Goal: Task Accomplishment & Management: Use online tool/utility

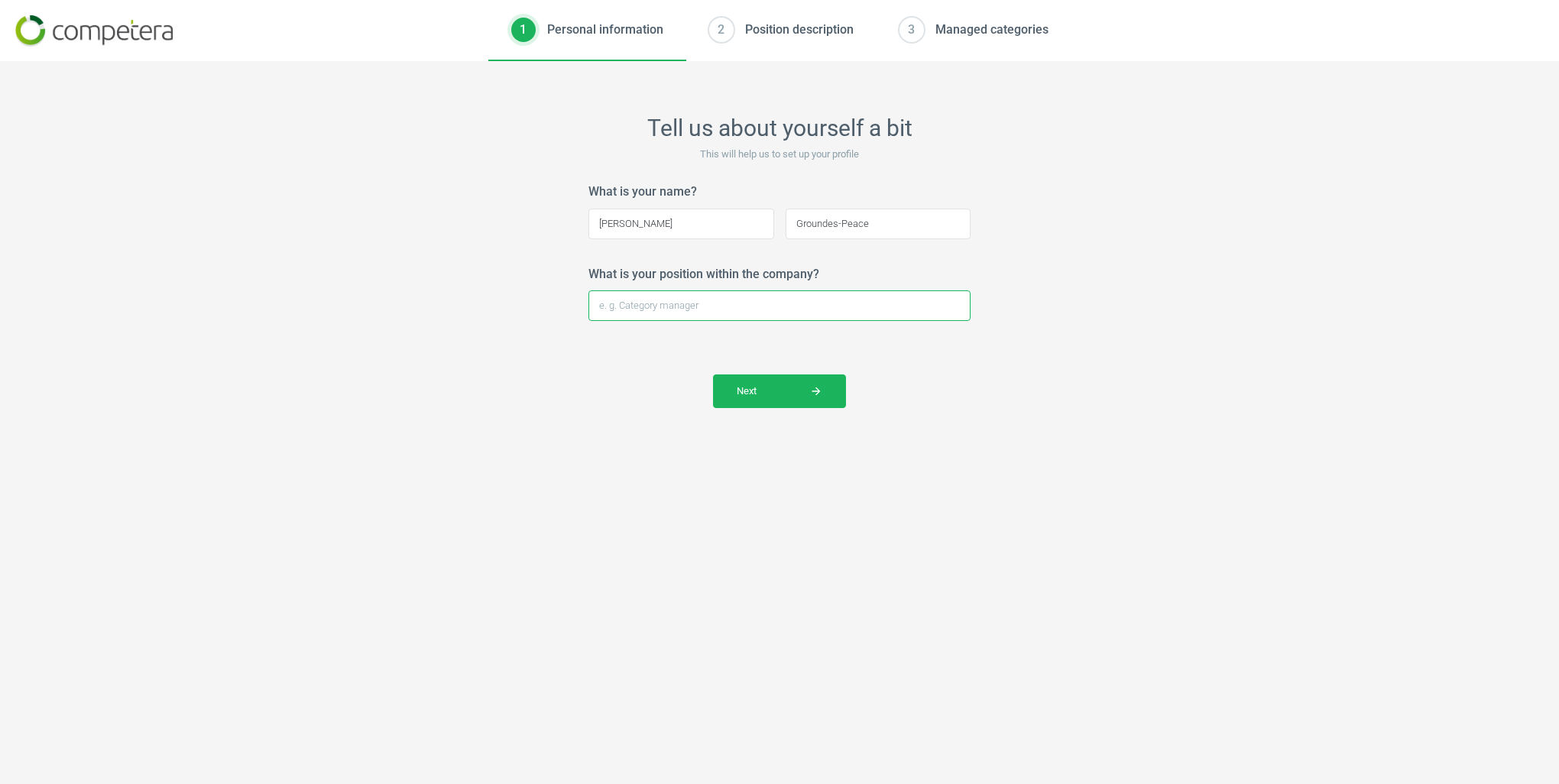
click at [667, 307] on input "What is your position within the company?" at bounding box center [779, 305] width 382 height 31
type input "Category Manager"
click button "Next arrow_forward" at bounding box center [780, 391] width 133 height 33
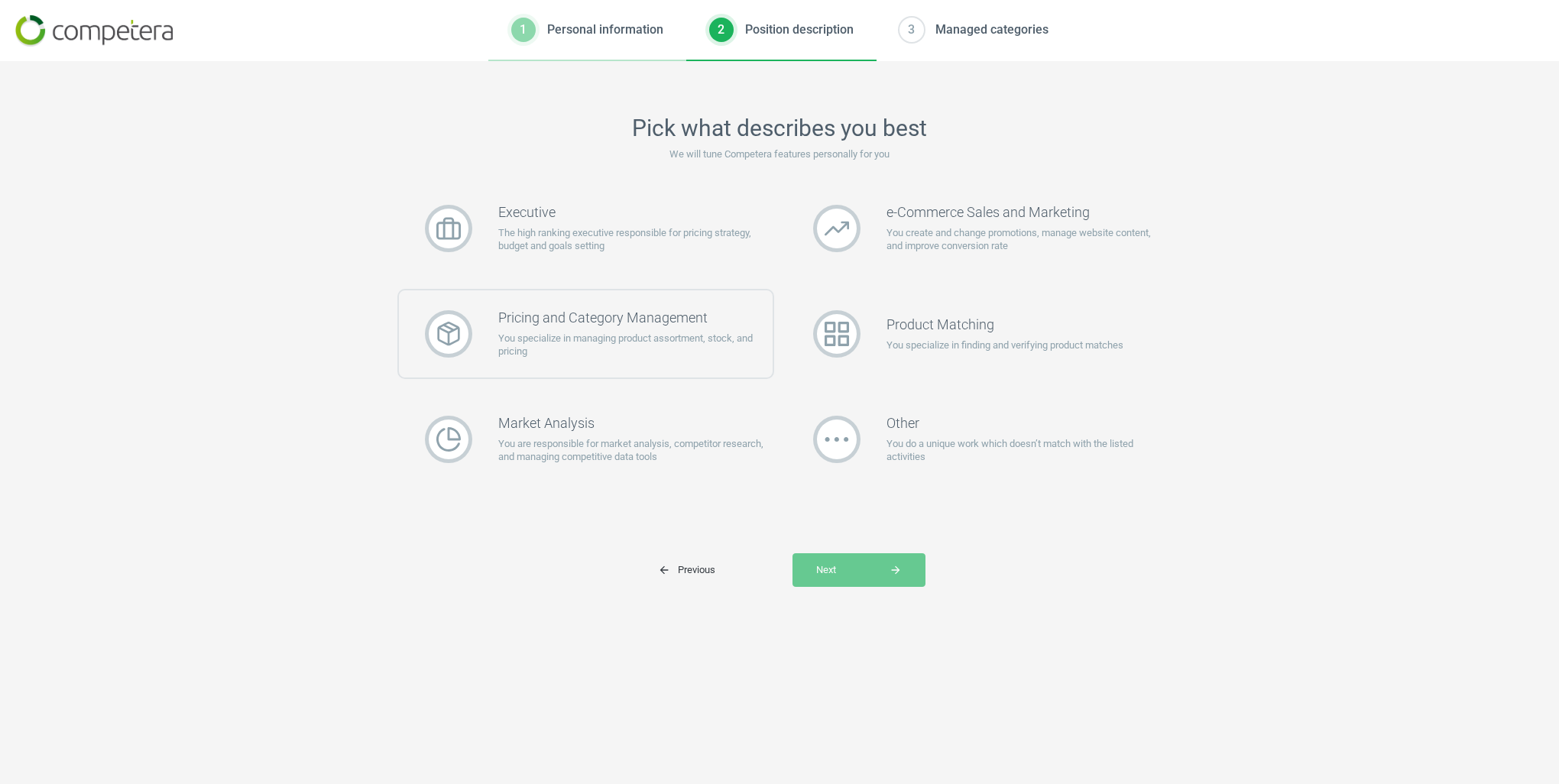
click at [688, 332] on p "You specialize in managing product assortment, stock, and pricing" at bounding box center [636, 345] width 275 height 27
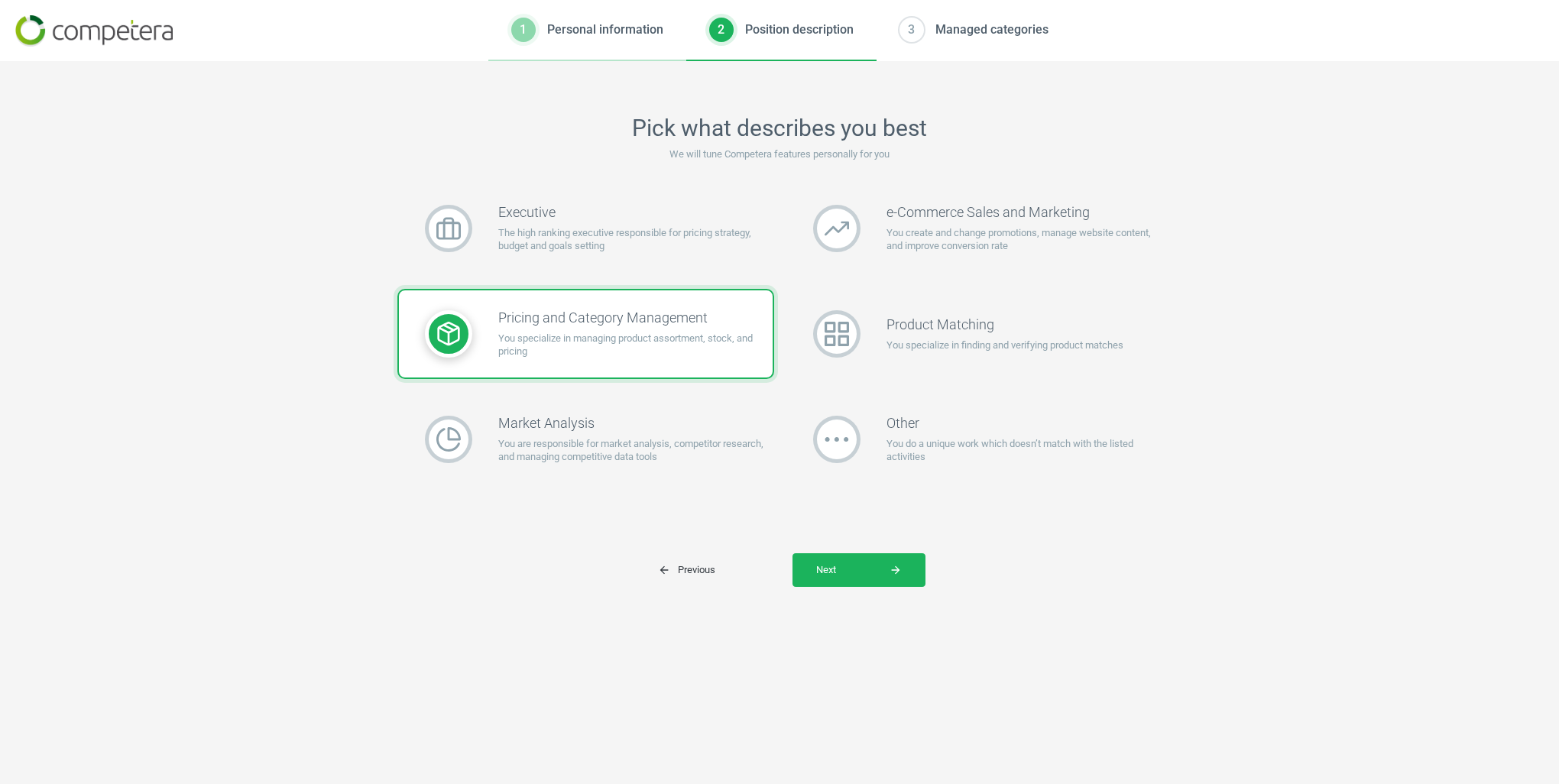
click at [880, 593] on div "Pick what describes you best We will tune Competera features personally for you…" at bounding box center [779, 422] width 1559 height 723
click at [878, 582] on button "Next arrow_forward" at bounding box center [859, 570] width 133 height 33
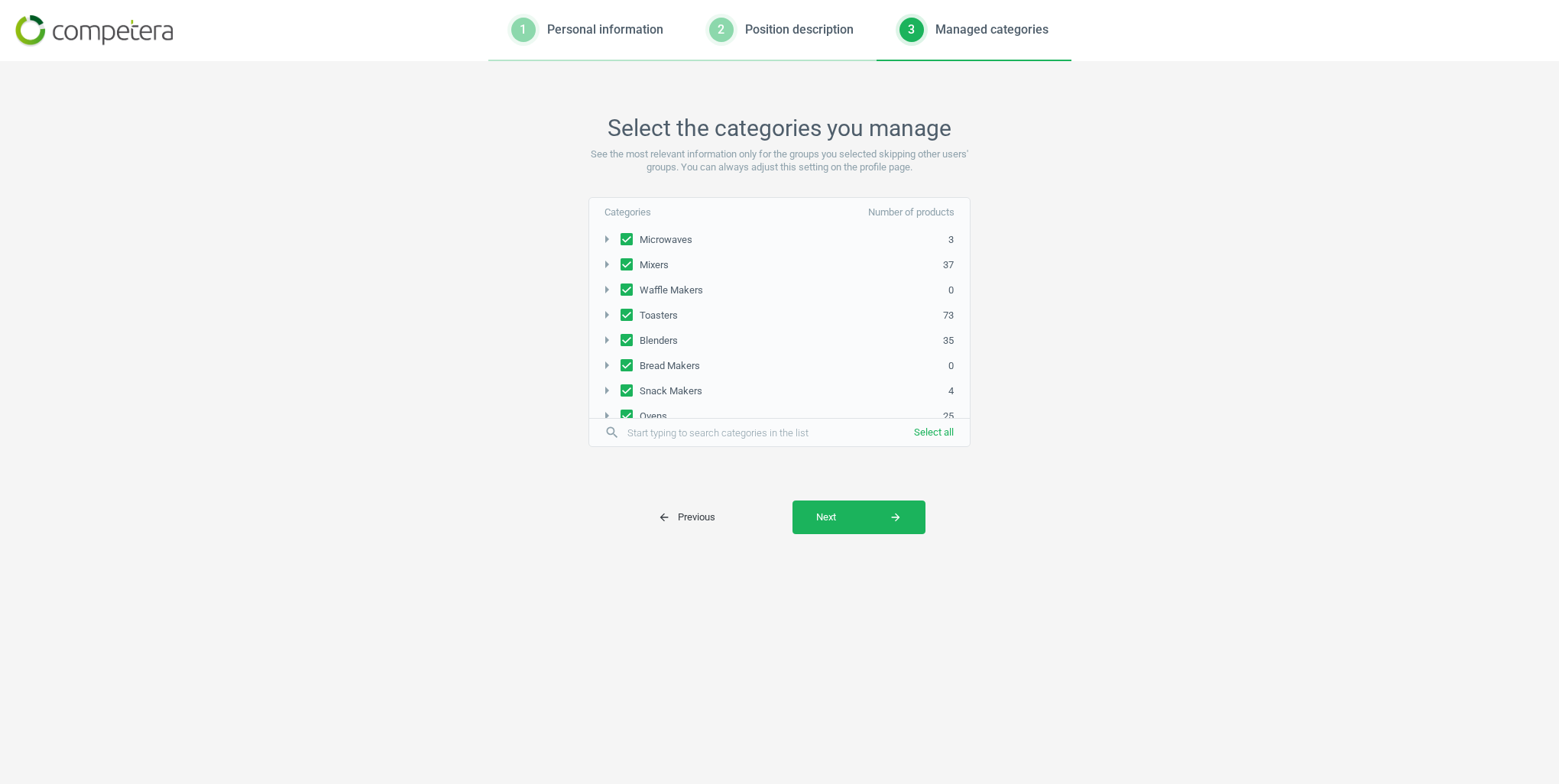
click at [627, 240] on input "Microwaves" at bounding box center [627, 240] width 12 height 10
checkbox input "false"
drag, startPoint x: 627, startPoint y: 265, endPoint x: 627, endPoint y: 293, distance: 28.0
click at [627, 265] on input "Mixers" at bounding box center [627, 265] width 12 height 10
checkbox input "false"
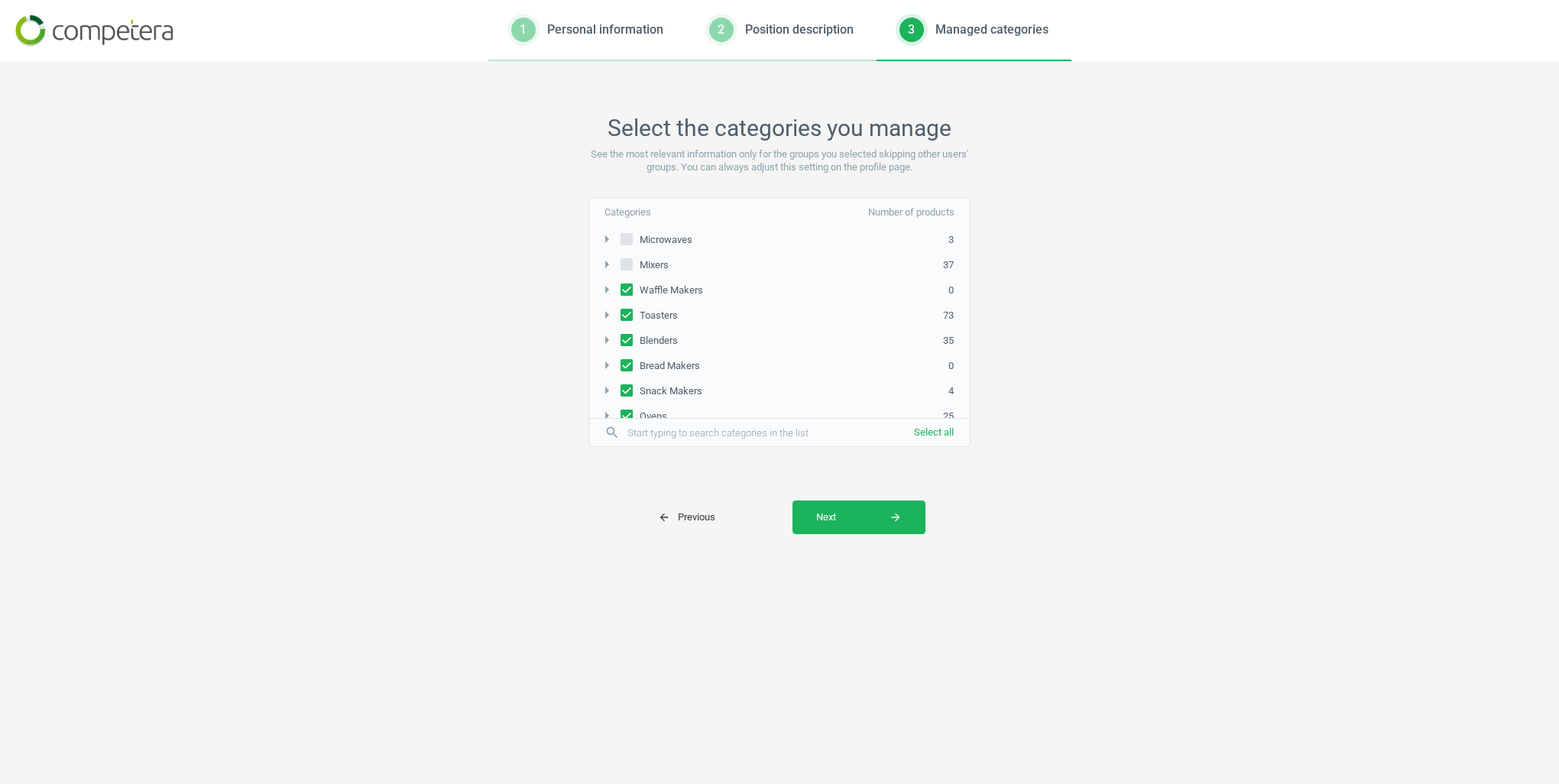
click at [627, 294] on input "Waffle Makers" at bounding box center [627, 290] width 12 height 10
checkbox input "false"
click at [625, 341] on input "Blenders" at bounding box center [627, 340] width 12 height 10
checkbox input "false"
click at [628, 363] on input "Bread Makers" at bounding box center [627, 365] width 12 height 10
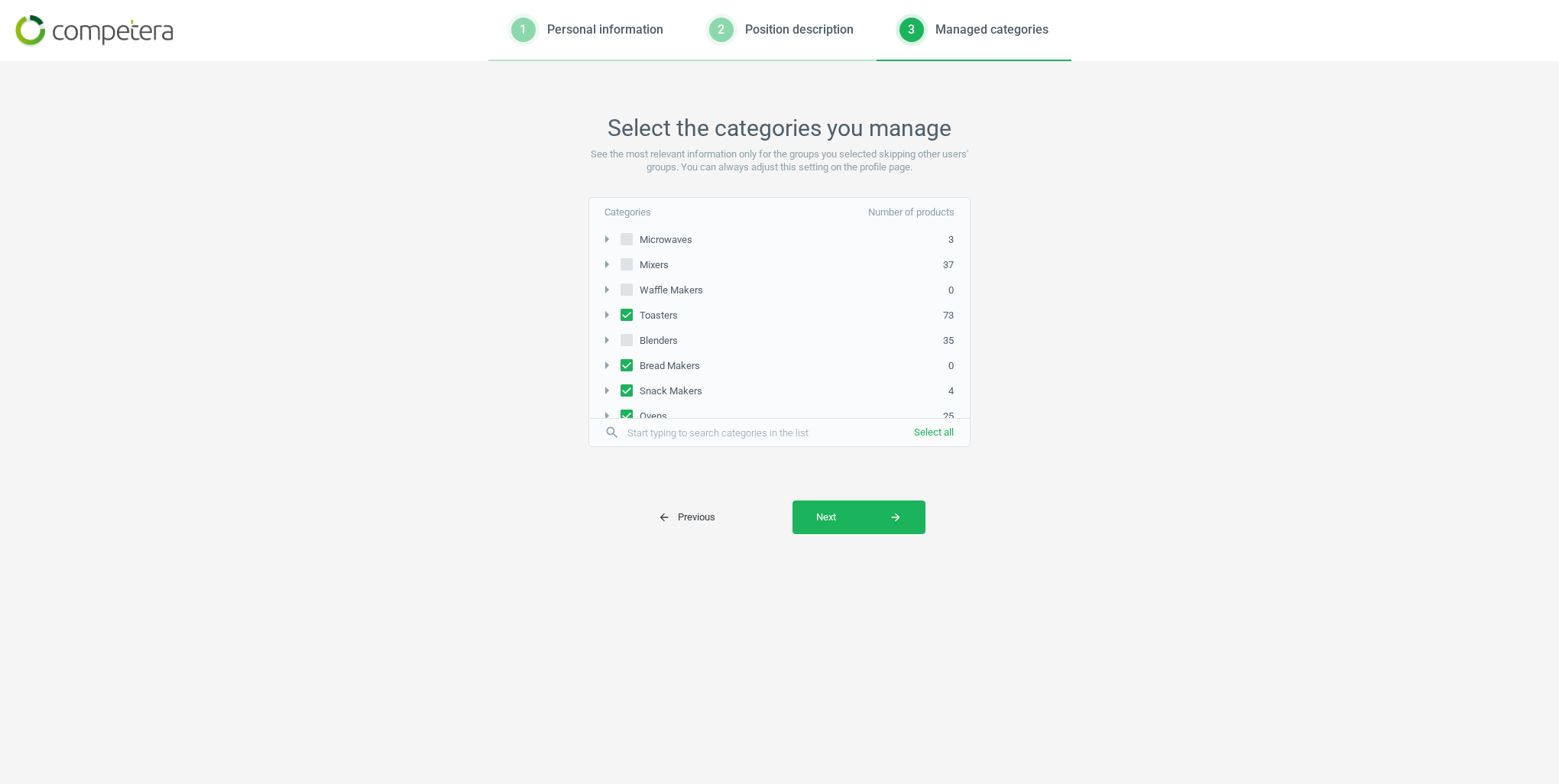
checkbox input "false"
click at [628, 385] on input "Snack Makers" at bounding box center [627, 390] width 12 height 10
checkbox input "false"
drag, startPoint x: 630, startPoint y: 257, endPoint x: 629, endPoint y: 265, distance: 8.1
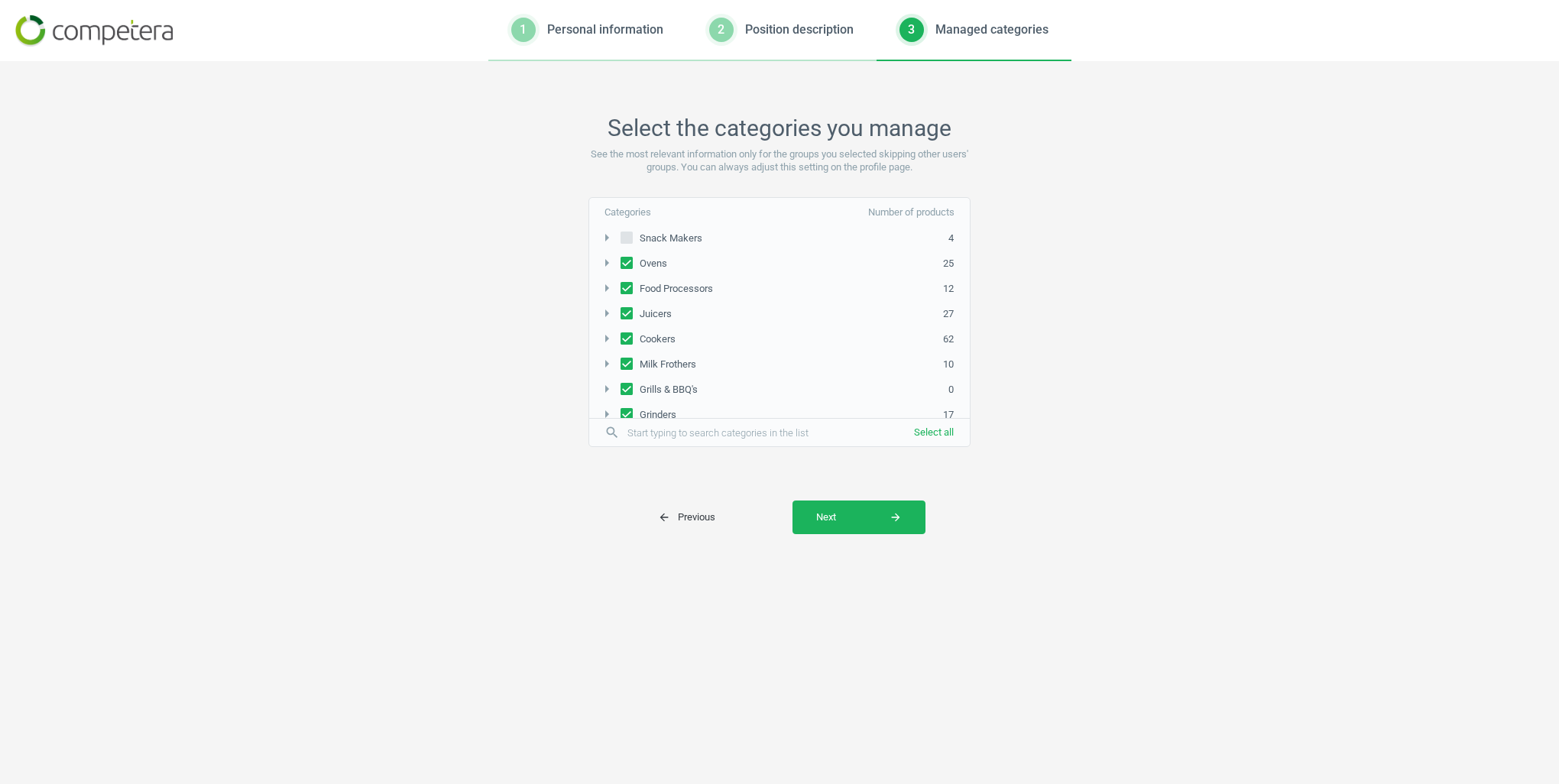
click at [630, 258] on input "Ovens" at bounding box center [627, 262] width 12 height 10
checkbox input "false"
click at [627, 297] on li "arrow_right Food Processors 12" at bounding box center [779, 288] width 380 height 26
click at [624, 313] on input "Juicers" at bounding box center [627, 313] width 12 height 10
checkbox input "false"
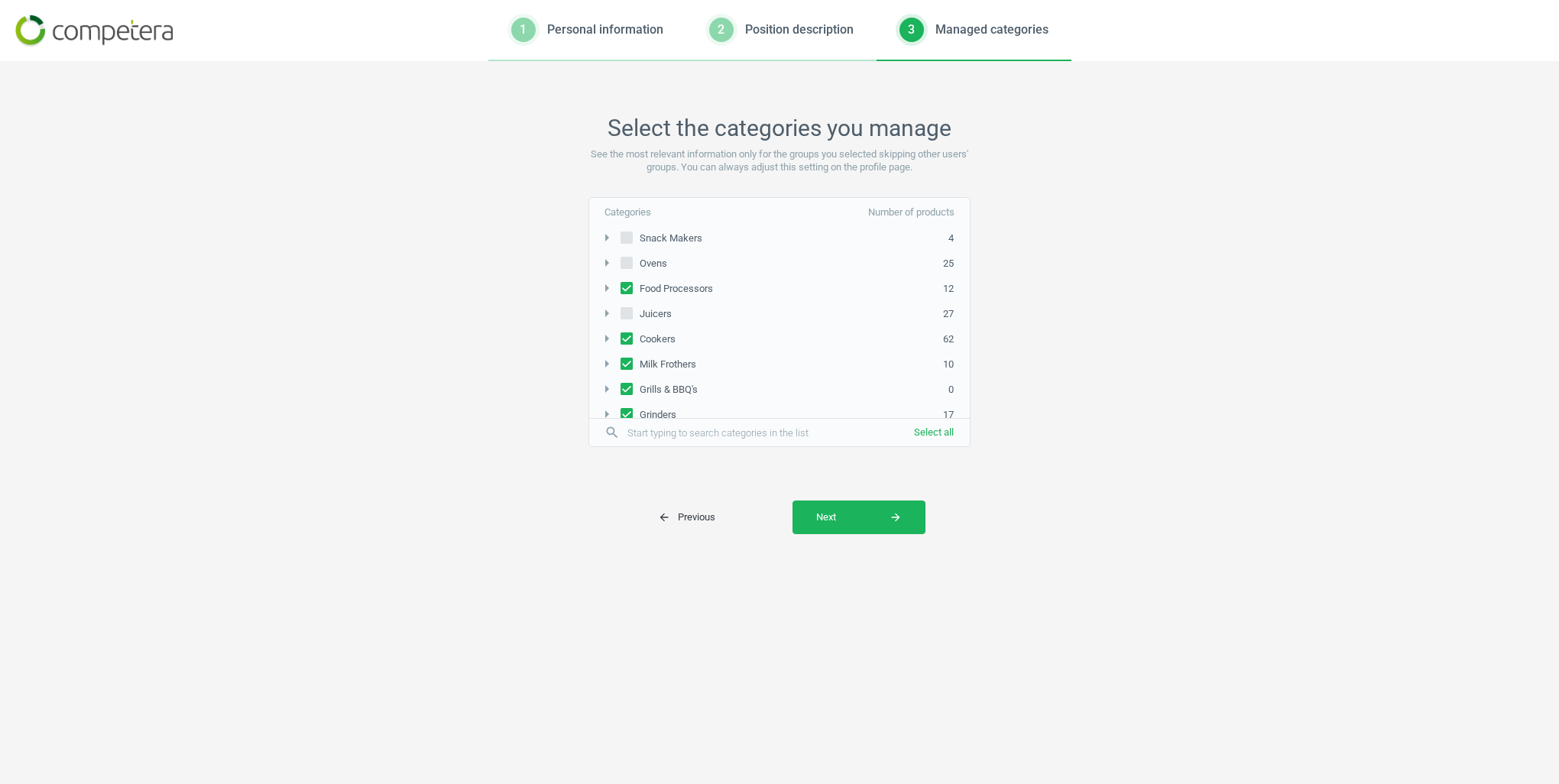
click at [630, 283] on input "Food Processors" at bounding box center [627, 288] width 12 height 10
checkbox input "false"
click at [628, 339] on input "Cookers" at bounding box center [627, 338] width 12 height 10
checkbox input "false"
click at [625, 360] on input "Milk Frothers" at bounding box center [627, 364] width 12 height 10
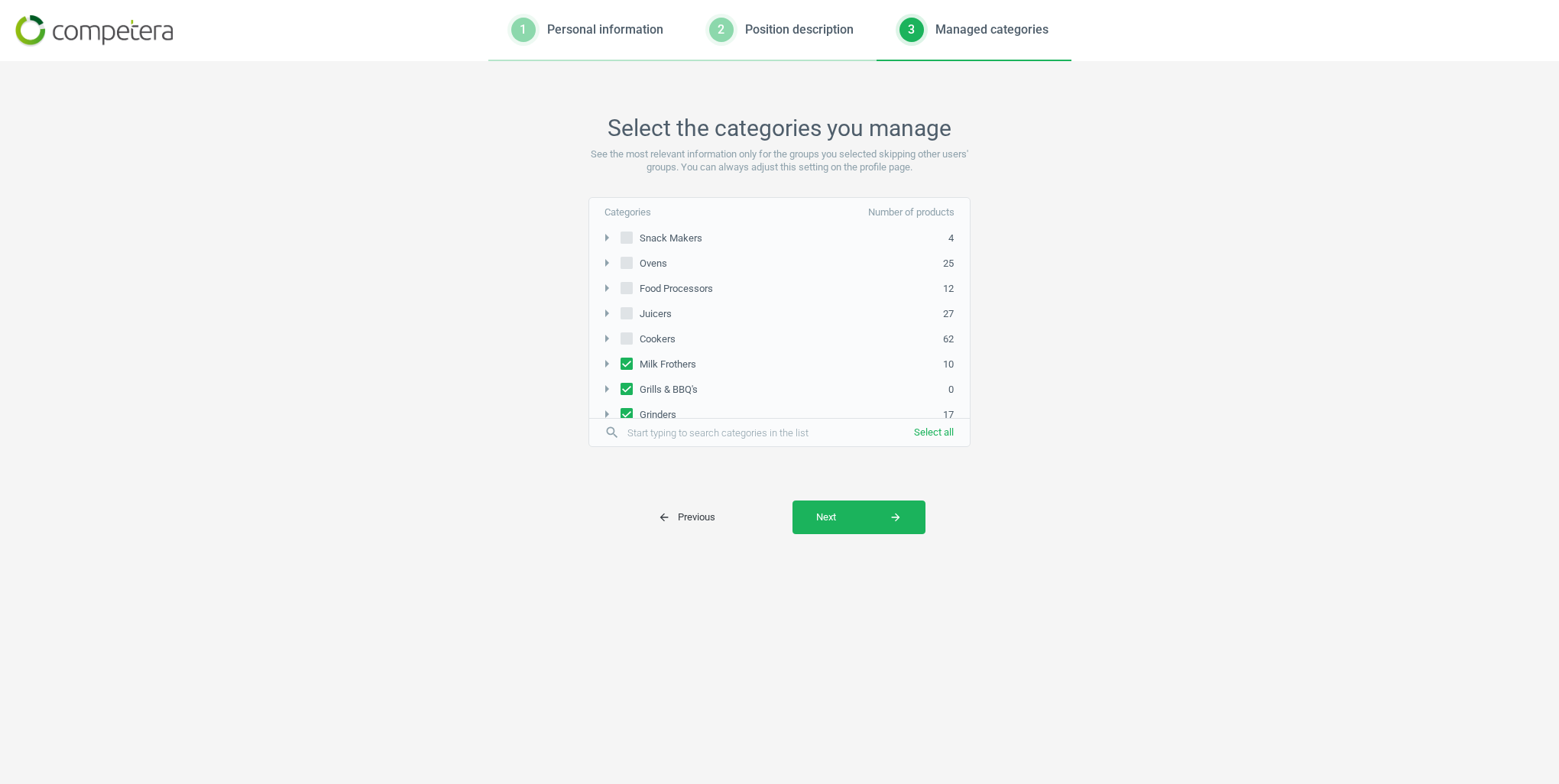
checkbox input "false"
click at [627, 384] on input "Grills & BBQ's" at bounding box center [627, 389] width 12 height 10
checkbox input "false"
click at [629, 256] on input "Grinders" at bounding box center [627, 261] width 12 height 10
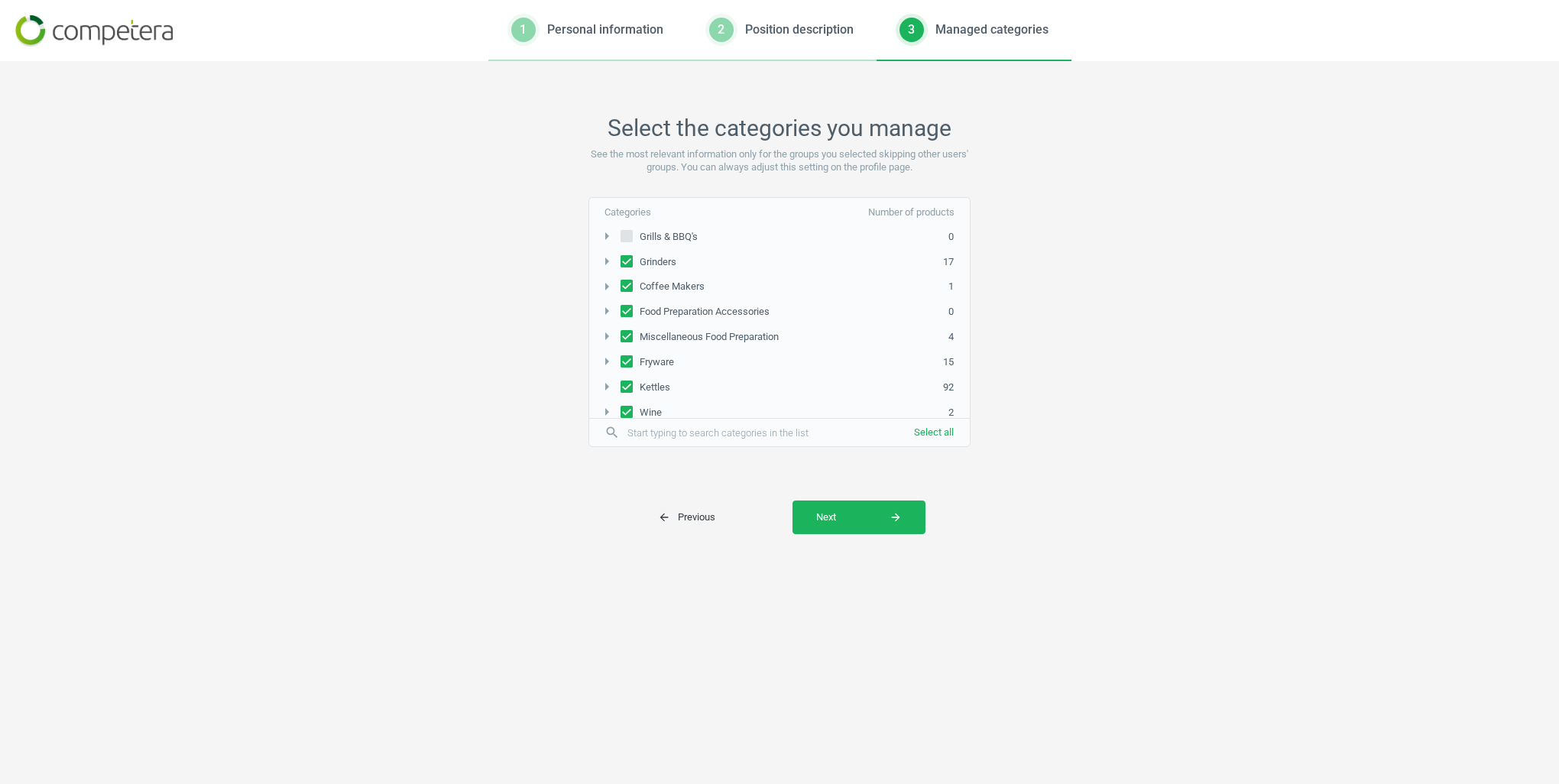
checkbox input "false"
click at [628, 281] on input "Coffee Makers" at bounding box center [627, 286] width 12 height 10
checkbox input "false"
click at [624, 310] on input "Food Preparation Accessories" at bounding box center [627, 311] width 12 height 10
checkbox input "false"
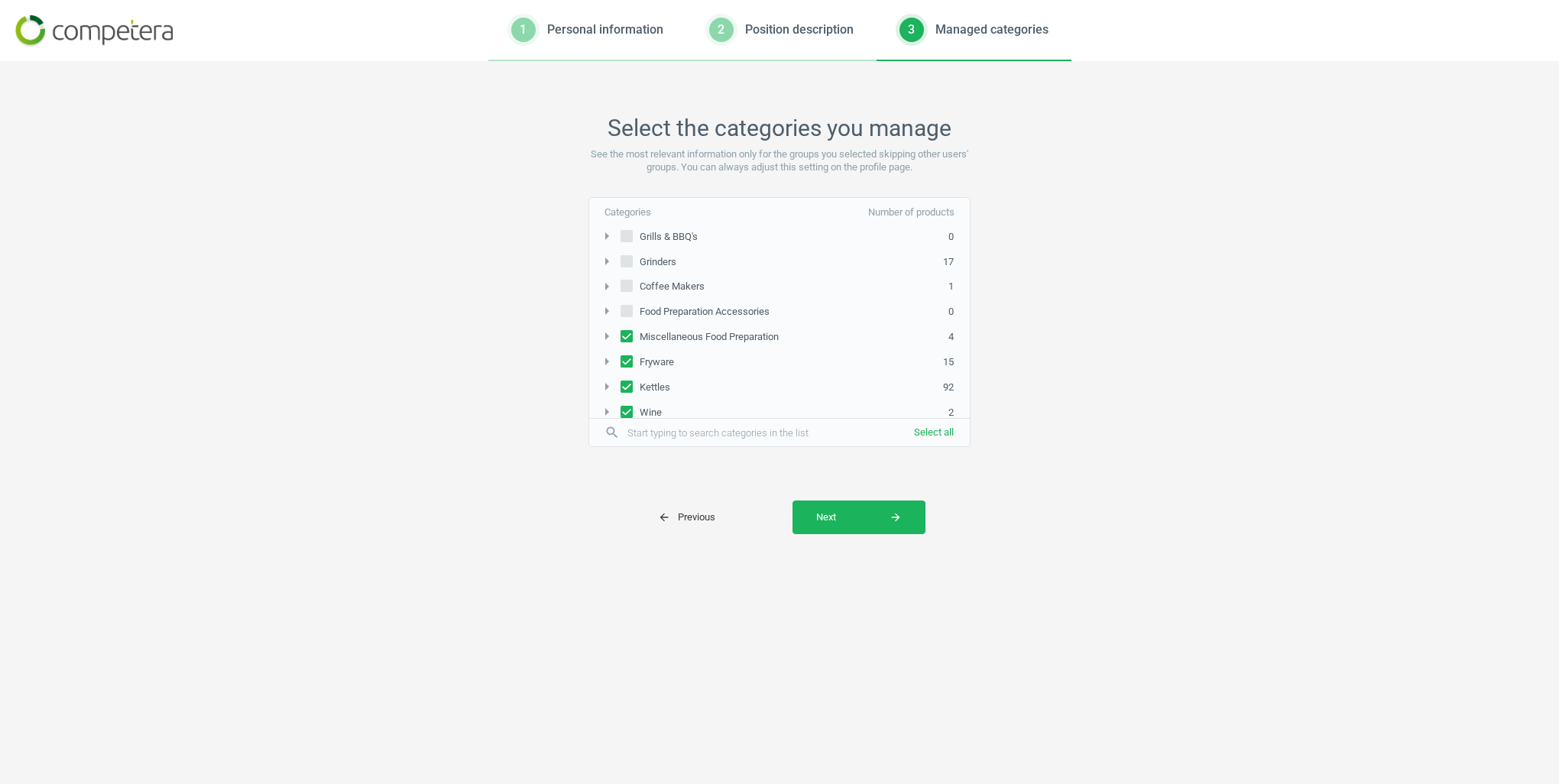
click at [623, 332] on input "Miscellaneous Food Preparation" at bounding box center [627, 337] width 12 height 10
checkbox input "false"
click at [627, 357] on input "Fryware" at bounding box center [627, 362] width 12 height 10
checkbox input "false"
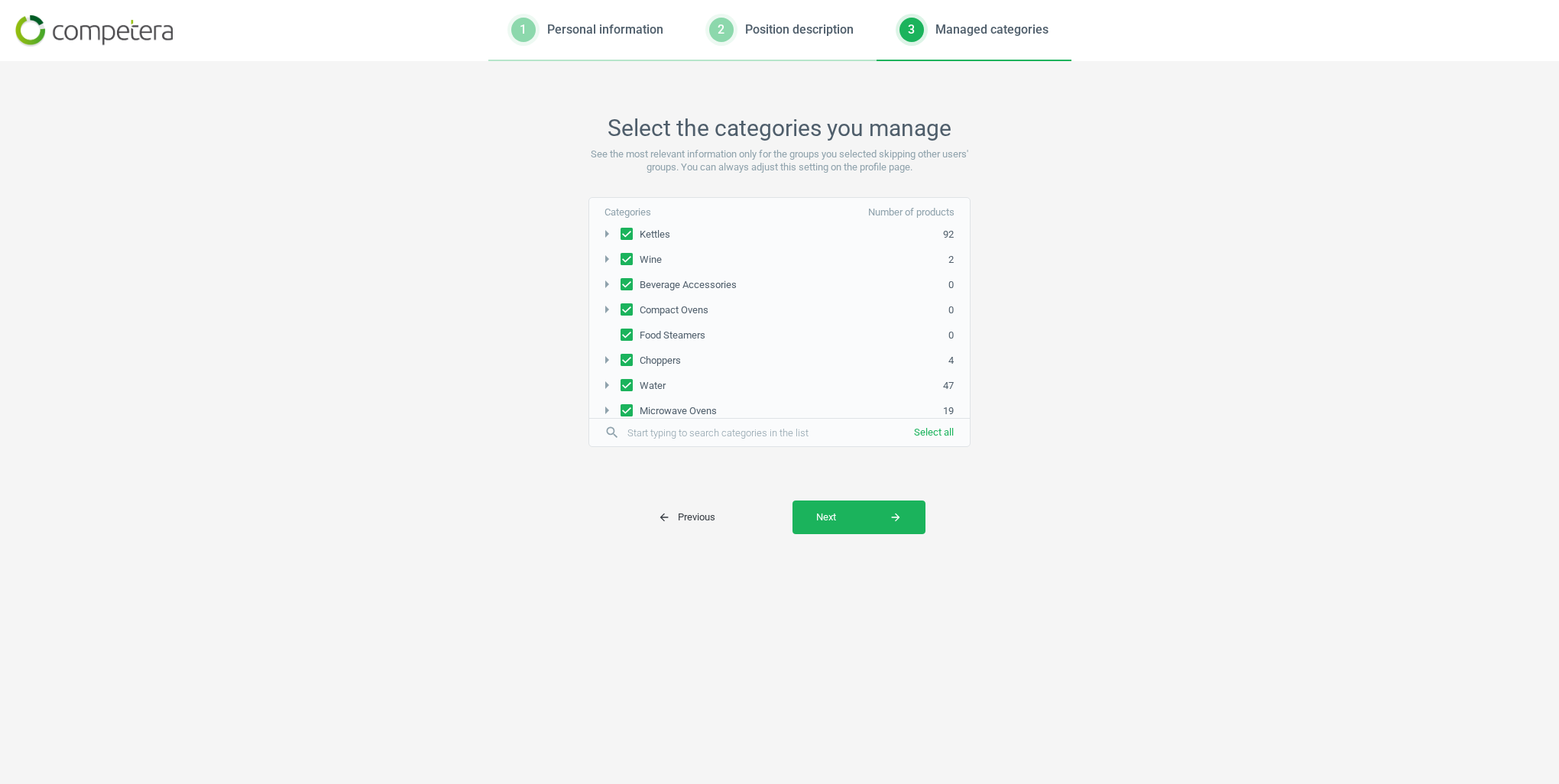
click at [630, 255] on input "Wine" at bounding box center [627, 260] width 12 height 10
checkbox input "false"
click at [628, 285] on span at bounding box center [627, 287] width 12 height 12
click at [628, 285] on input "Beverage Accessories" at bounding box center [627, 285] width 12 height 10
checkbox input "false"
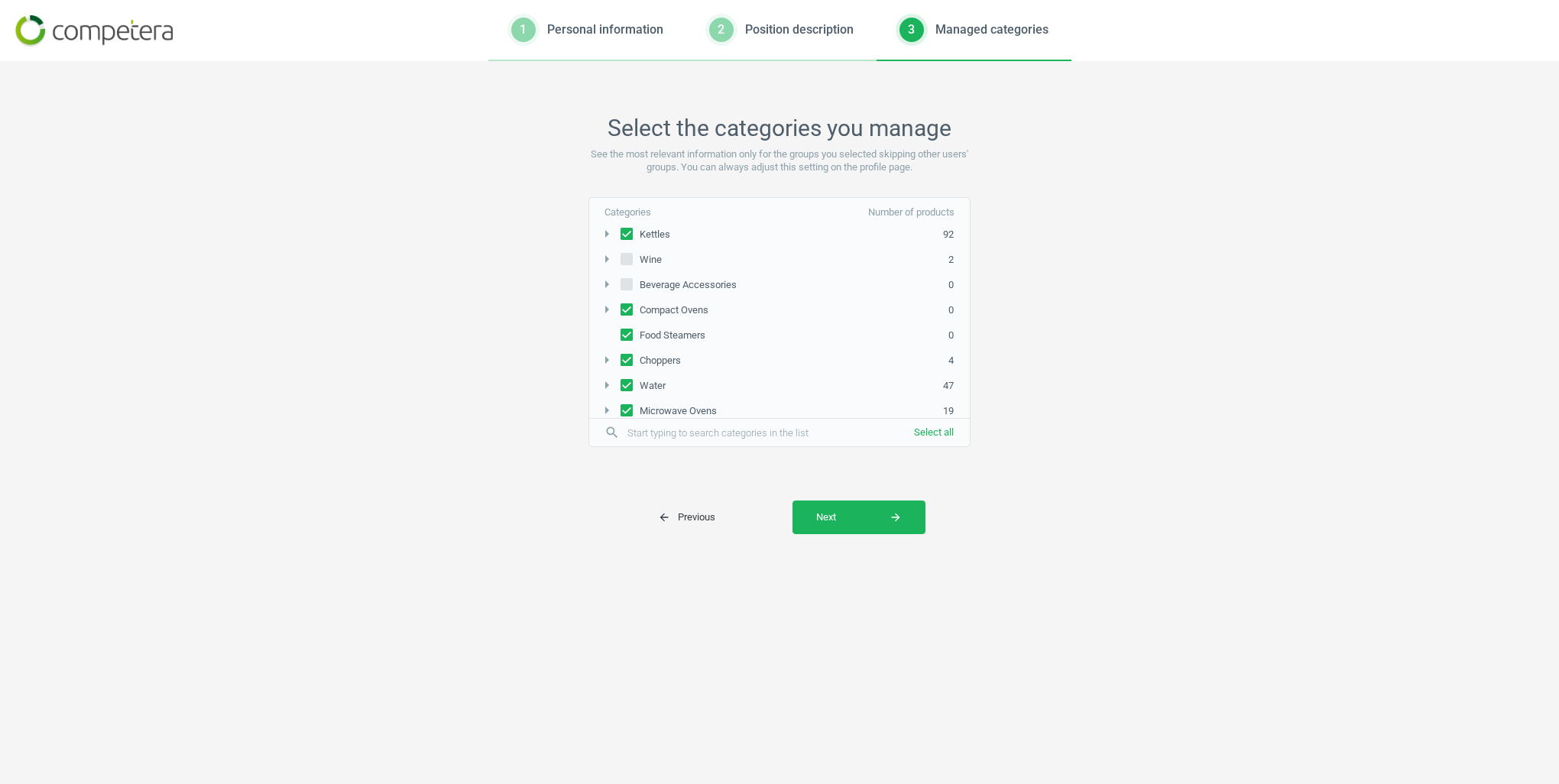
click at [629, 307] on span at bounding box center [627, 310] width 12 height 12
click at [629, 307] on input "Compact Ovens" at bounding box center [627, 310] width 12 height 10
checkbox input "false"
drag, startPoint x: 626, startPoint y: 330, endPoint x: 624, endPoint y: 338, distance: 8.2
click at [625, 332] on input "Food Steamers" at bounding box center [627, 335] width 12 height 10
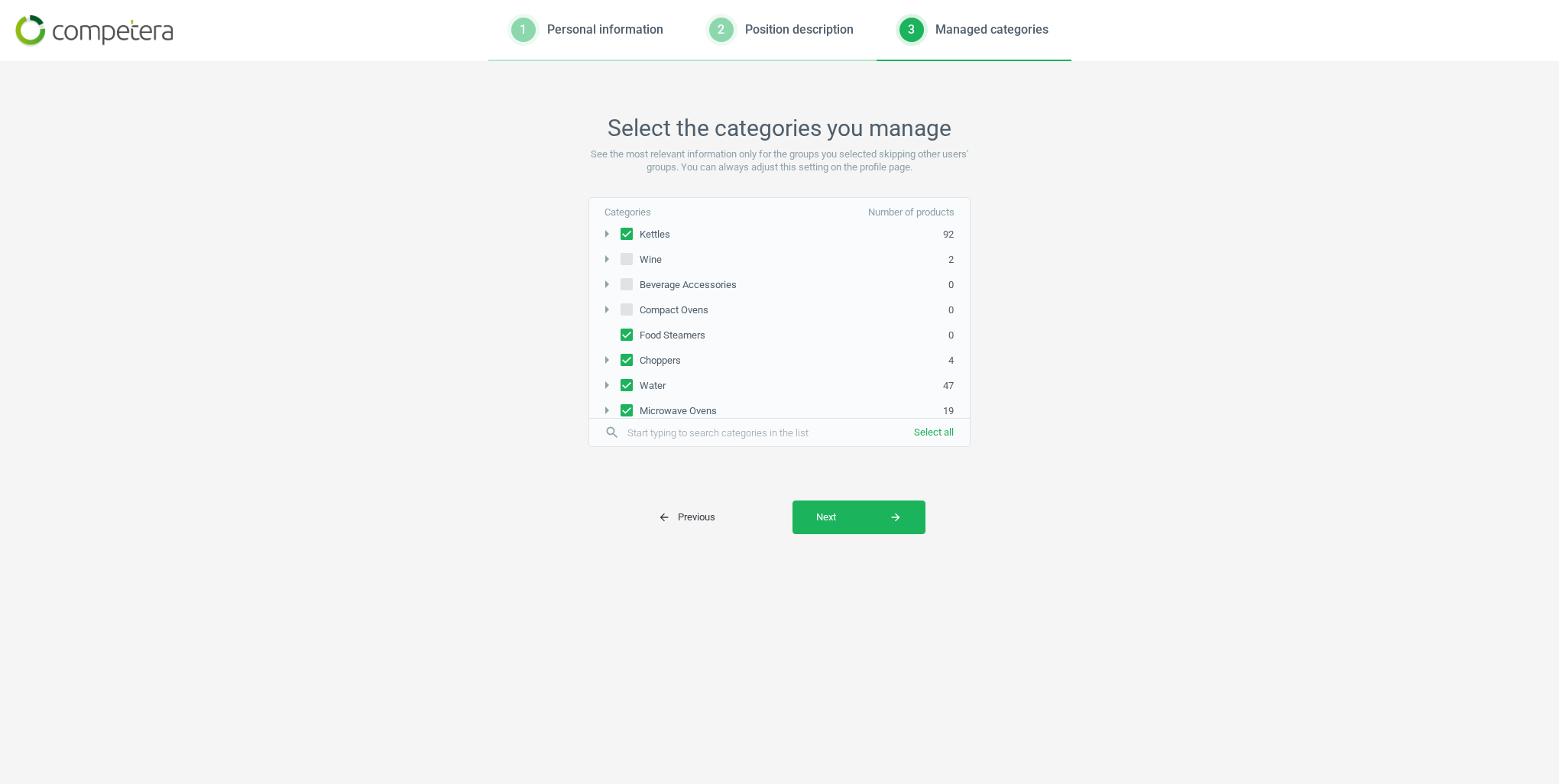
checkbox input "false"
drag, startPoint x: 623, startPoint y: 349, endPoint x: 623, endPoint y: 363, distance: 14.0
click at [623, 355] on input "Choppers" at bounding box center [627, 360] width 12 height 10
checkbox input "false"
drag, startPoint x: 623, startPoint y: 374, endPoint x: 623, endPoint y: 385, distance: 11.0
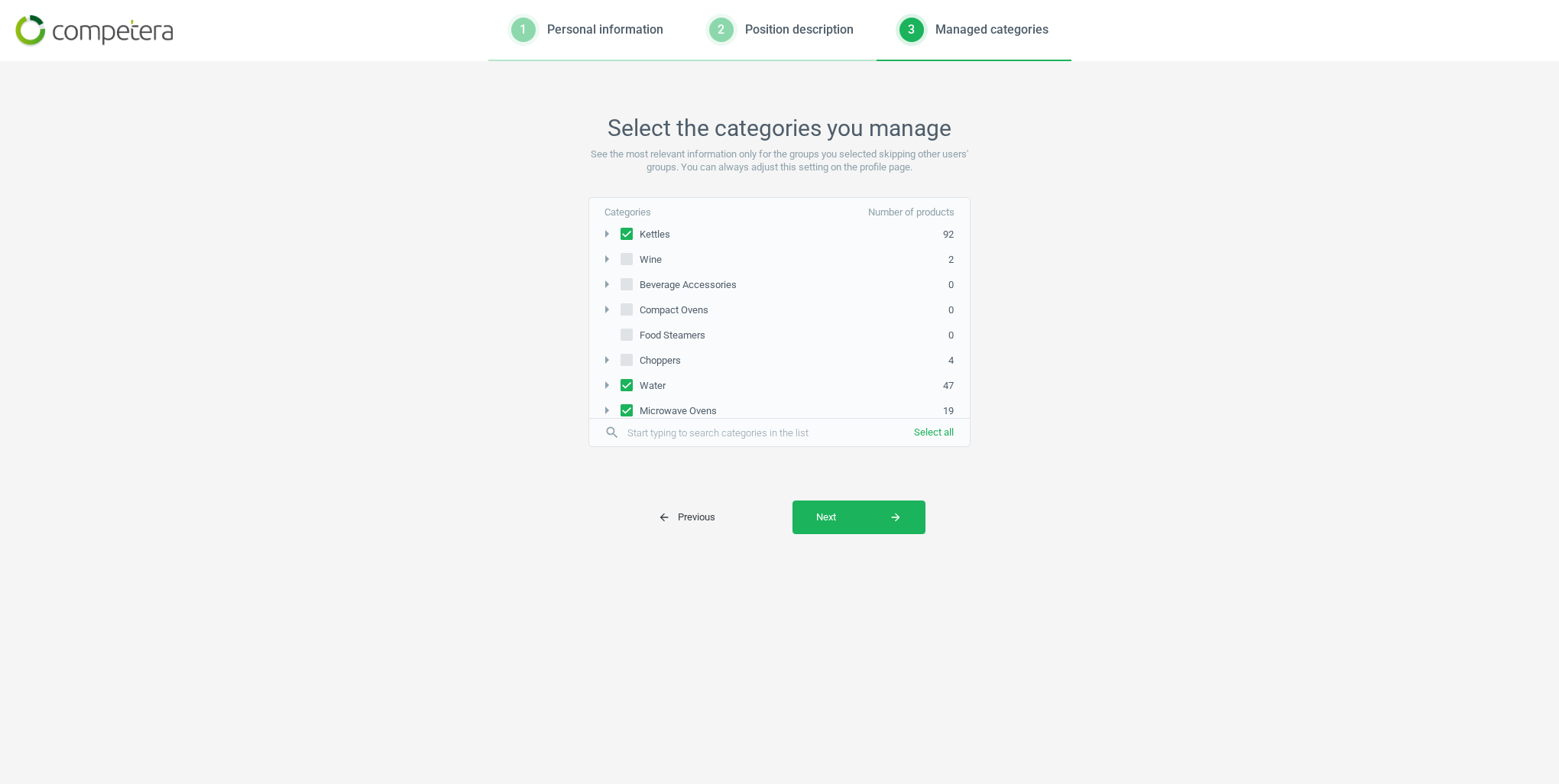
click at [623, 380] on input "Water" at bounding box center [627, 385] width 12 height 10
checkbox input "false"
click at [624, 405] on input "Microwave Ovens" at bounding box center [627, 410] width 12 height 10
checkbox input "false"
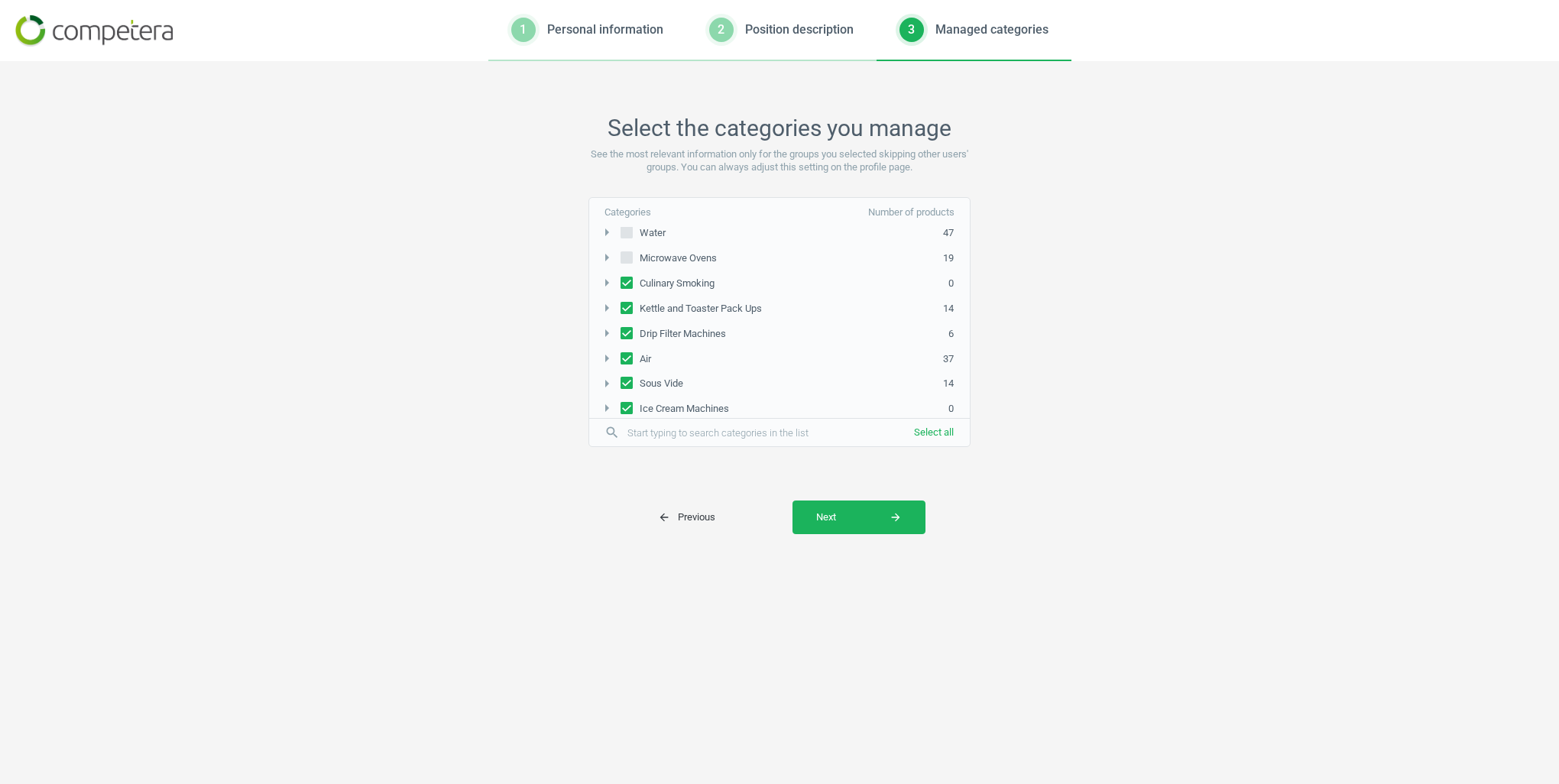
click at [626, 277] on input "Culinary Smoking" at bounding box center [627, 282] width 12 height 10
checkbox input "false"
click at [626, 303] on input "Kettle and Toaster Pack Ups" at bounding box center [627, 308] width 12 height 10
checkbox input "false"
click at [626, 328] on input "Drip Filter Machines" at bounding box center [627, 333] width 12 height 10
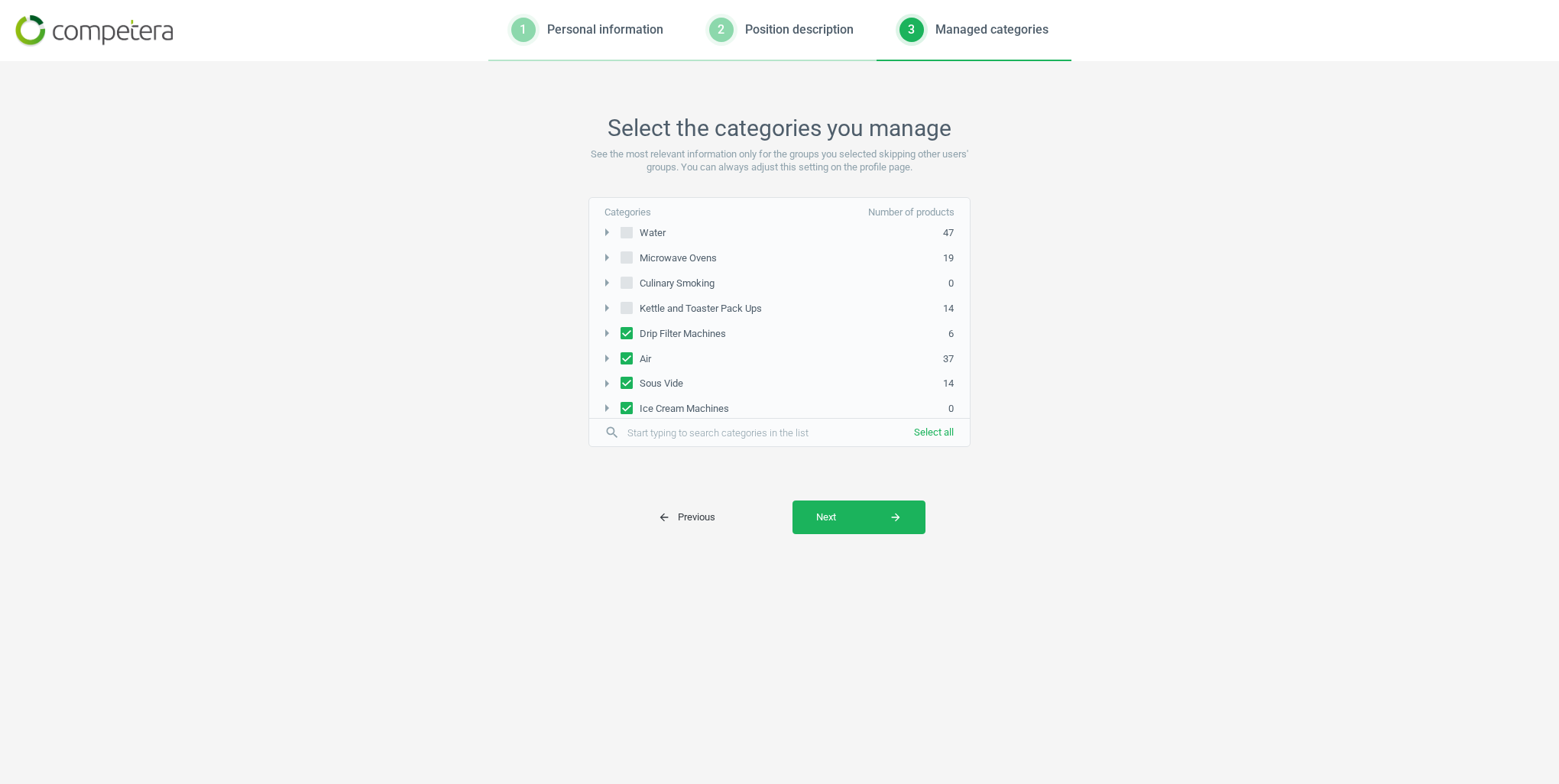
checkbox input "false"
click at [626, 353] on input "Air" at bounding box center [627, 358] width 12 height 10
checkbox input "false"
click at [626, 379] on input "Sous Vide" at bounding box center [627, 384] width 12 height 10
checkbox input "false"
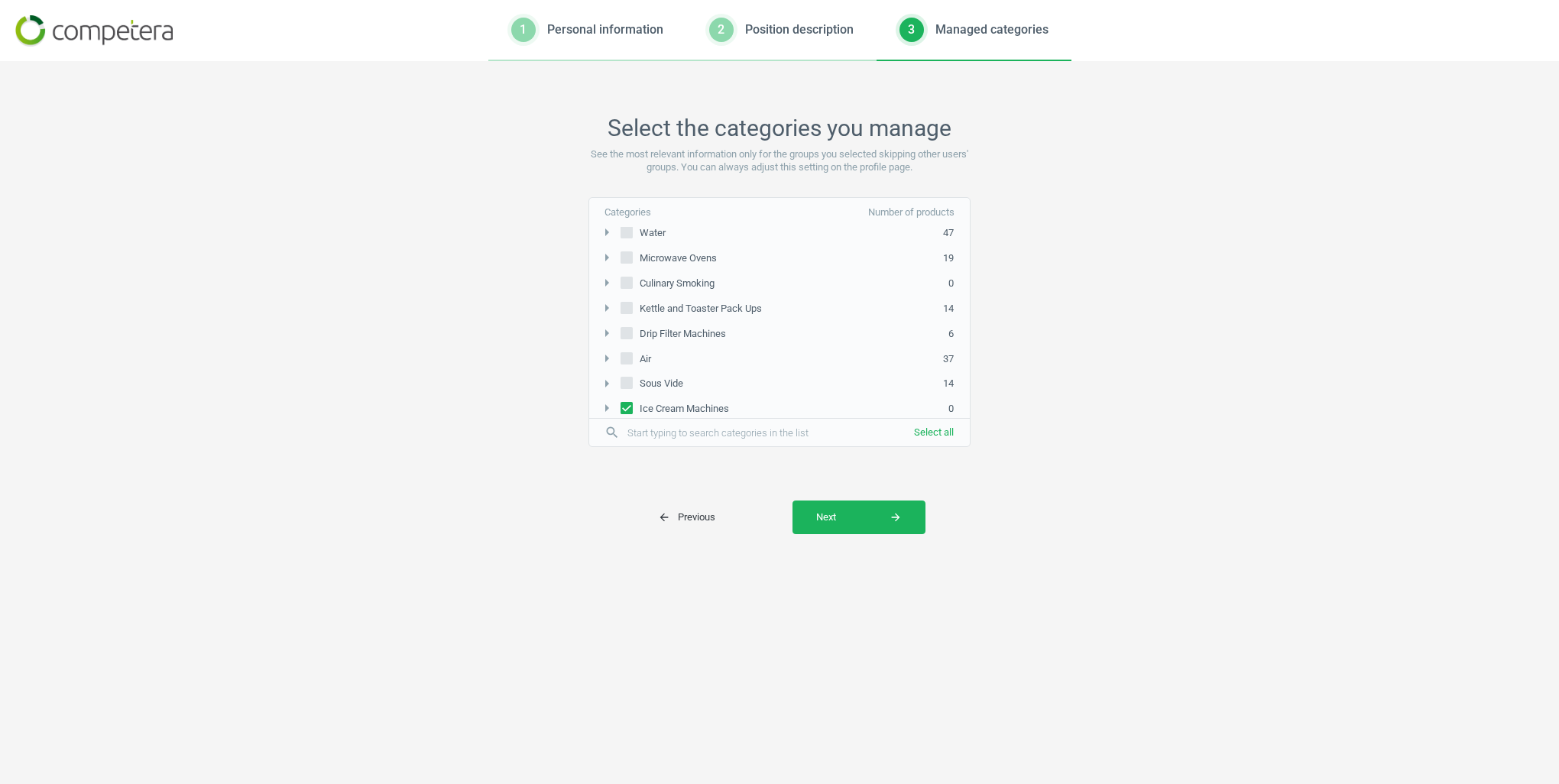
click at [630, 404] on input "Ice Cream Machines" at bounding box center [627, 409] width 12 height 10
checkbox input "false"
click at [629, 250] on input "Waffles" at bounding box center [627, 255] width 12 height 10
checkbox input "false"
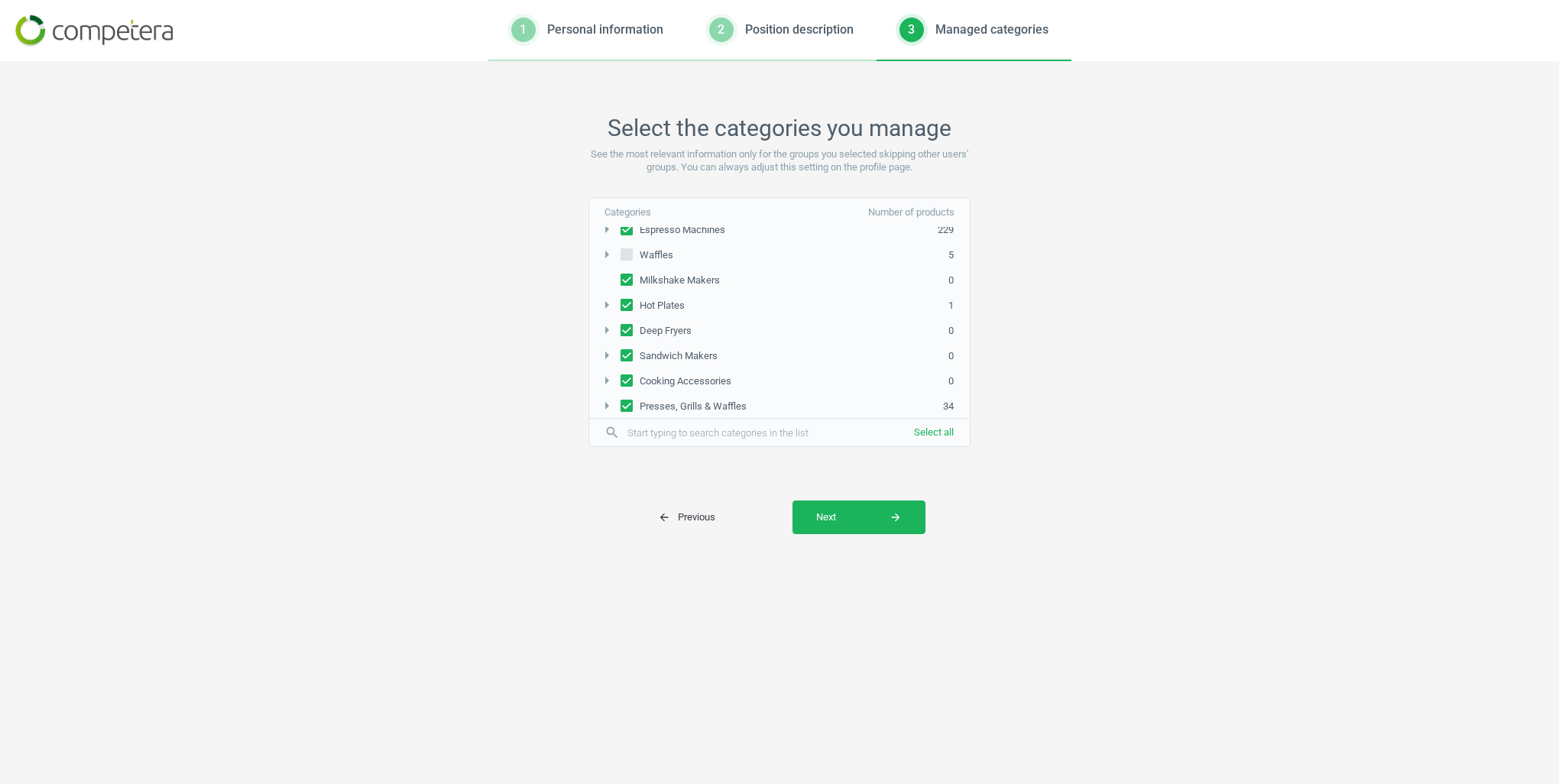
click at [623, 300] on input "Hot Plates" at bounding box center [627, 305] width 12 height 10
checkbox input "false"
click at [623, 275] on icon at bounding box center [627, 280] width 12 height 12
click at [623, 275] on input "Milkshake Makers" at bounding box center [627, 280] width 12 height 10
checkbox input "false"
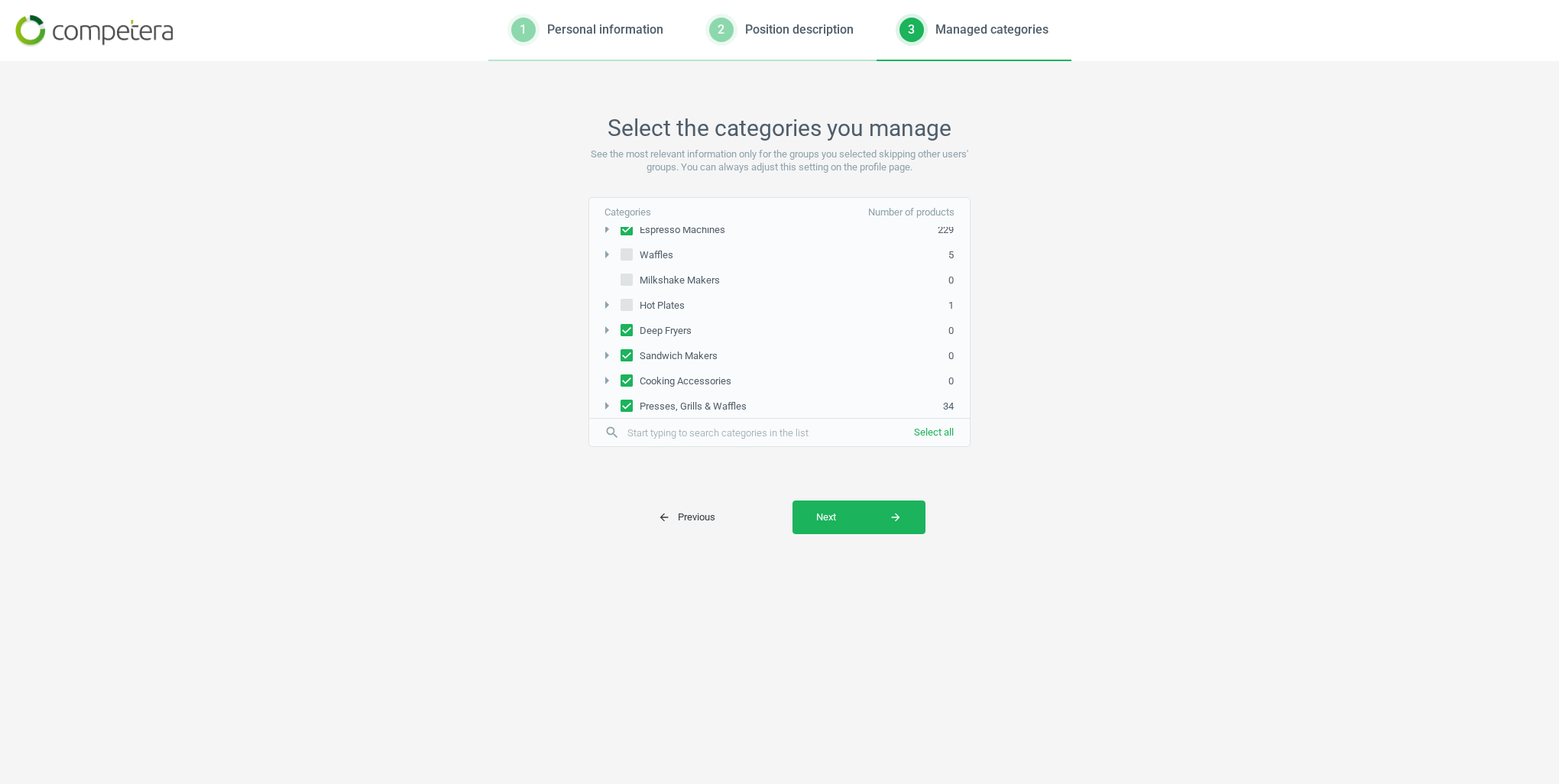
click at [625, 325] on input "Deep Fryers" at bounding box center [627, 330] width 12 height 10
checkbox input "false"
click at [625, 350] on icon at bounding box center [627, 355] width 12 height 12
click at [625, 350] on input "Sandwich Makers" at bounding box center [627, 355] width 12 height 10
checkbox input "false"
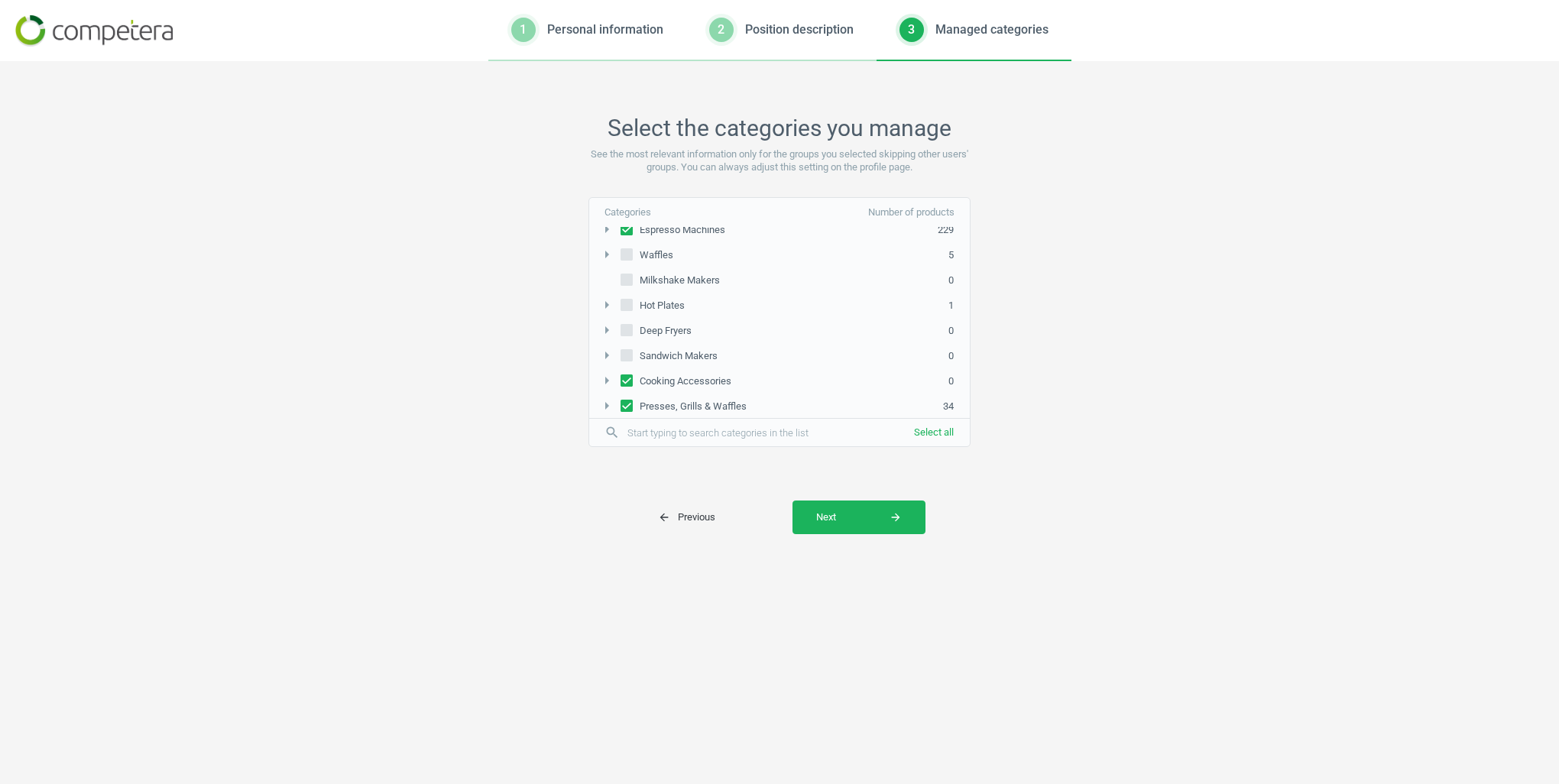
drag, startPoint x: 625, startPoint y: 365, endPoint x: 627, endPoint y: 379, distance: 14.1
click at [625, 375] on input "Cooking Accessories" at bounding box center [627, 380] width 12 height 10
checkbox input "false"
click at [627, 400] on input "Presses, Grills & Waffles" at bounding box center [627, 405] width 12 height 10
checkbox input "false"
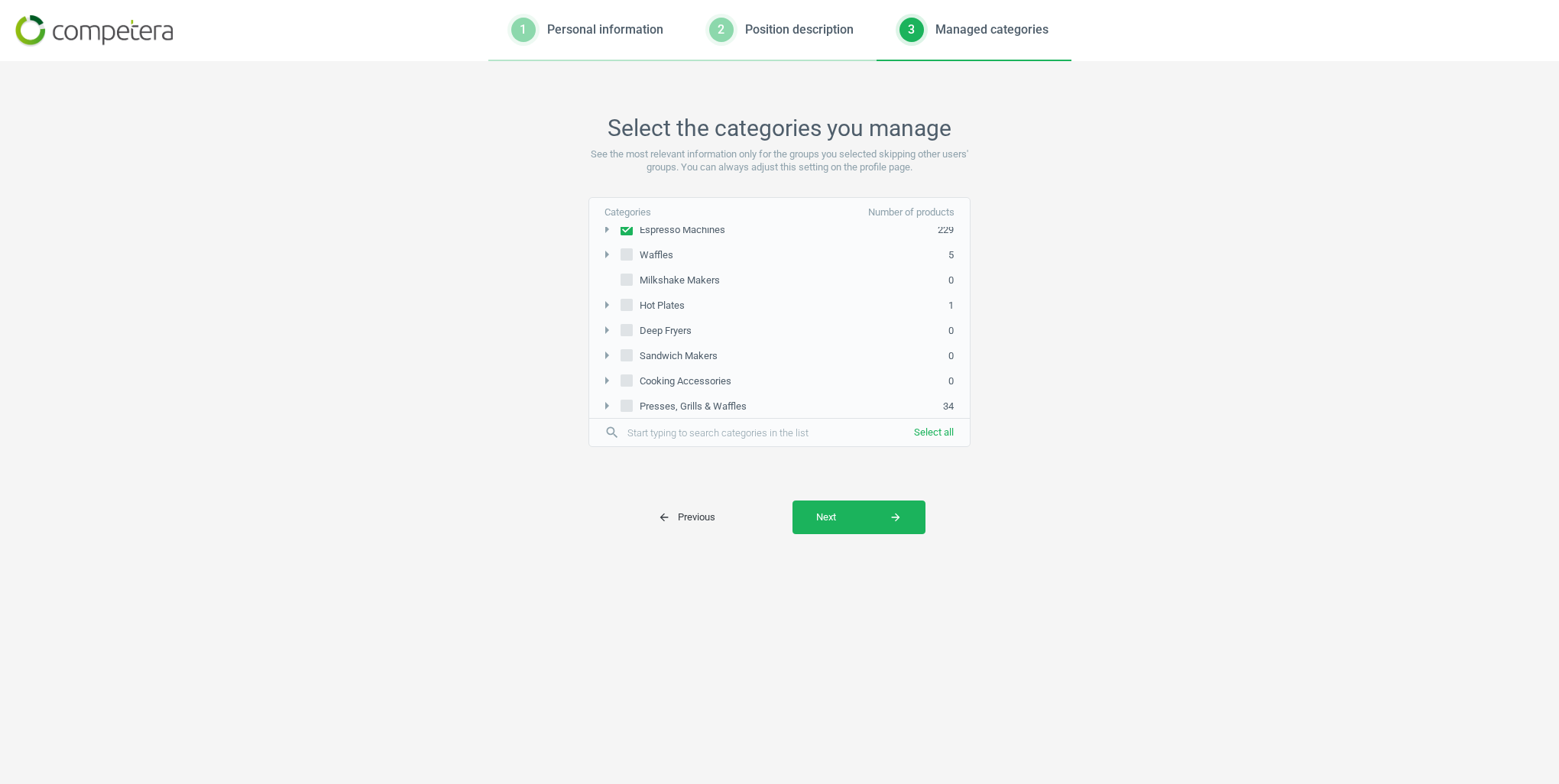
click at [627, 425] on icon at bounding box center [627, 431] width 12 height 12
click at [627, 425] on input "Miscellaneous Items" at bounding box center [627, 430] width 12 height 10
checkbox input "false"
click at [626, 225] on div "Categories Number of products" at bounding box center [779, 212] width 380 height 29
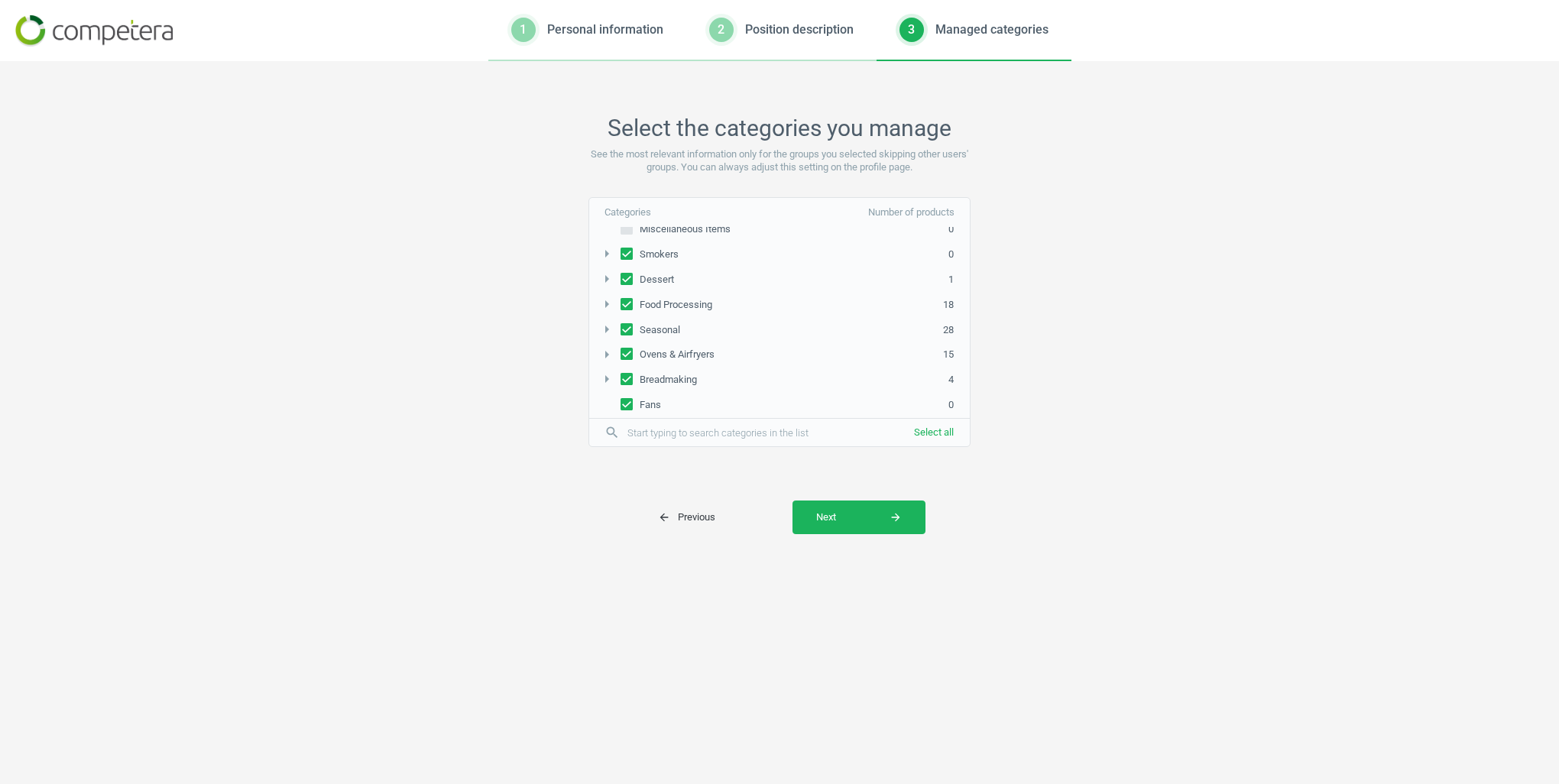
scroll to position [1102, 0]
click at [627, 416] on input "Promotional Items" at bounding box center [627, 421] width 12 height 10
checkbox input "false"
click at [627, 391] on input "Service" at bounding box center [627, 396] width 12 height 10
checkbox input "false"
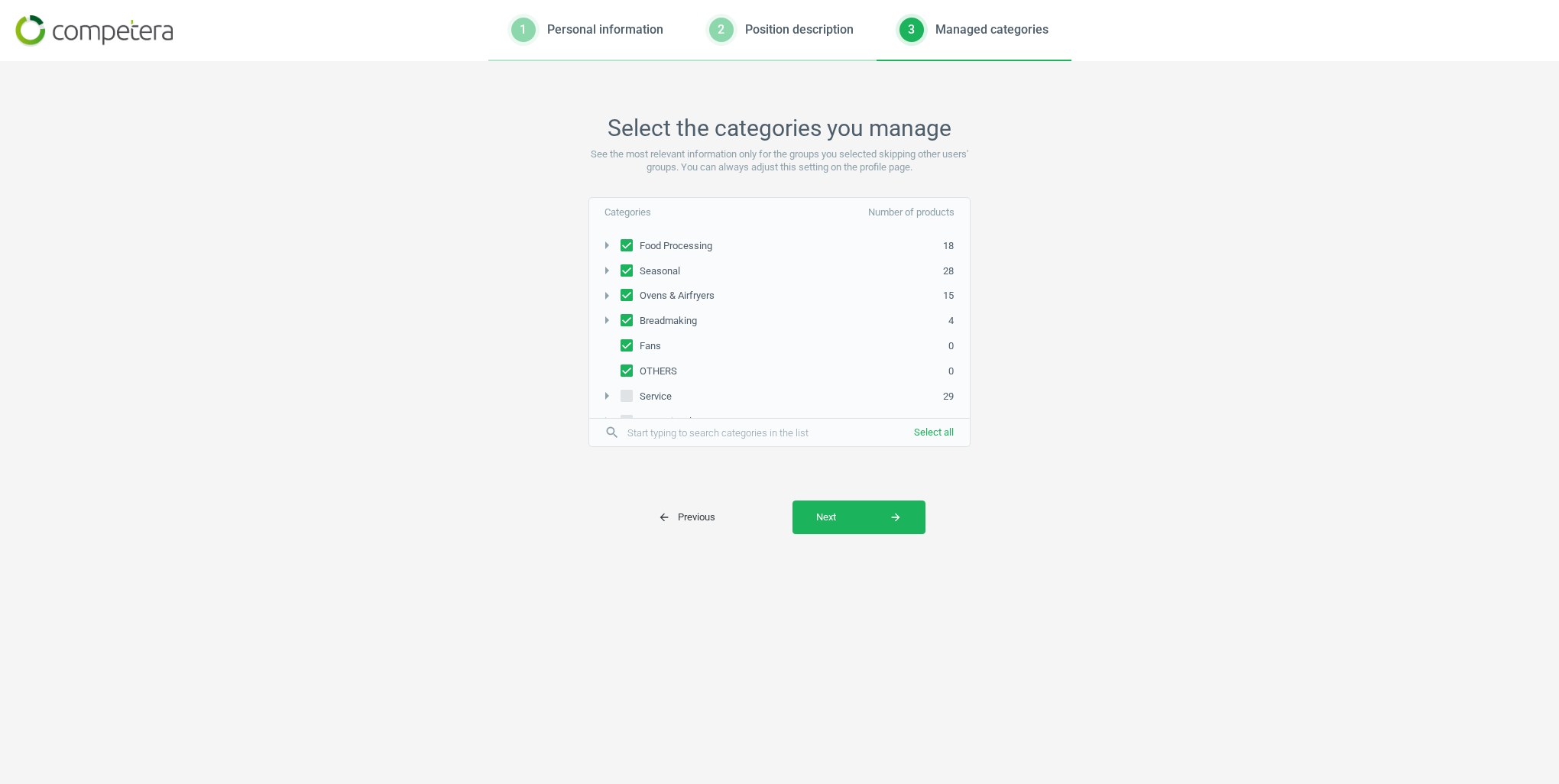
click at [627, 366] on input "OTHERS" at bounding box center [627, 371] width 12 height 10
checkbox input "false"
click at [630, 335] on label "Fans" at bounding box center [643, 346] width 43 height 22
click at [630, 341] on input "Fans" at bounding box center [627, 346] width 12 height 10
checkbox input "false"
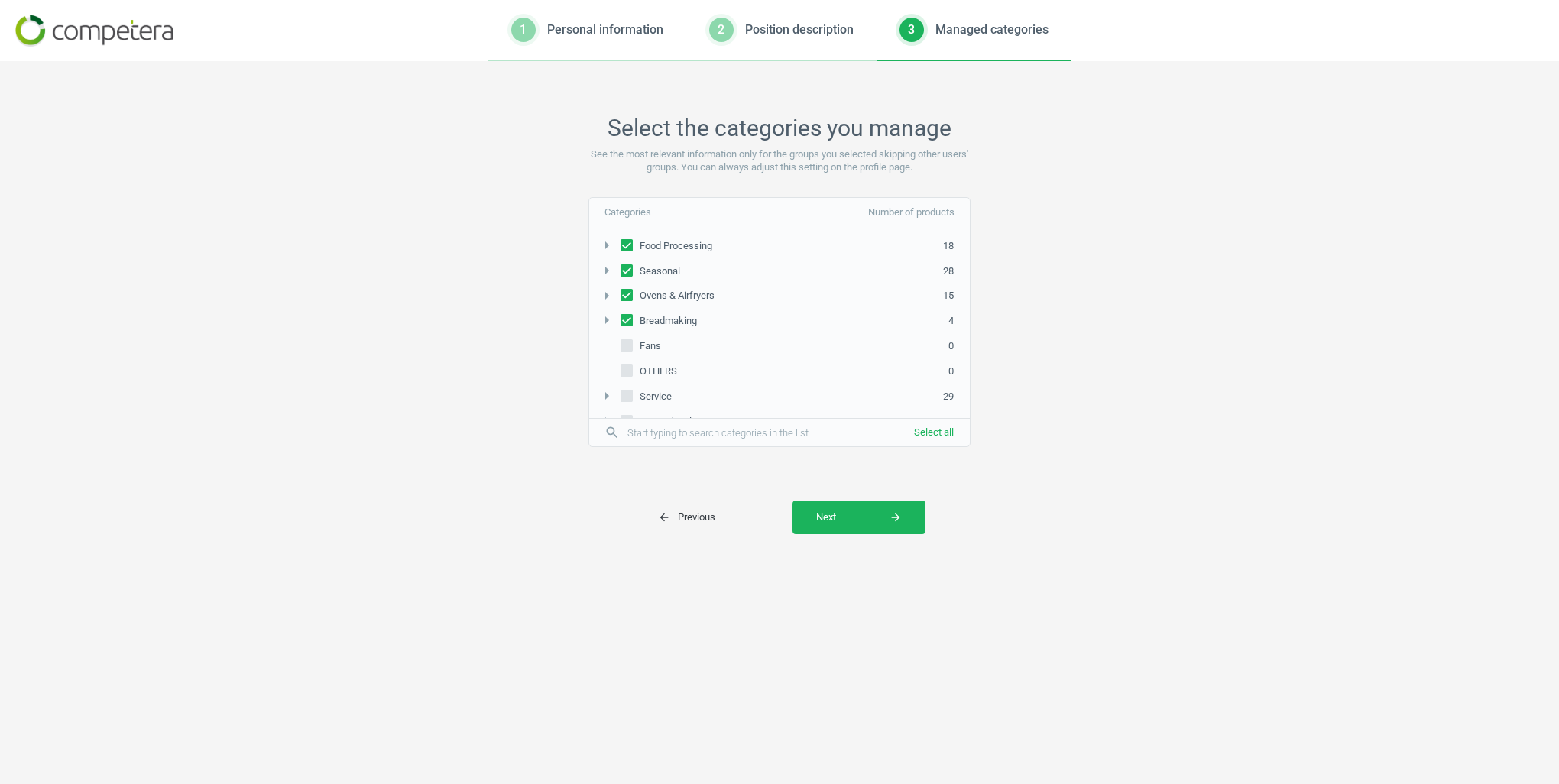
click at [630, 315] on input "Breadmaking" at bounding box center [627, 320] width 12 height 10
checkbox input "false"
click at [630, 290] on input "Ovens & Airfryers" at bounding box center [627, 295] width 12 height 10
checkbox input "false"
click at [630, 261] on label "Seasonal" at bounding box center [652, 271] width 62 height 22
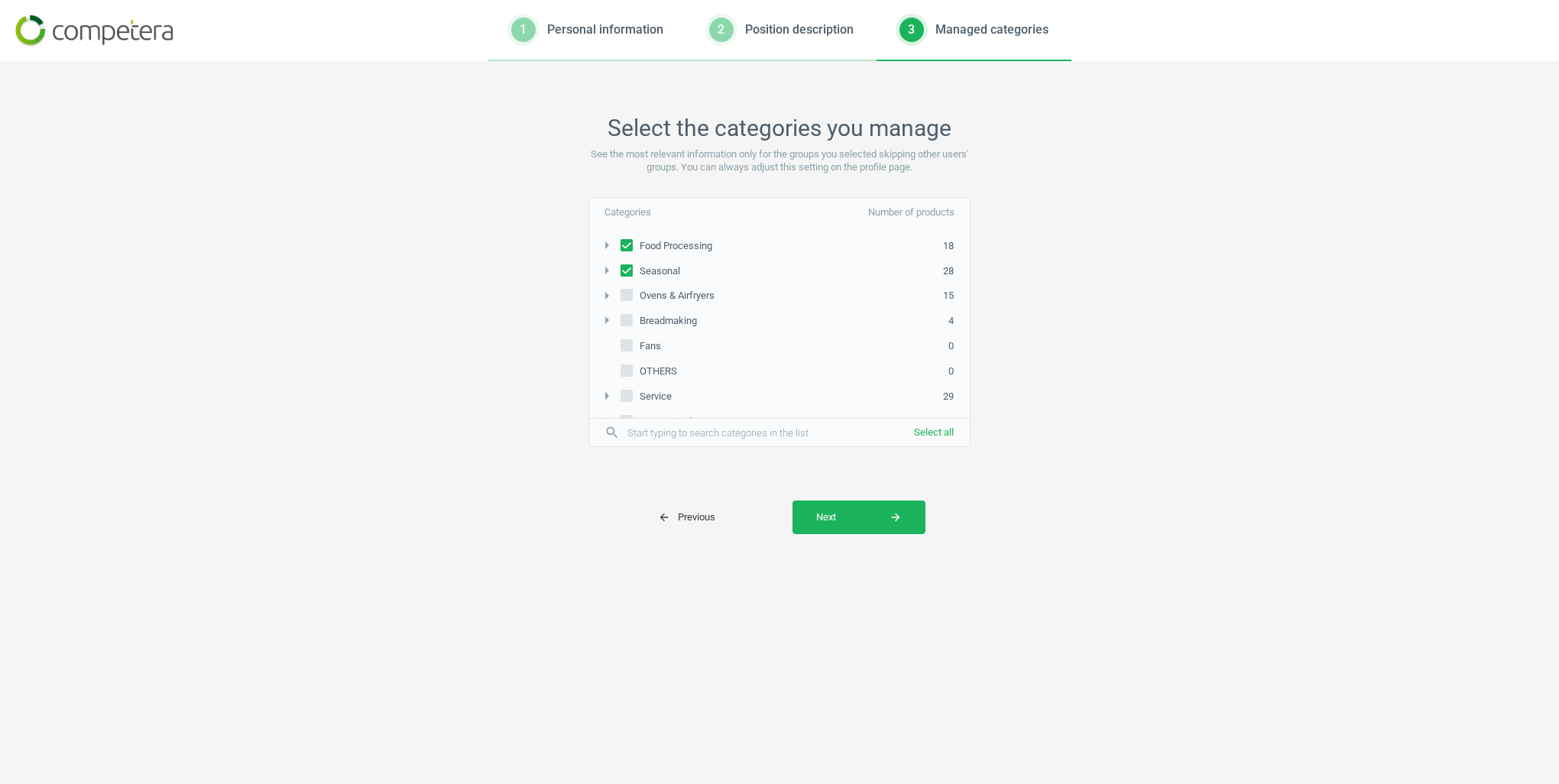
click at [630, 265] on input "Seasonal" at bounding box center [627, 270] width 12 height 10
checkbox input "false"
click at [622, 393] on input "Food Processing" at bounding box center [627, 398] width 12 height 10
checkbox input "false"
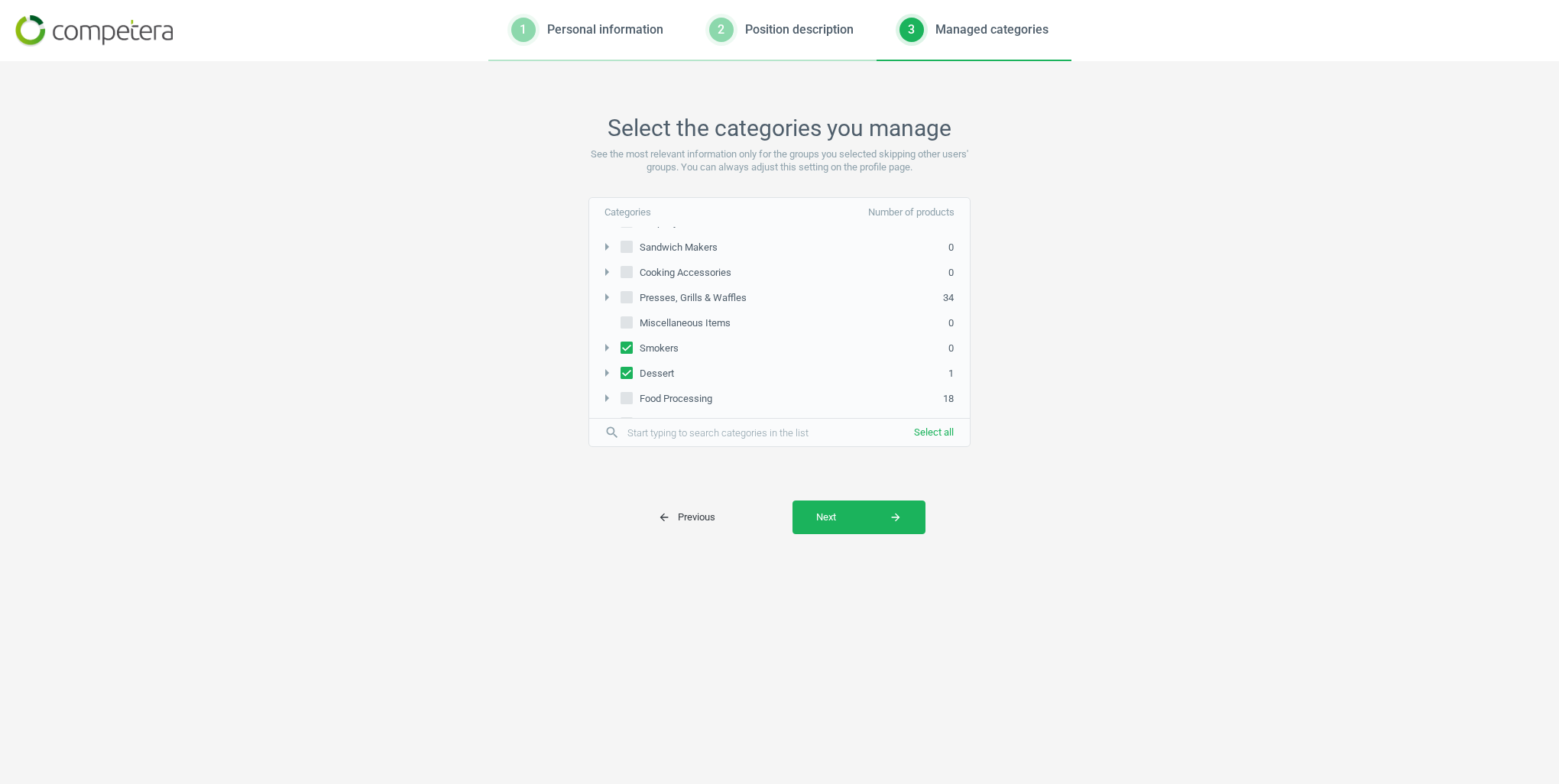
click at [621, 368] on input "Dessert" at bounding box center [627, 373] width 12 height 10
checkbox input "false"
click at [627, 342] on input "Smokers" at bounding box center [627, 347] width 12 height 10
checkbox input "false"
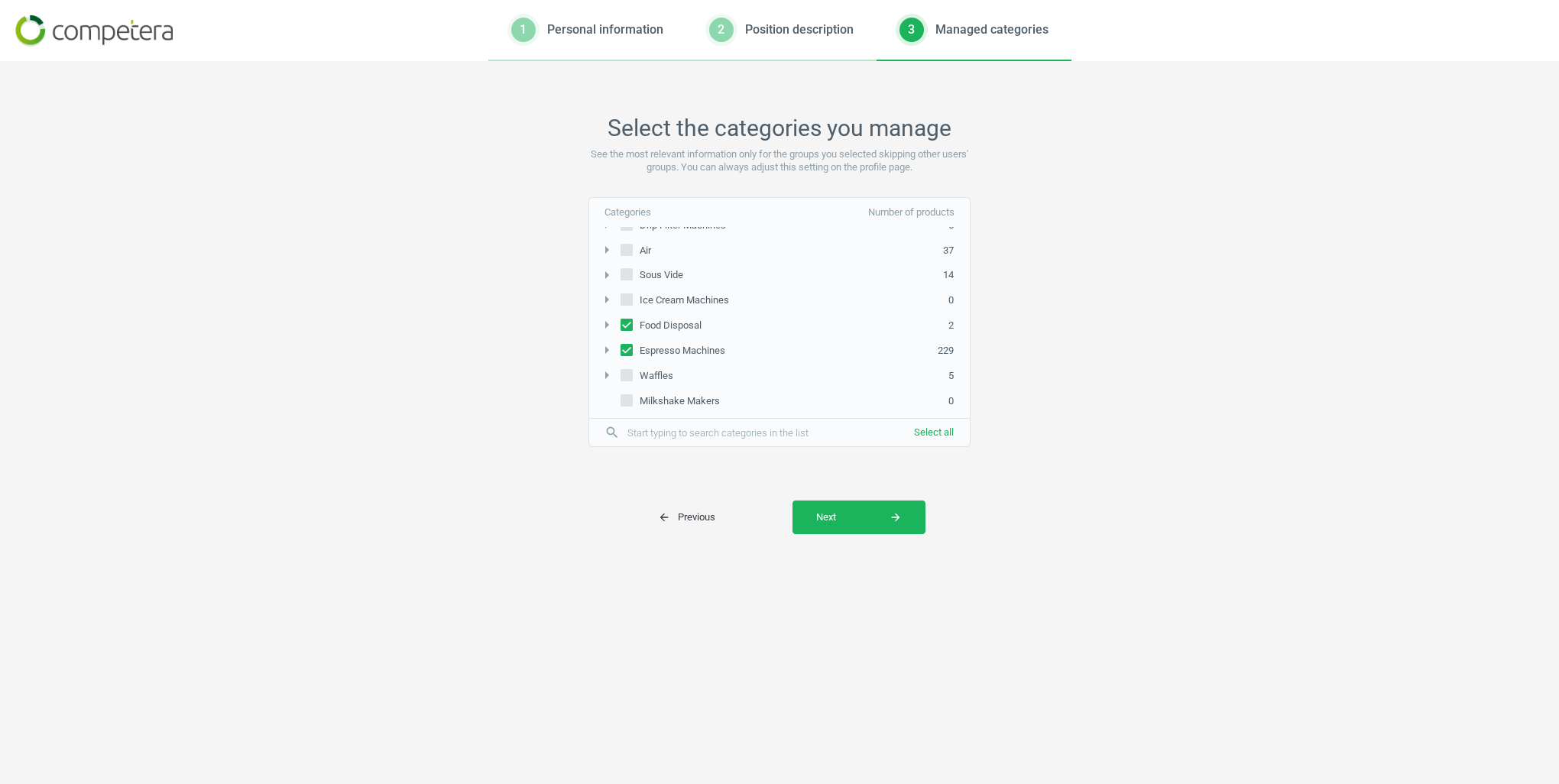
click at [623, 344] on icon at bounding box center [627, 350] width 12 height 12
click at [623, 345] on input "Espresso Machines" at bounding box center [627, 350] width 12 height 10
checkbox input "false"
click at [626, 320] on input "Food Disposal" at bounding box center [627, 325] width 12 height 10
checkbox input "false"
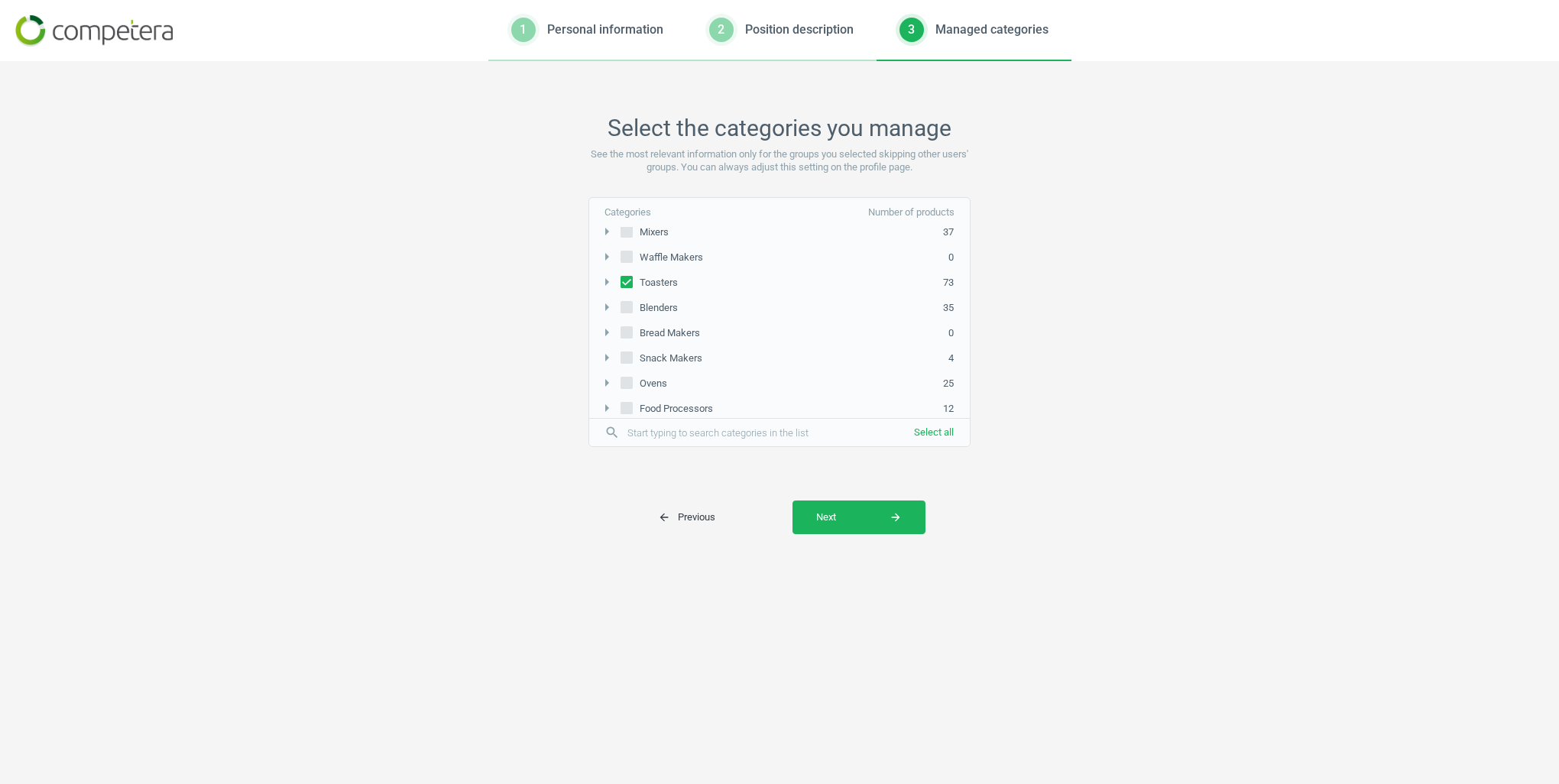
scroll to position [0, 0]
click at [875, 517] on span "Next arrow_forward" at bounding box center [859, 517] width 86 height 14
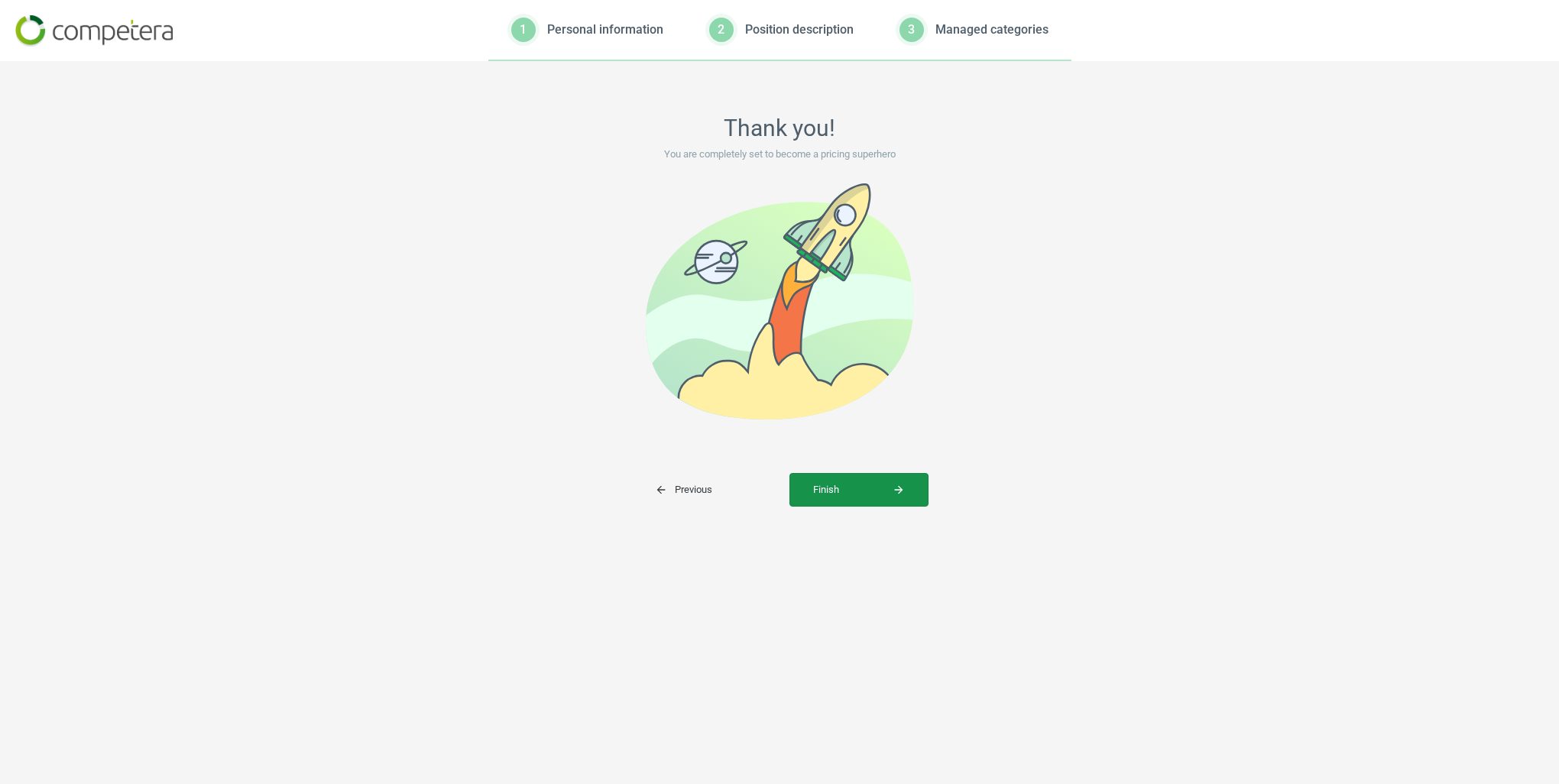
click at [877, 496] on span "Finish arrow_forward" at bounding box center [859, 489] width 92 height 14
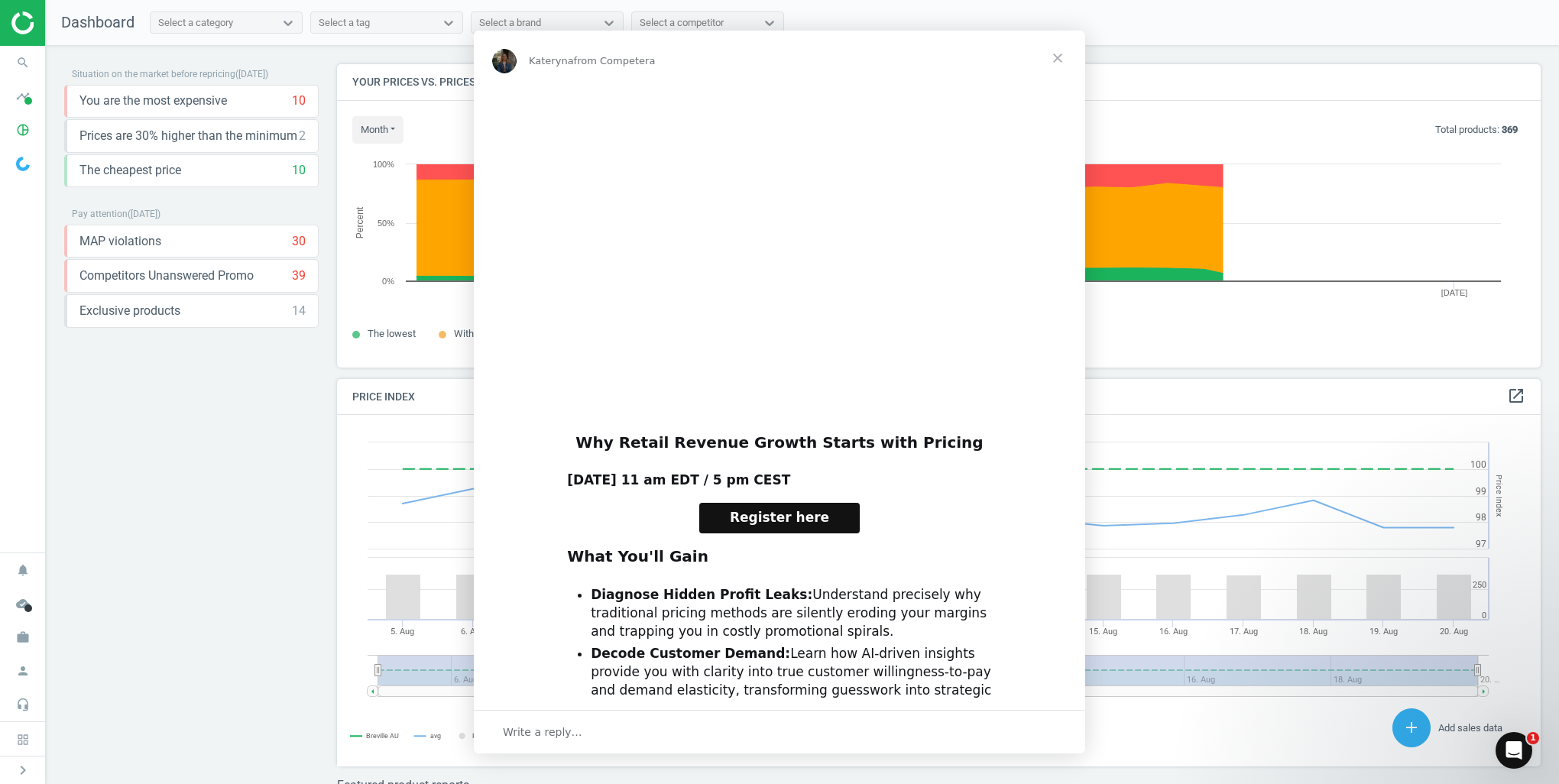
scroll to position [375, 1215]
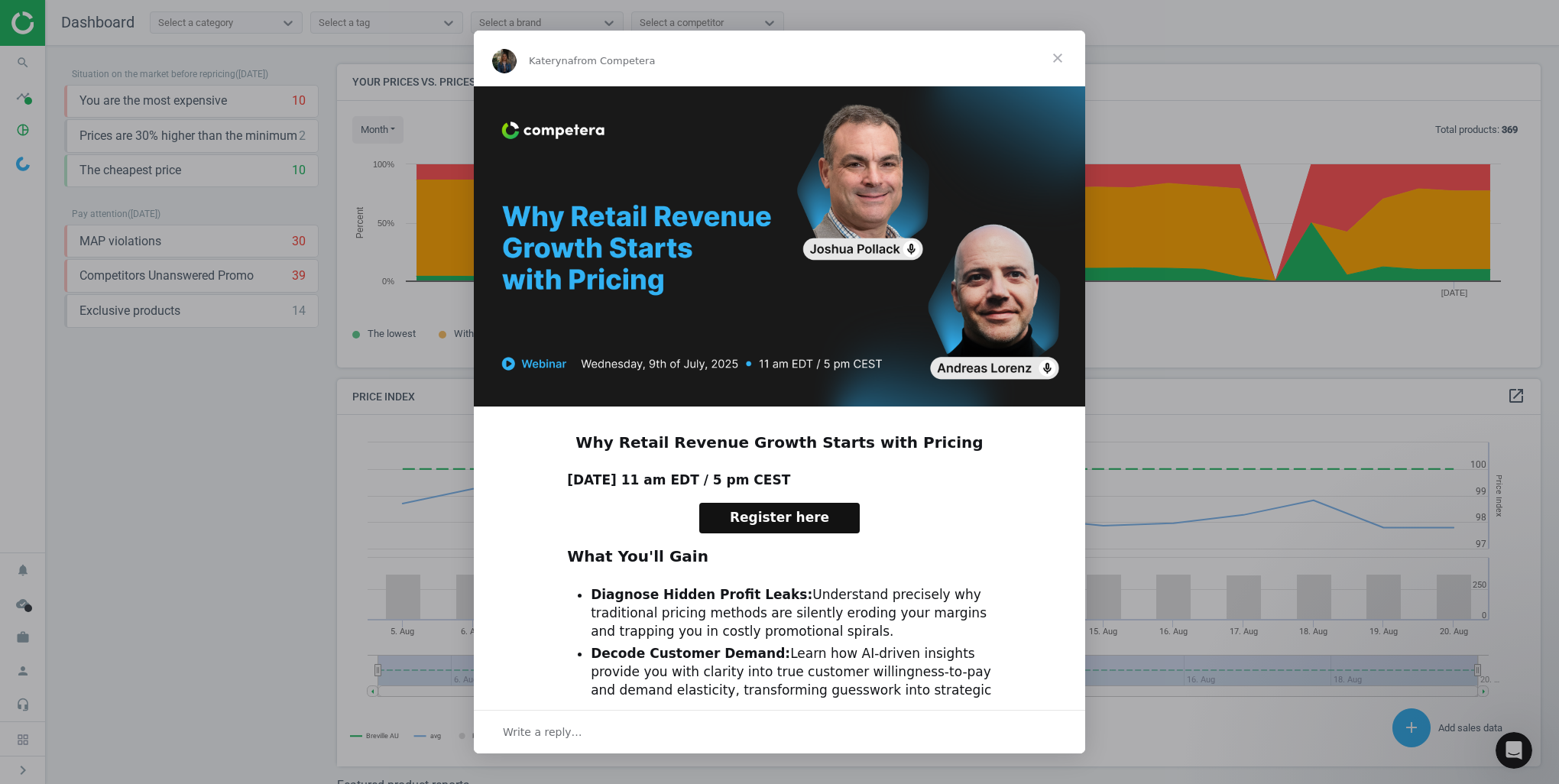
click at [1063, 60] on span "Close" at bounding box center [1058, 58] width 55 height 55
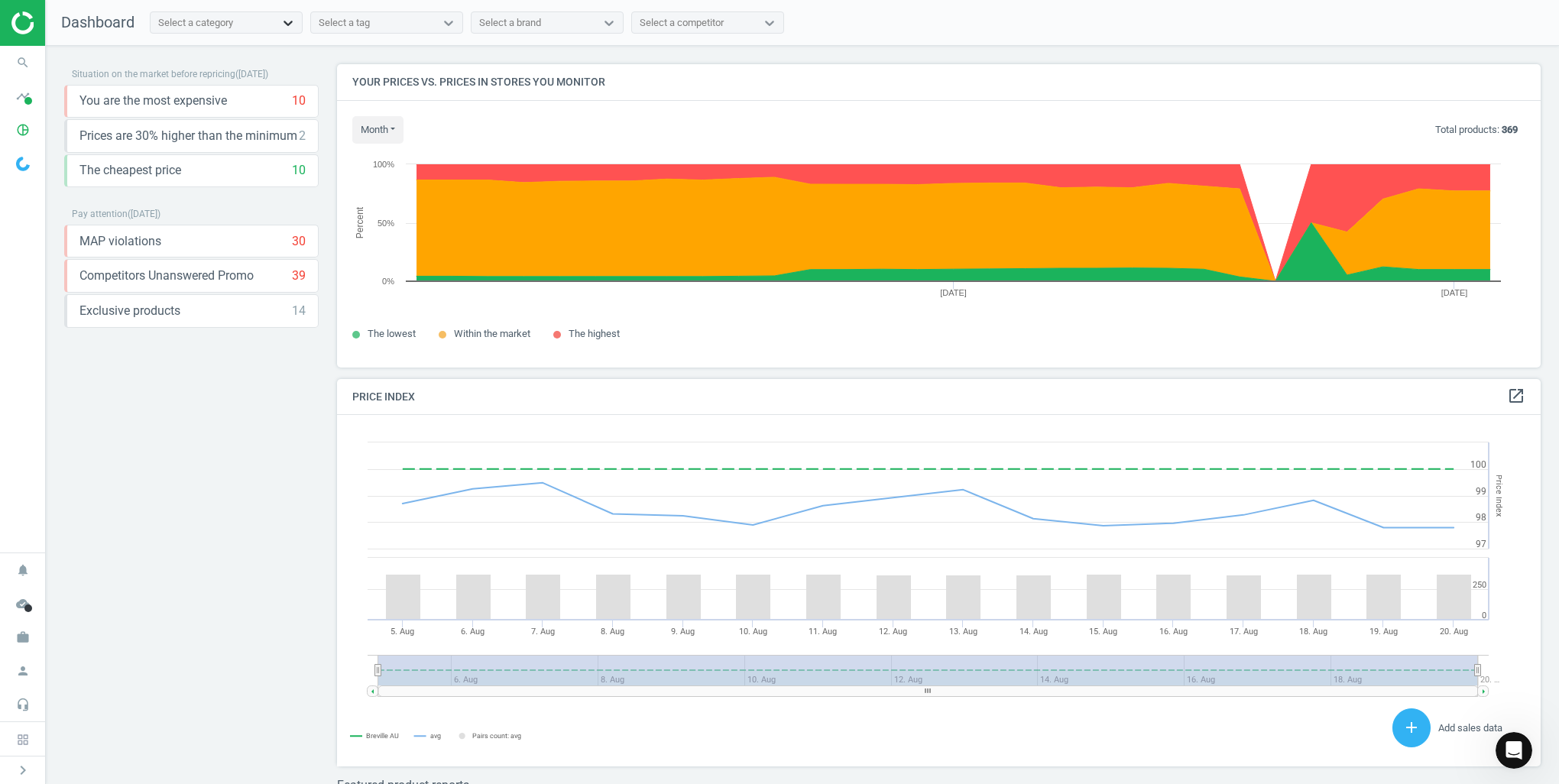
click at [294, 15] on icon at bounding box center [288, 22] width 15 height 15
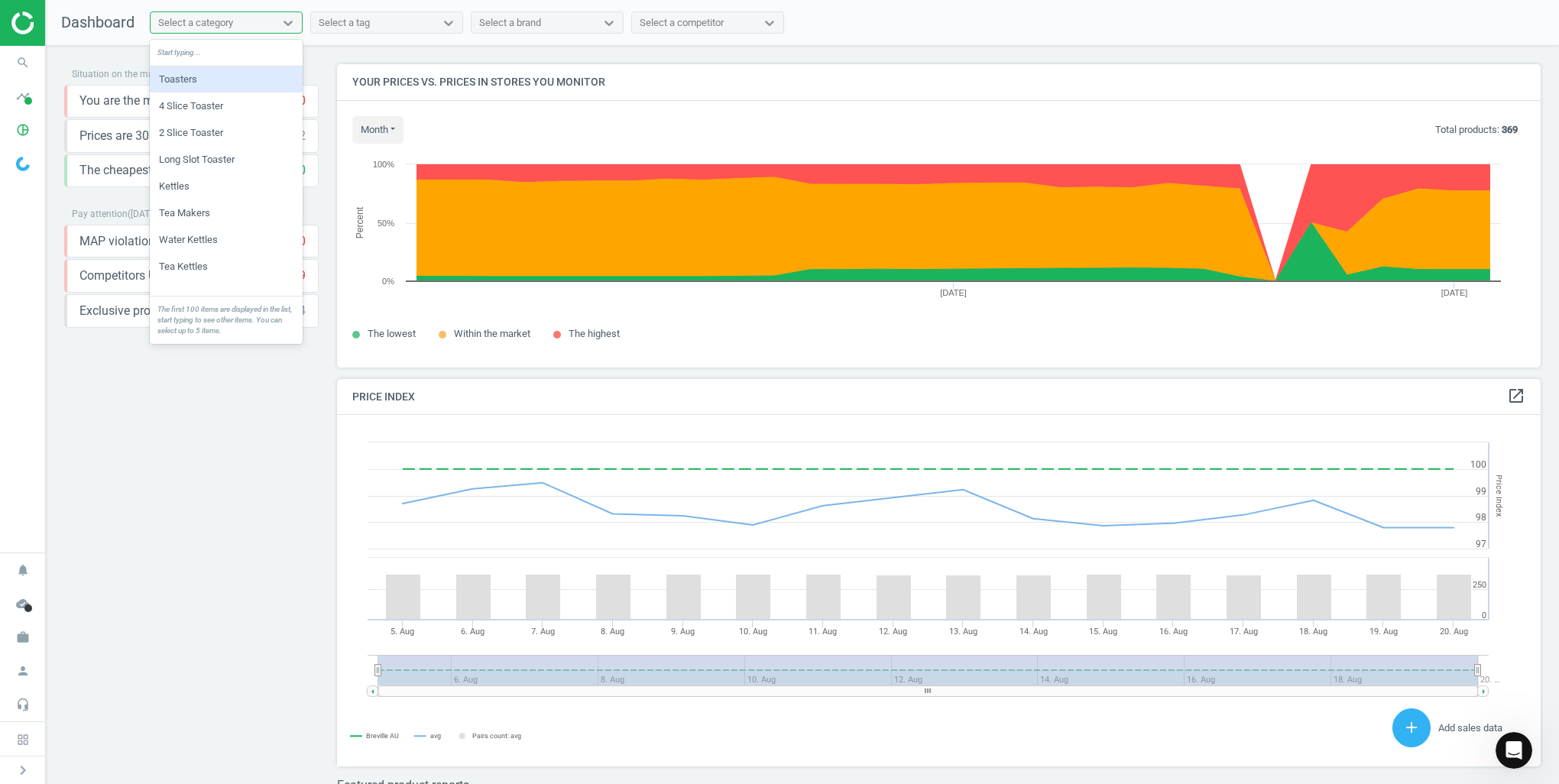
click at [182, 79] on div "Toasters" at bounding box center [226, 79] width 153 height 26
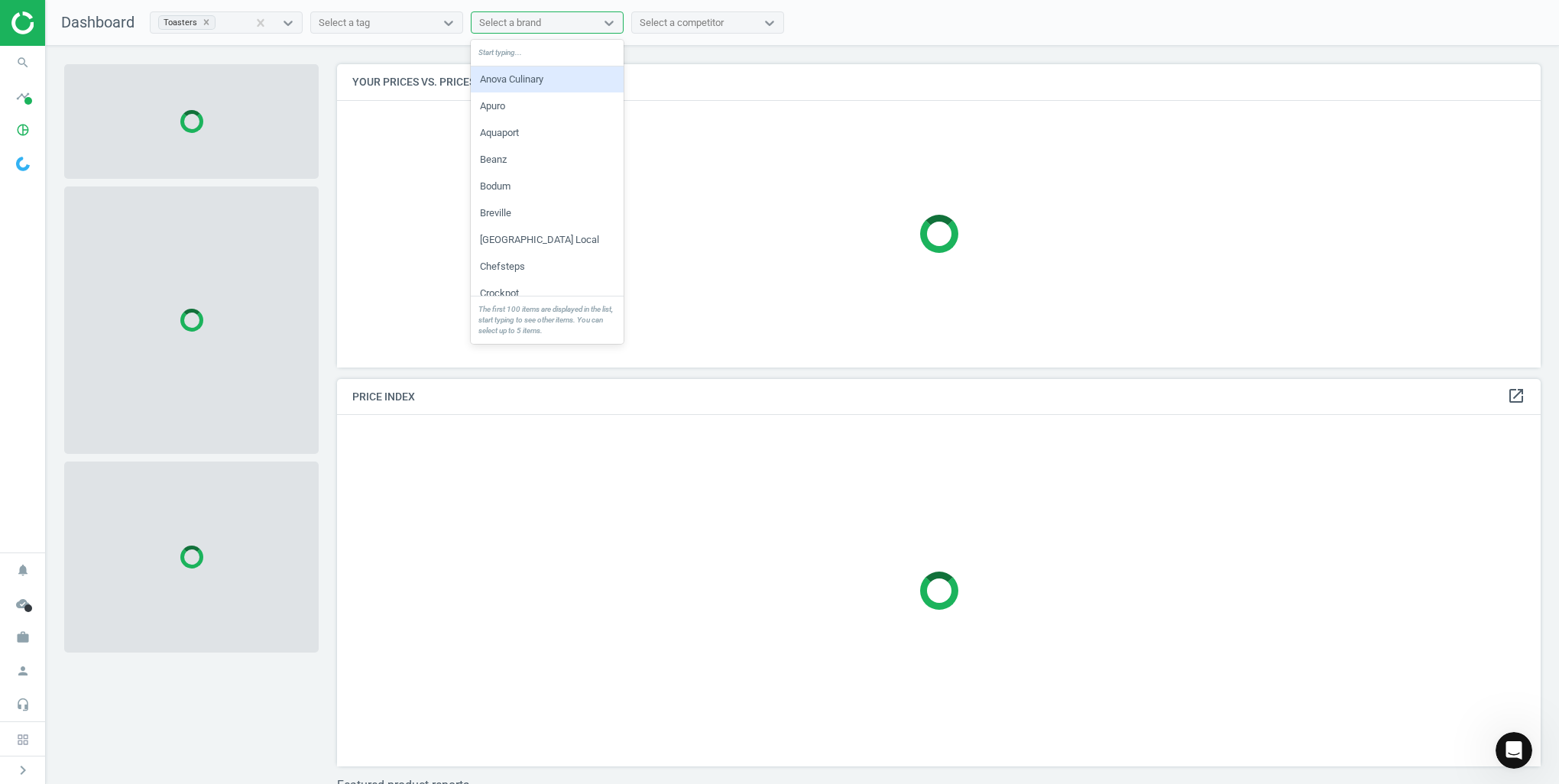
click at [584, 28] on div "Select a brand" at bounding box center [534, 23] width 124 height 20
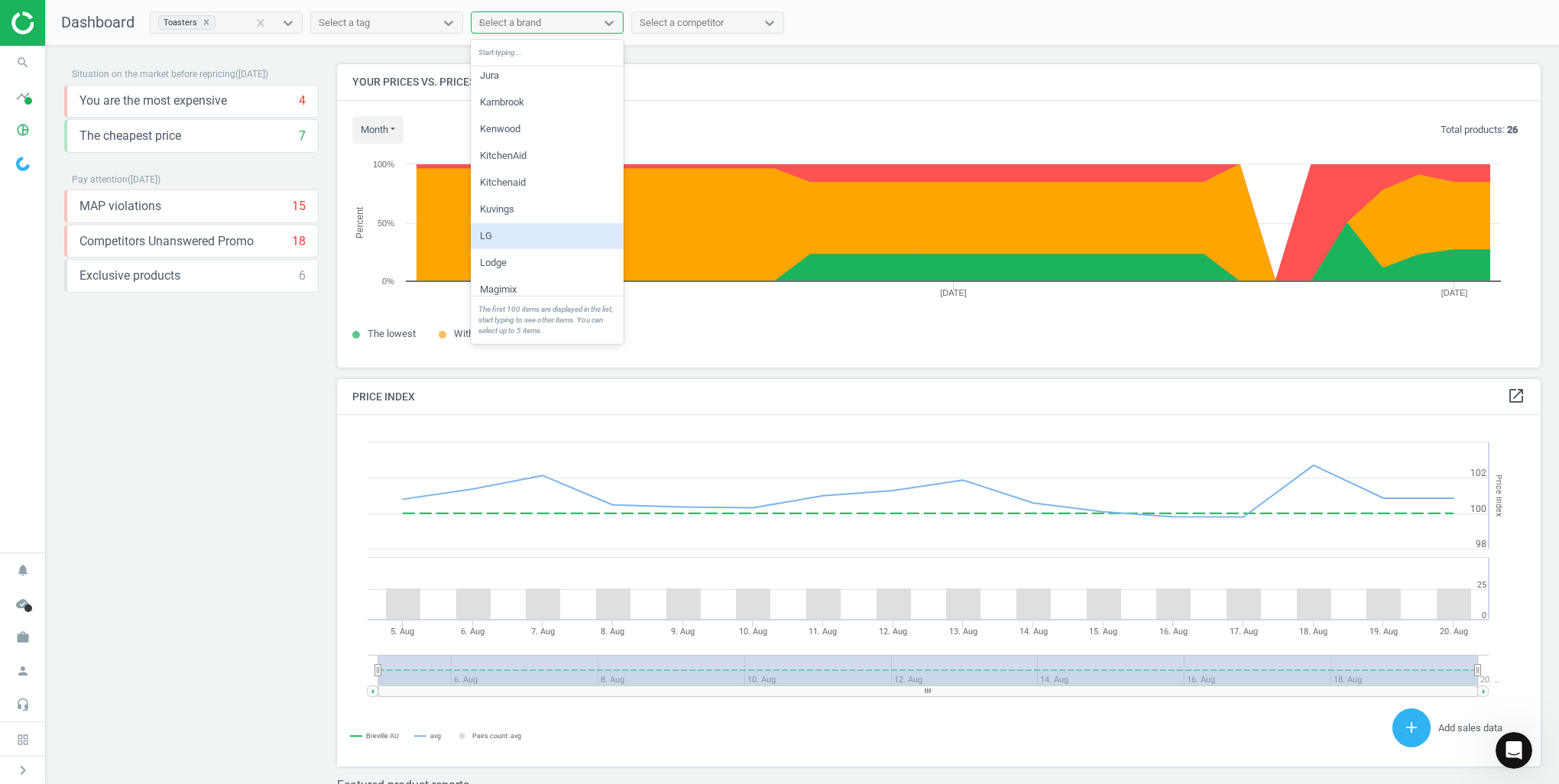
scroll to position [0, 0]
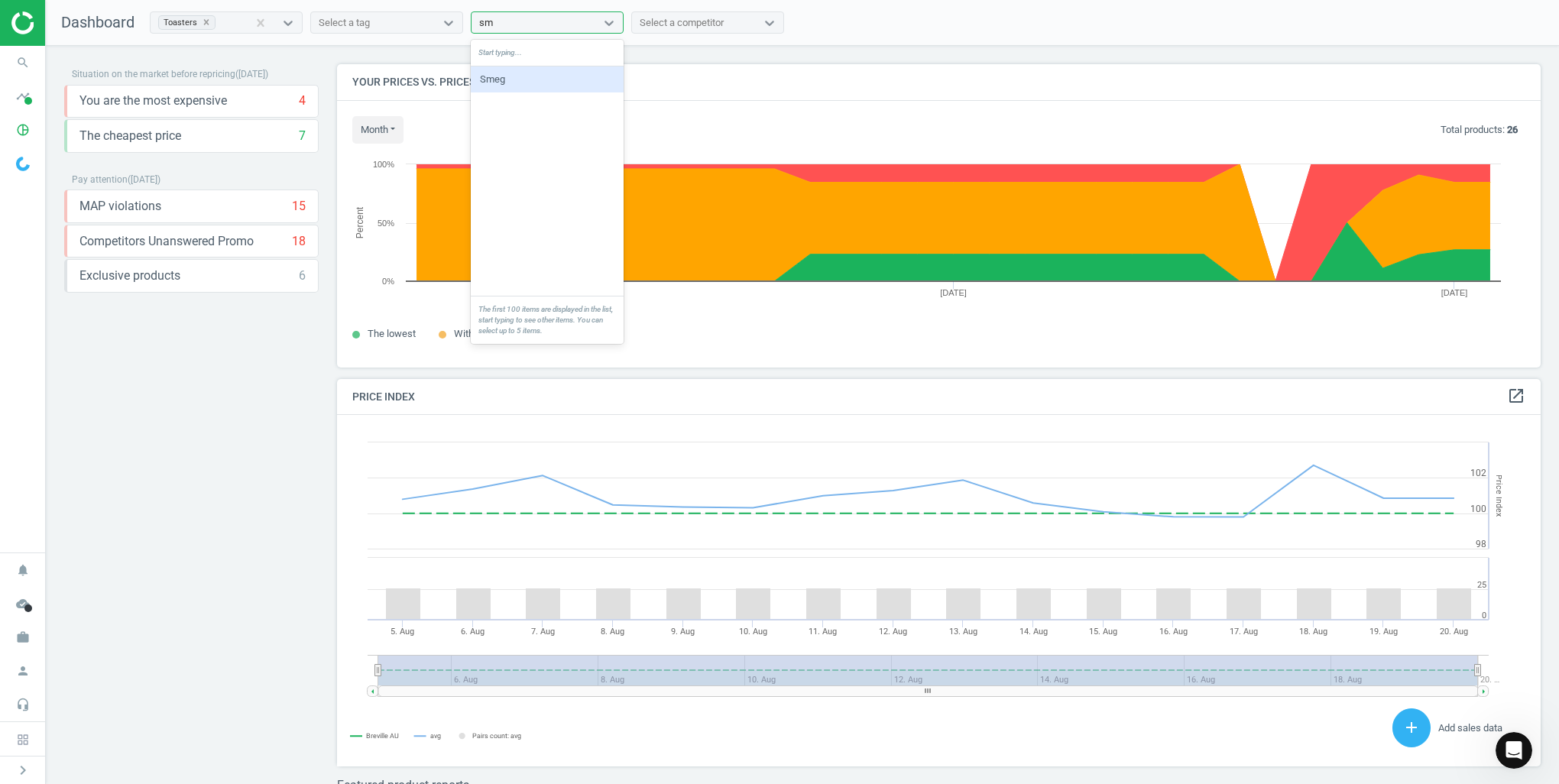
type input "sme"
click at [539, 87] on div "Smeg" at bounding box center [548, 79] width 153 height 26
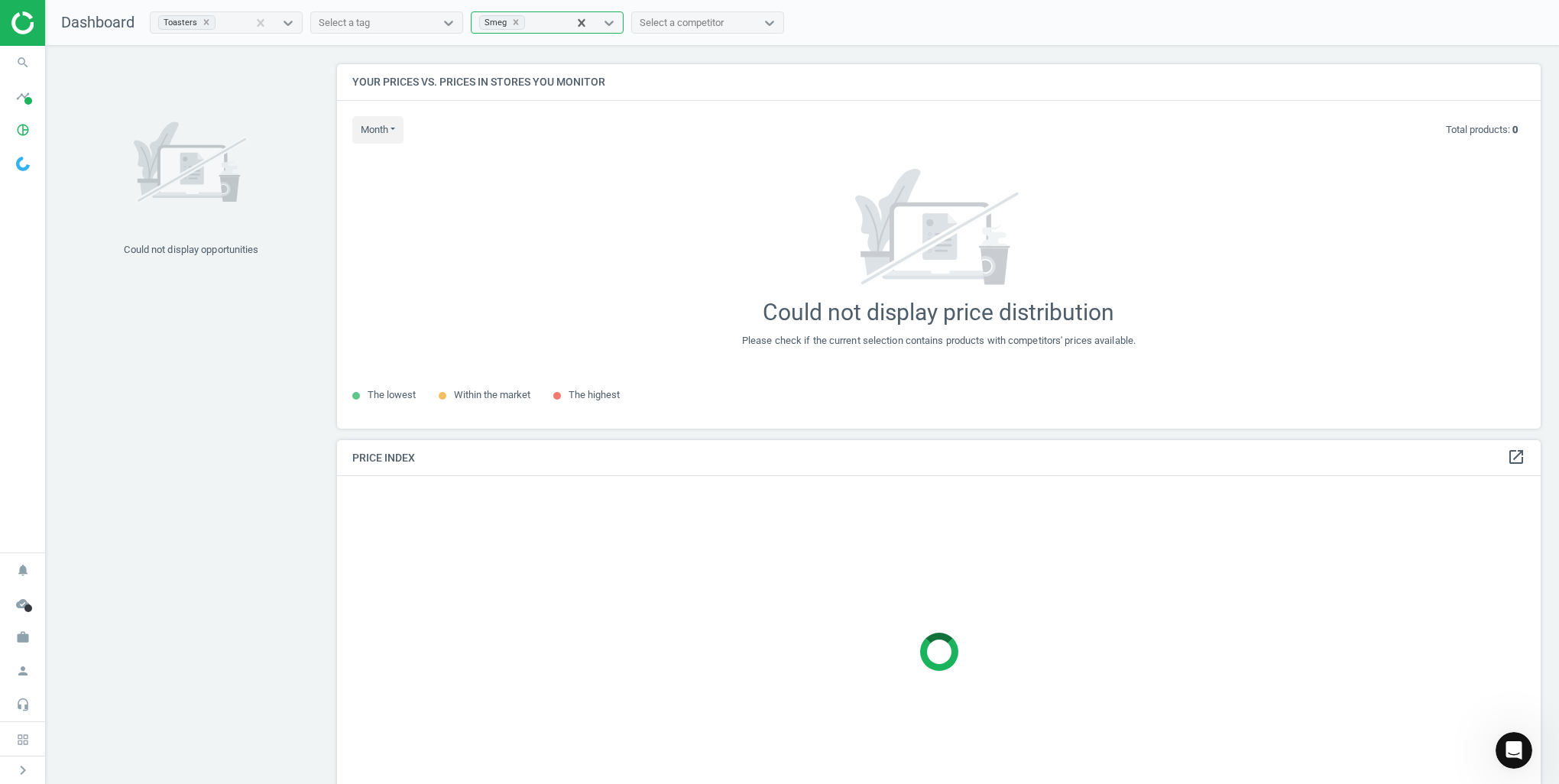
scroll to position [388, 1215]
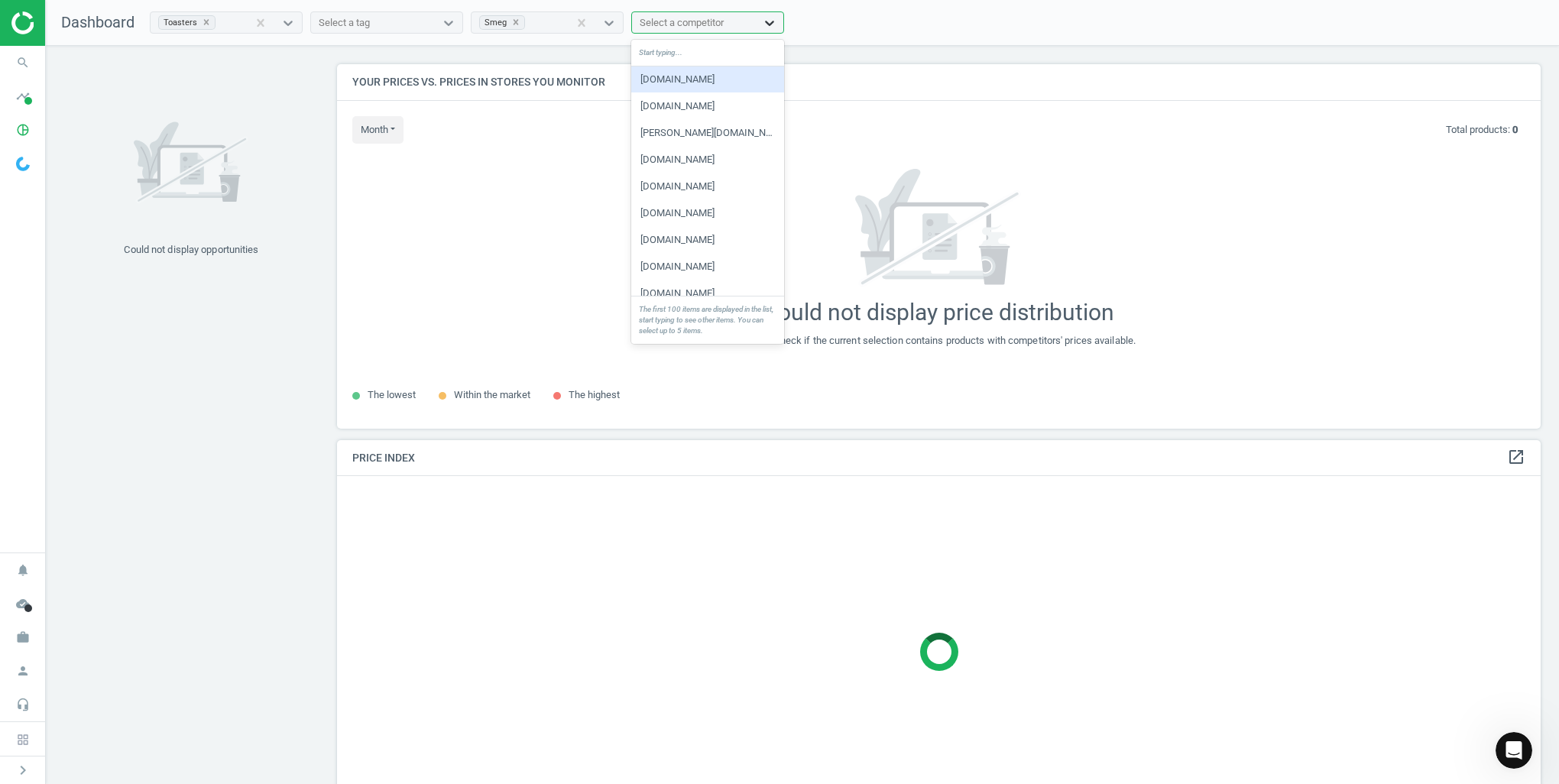
click at [758, 23] on div at bounding box center [769, 22] width 27 height 15
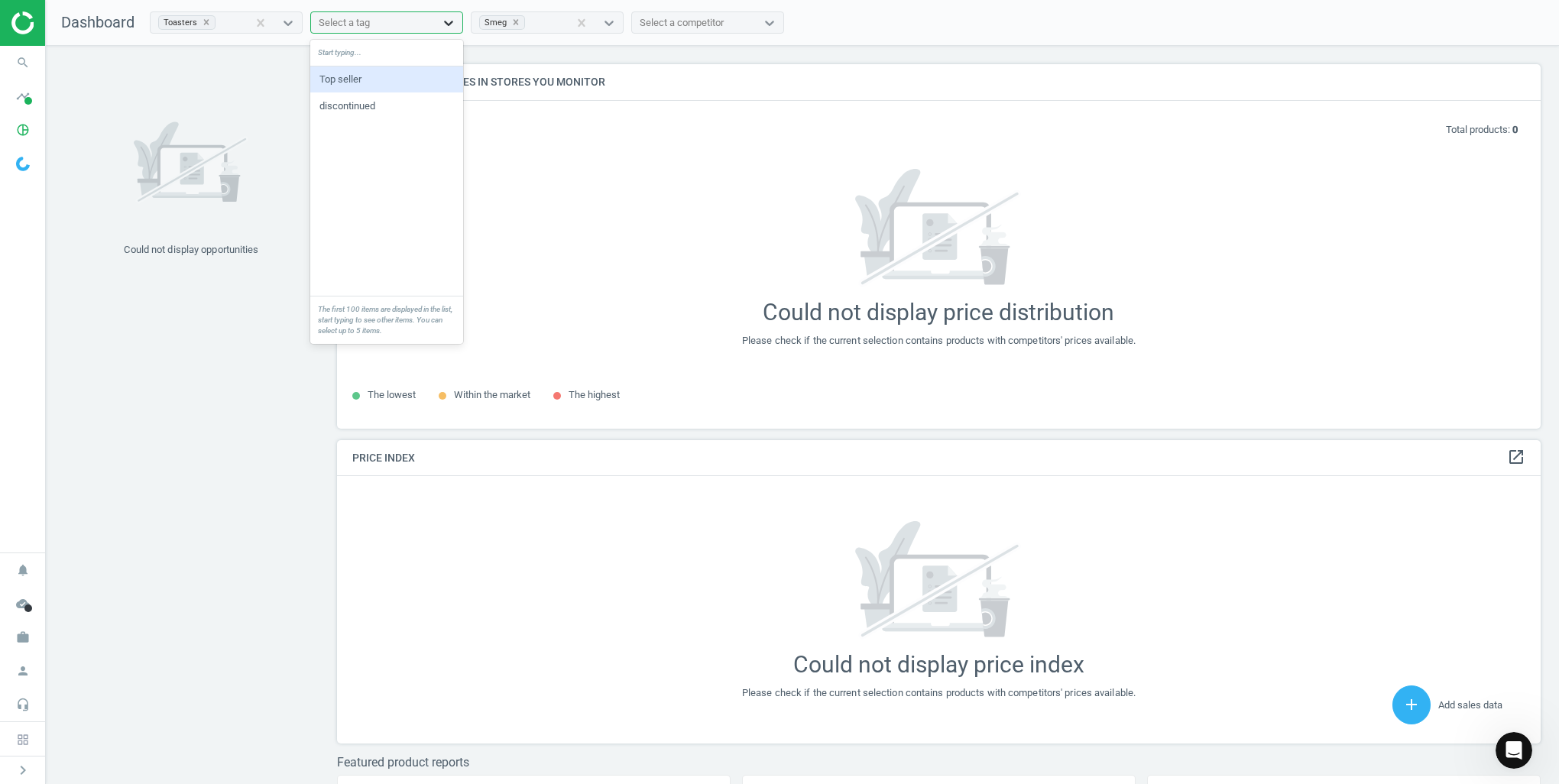
click at [443, 23] on icon at bounding box center [449, 22] width 15 height 15
click at [442, 23] on icon at bounding box center [449, 22] width 15 height 15
click at [17, 131] on icon "pie_chart_outlined" at bounding box center [22, 130] width 29 height 29
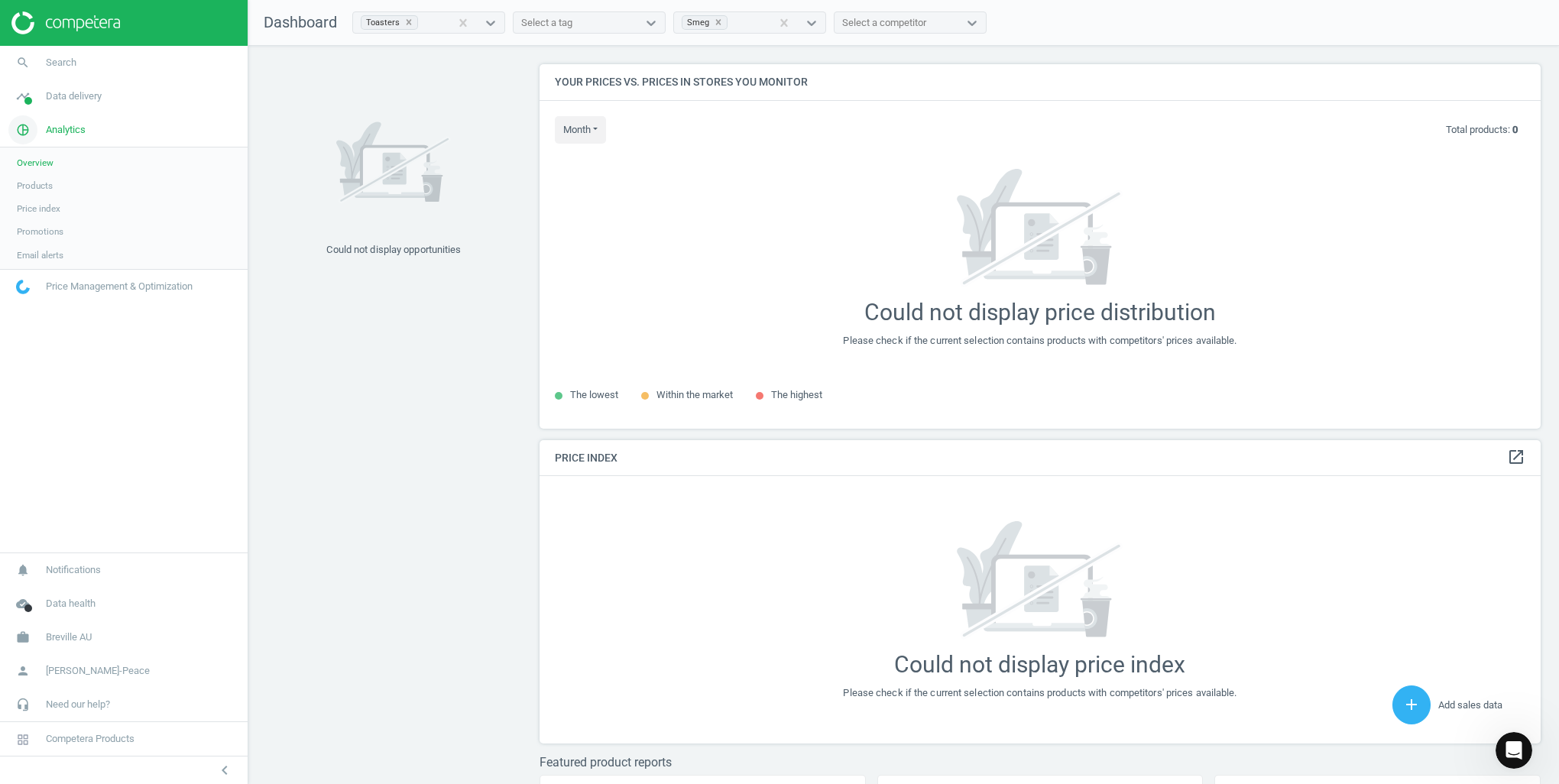
scroll to position [388, 1014]
click at [42, 180] on span "Products" at bounding box center [34, 186] width 36 height 12
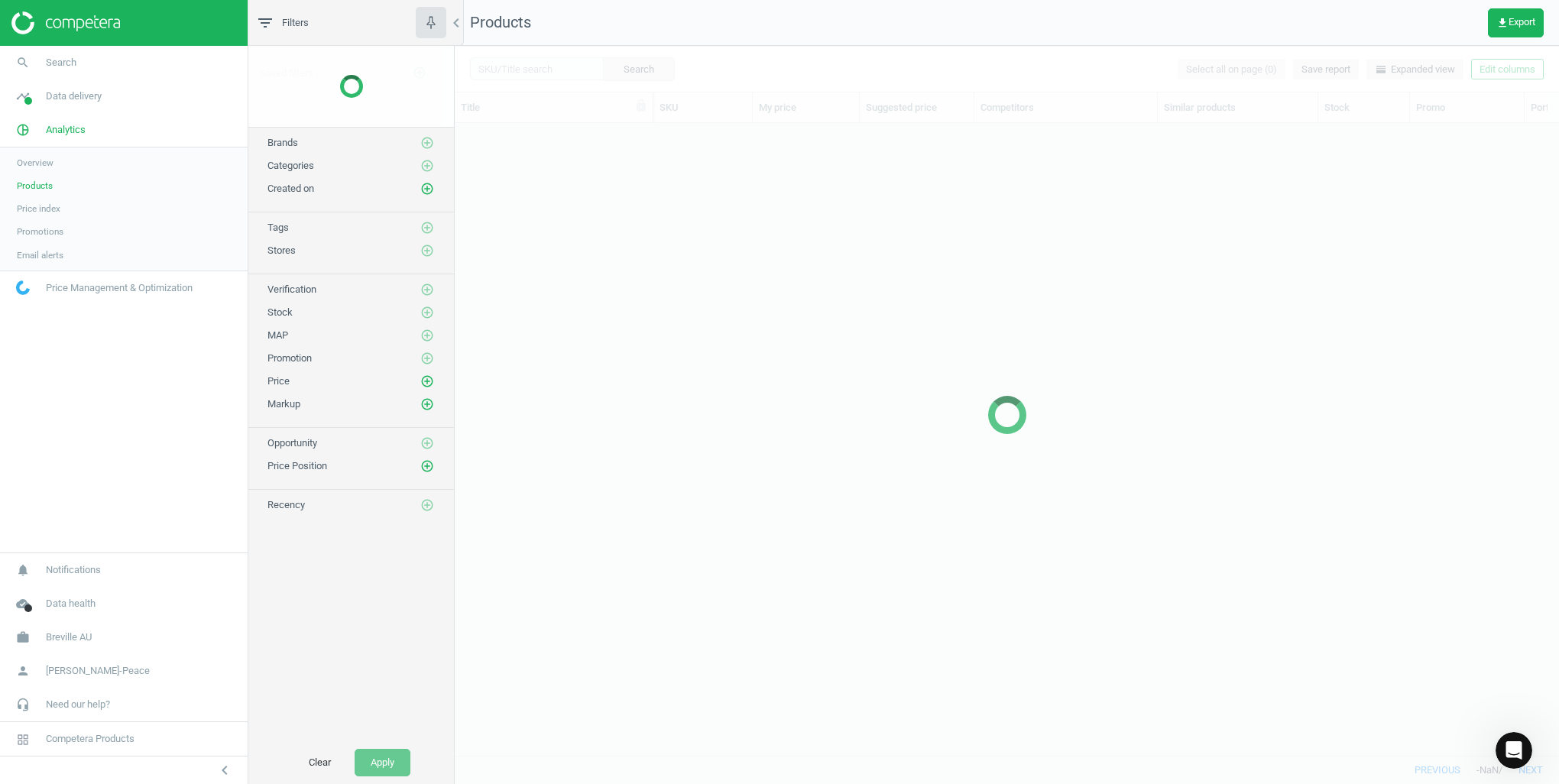
scroll to position [610, 1093]
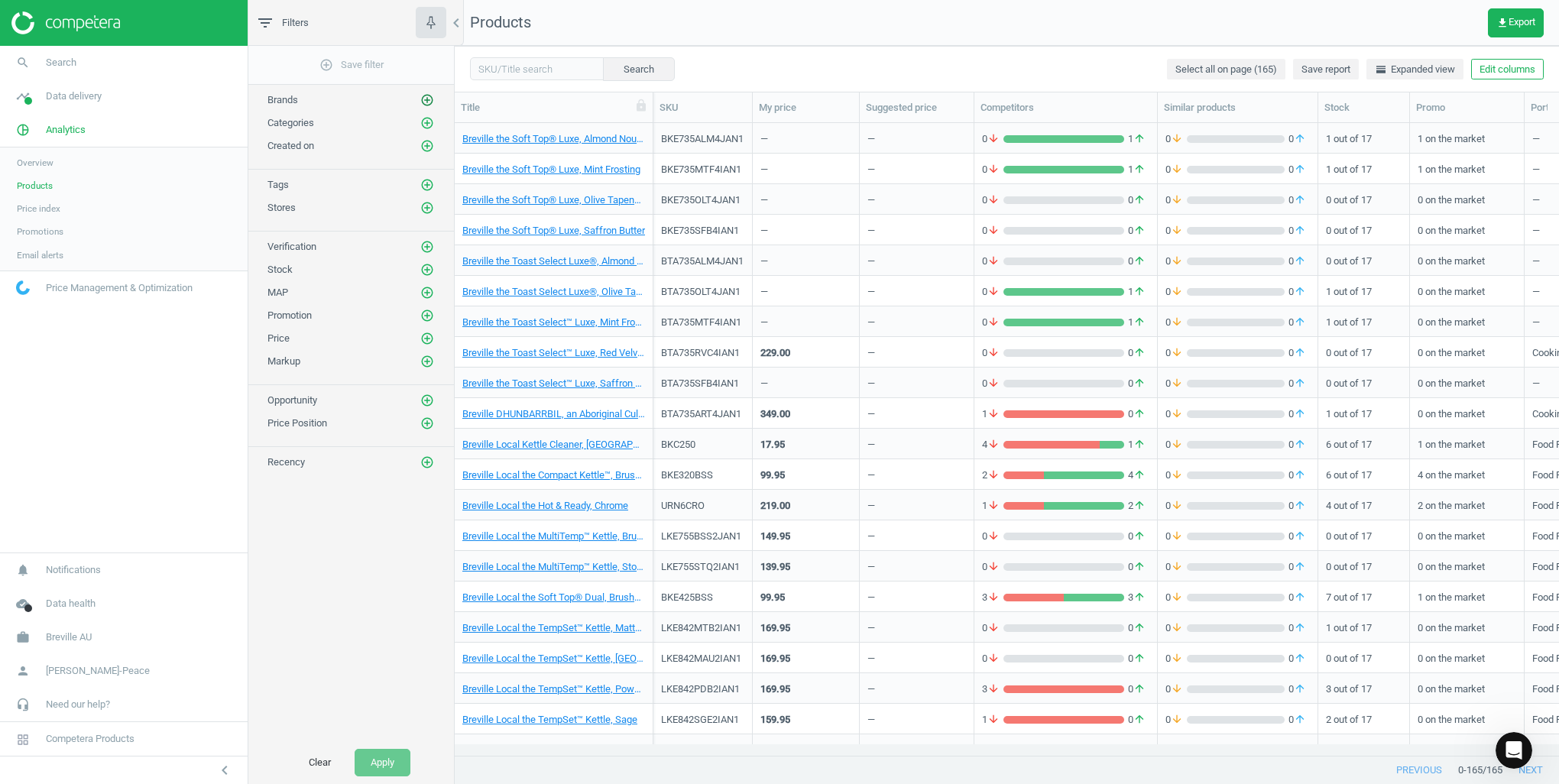
click at [434, 97] on icon "add_circle_outline" at bounding box center [427, 100] width 14 height 14
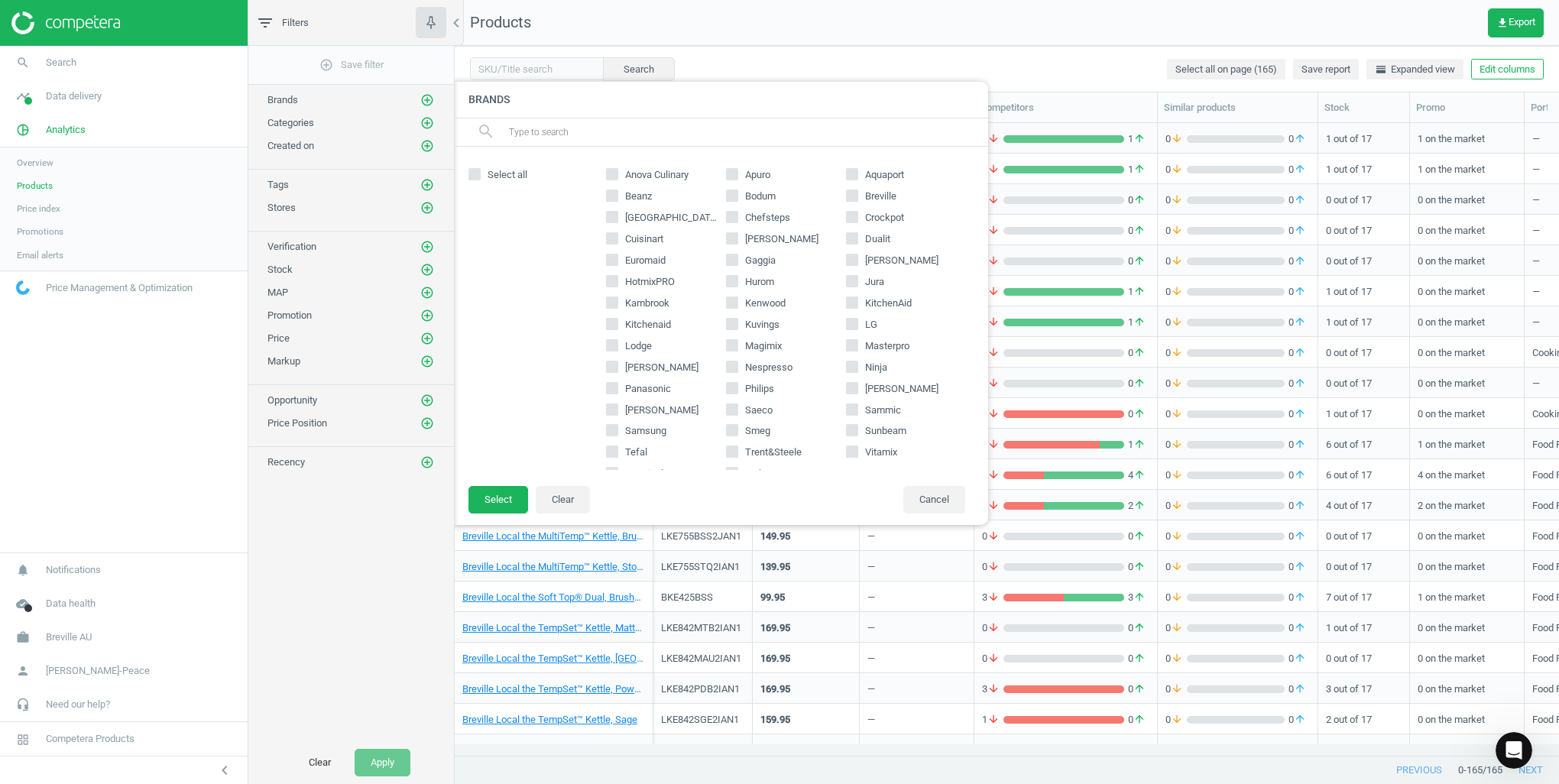
click at [541, 136] on input "text" at bounding box center [742, 131] width 469 height 24
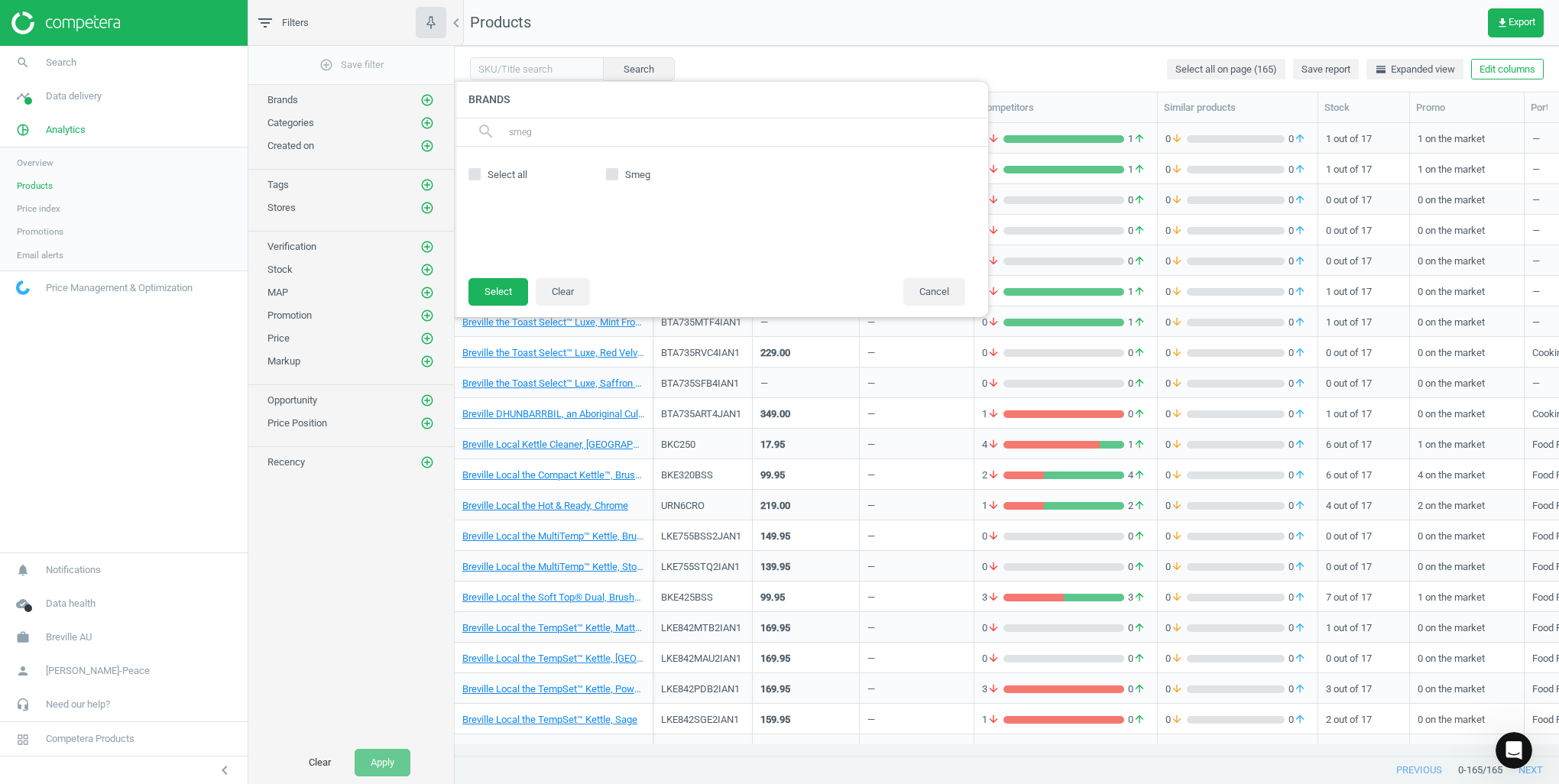
type input "smeg"
click at [622, 175] on span "Smeg" at bounding box center [638, 175] width 32 height 14
click at [618, 175] on input "Smeg" at bounding box center [613, 175] width 10 height 10
checkbox input "true"
click at [499, 293] on button "Select" at bounding box center [499, 291] width 60 height 27
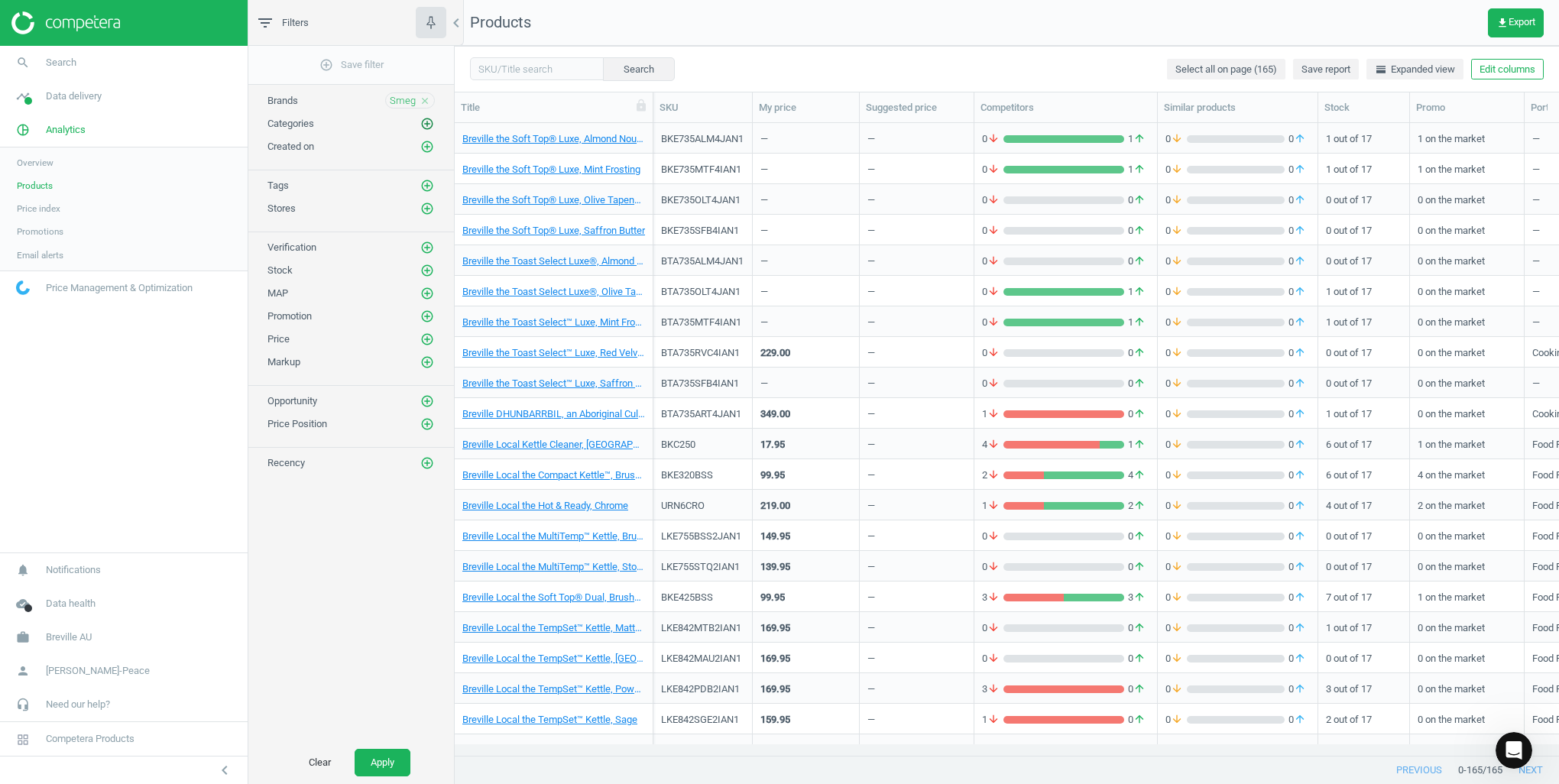
click at [429, 125] on icon "add_circle_outline" at bounding box center [427, 123] width 14 height 14
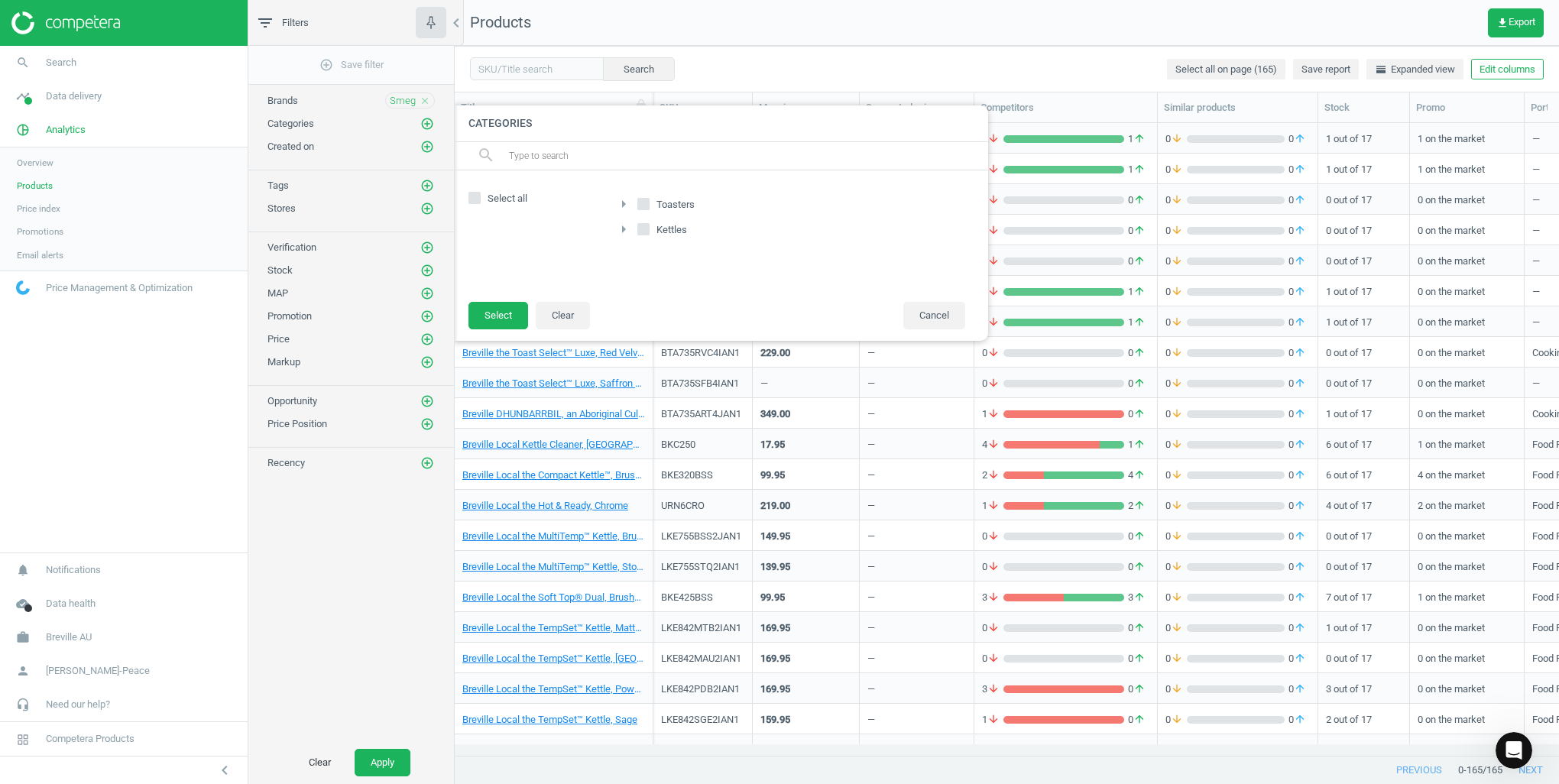
click at [641, 203] on input "Toasters" at bounding box center [644, 204] width 10 height 10
checkbox input "true"
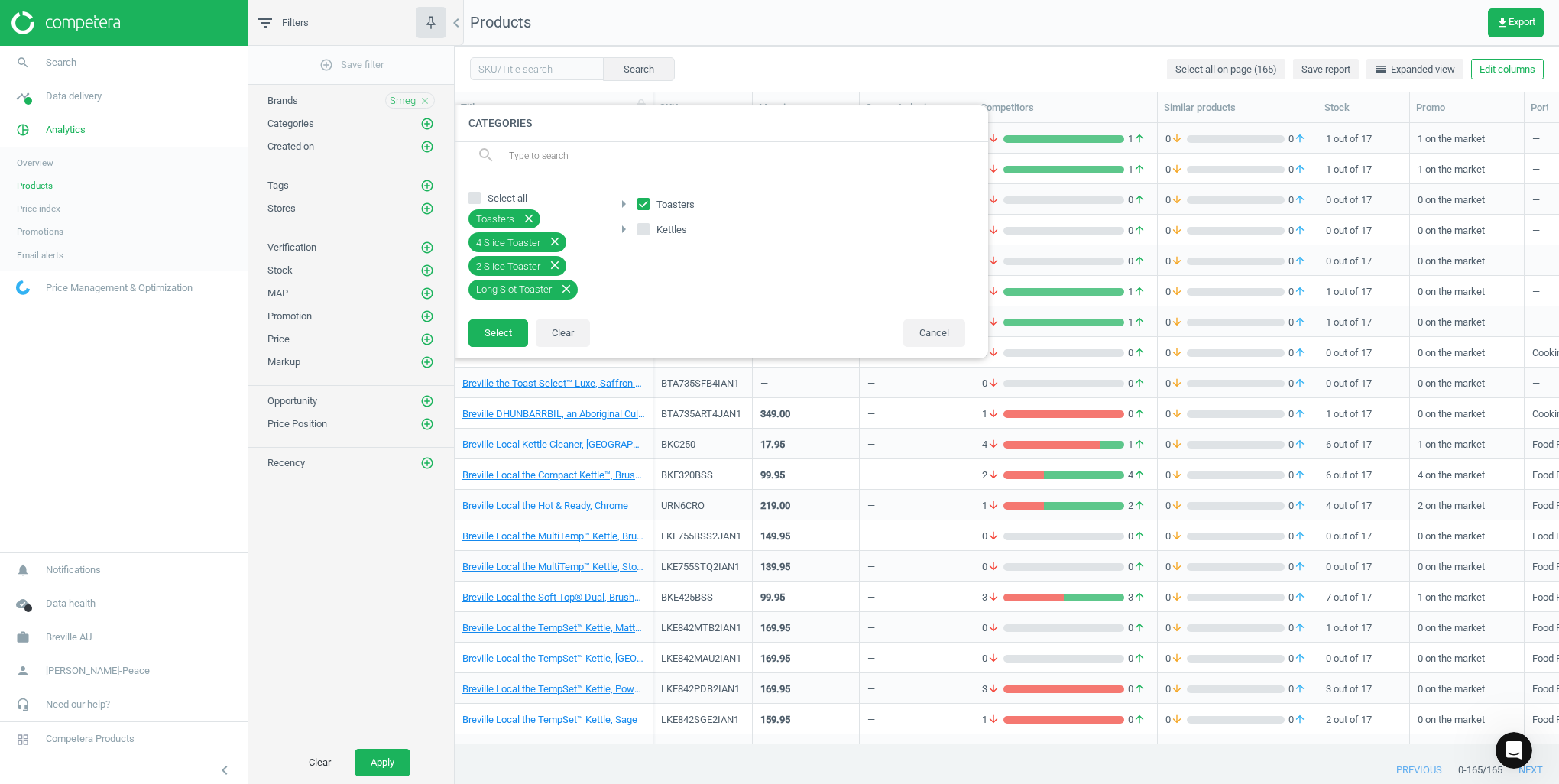
click at [553, 238] on icon "close" at bounding box center [554, 241] width 14 height 14
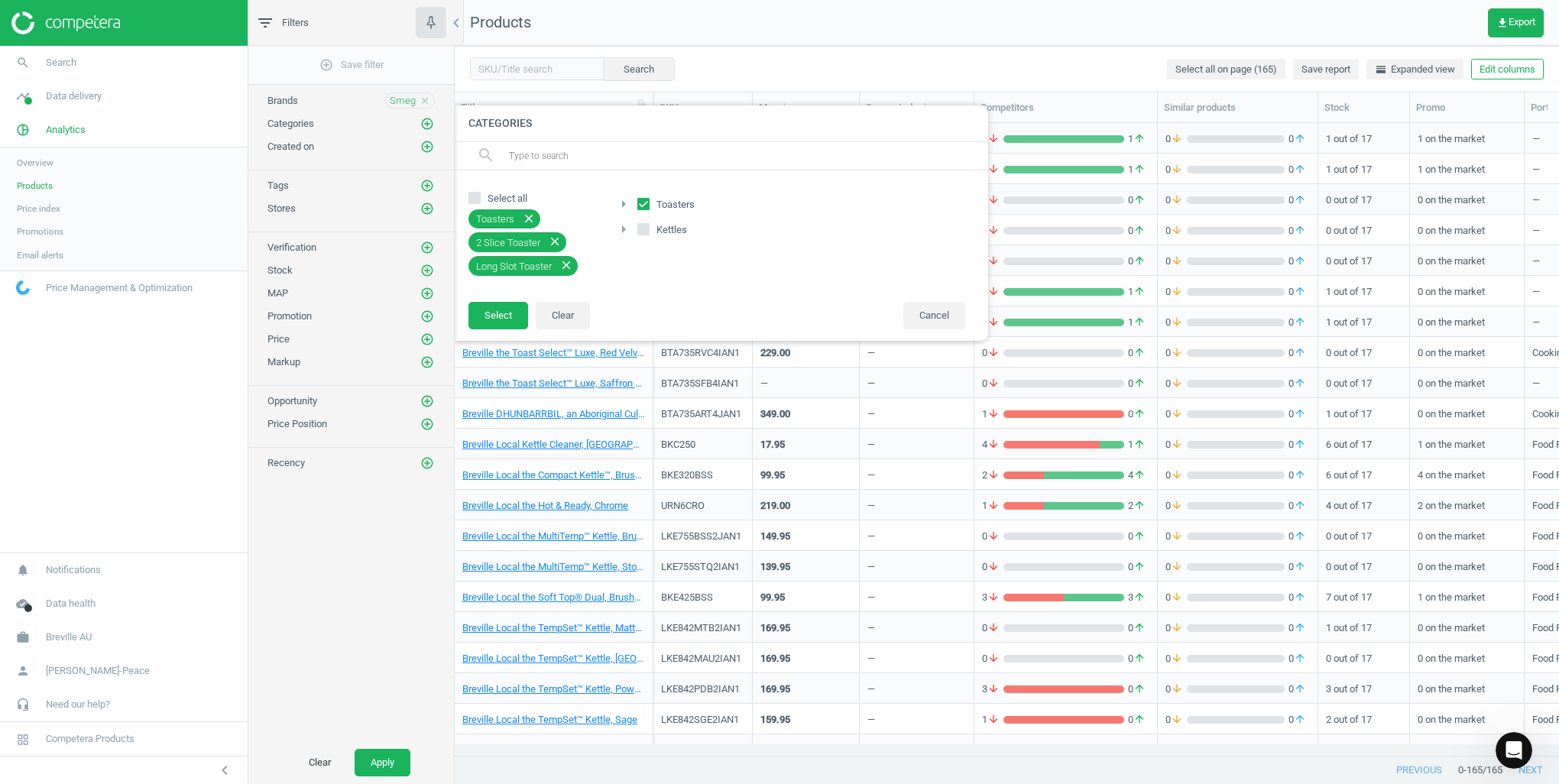
click at [564, 268] on icon "close" at bounding box center [566, 265] width 14 height 14
click at [505, 308] on button "Select" at bounding box center [499, 315] width 60 height 27
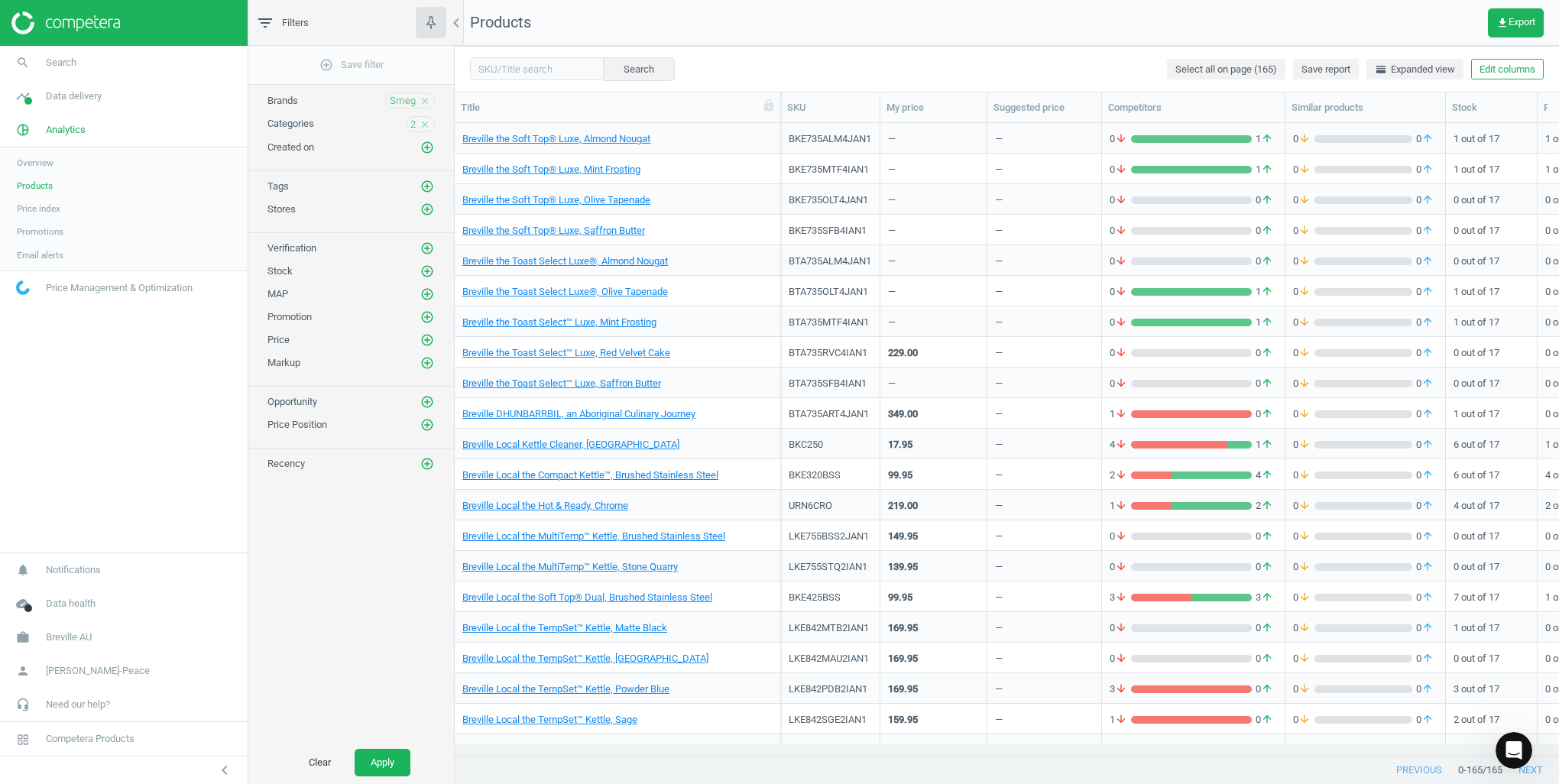
drag, startPoint x: 654, startPoint y: 115, endPoint x: 782, endPoint y: 108, distance: 128.2
click at [782, 108] on div at bounding box center [780, 107] width 15 height 30
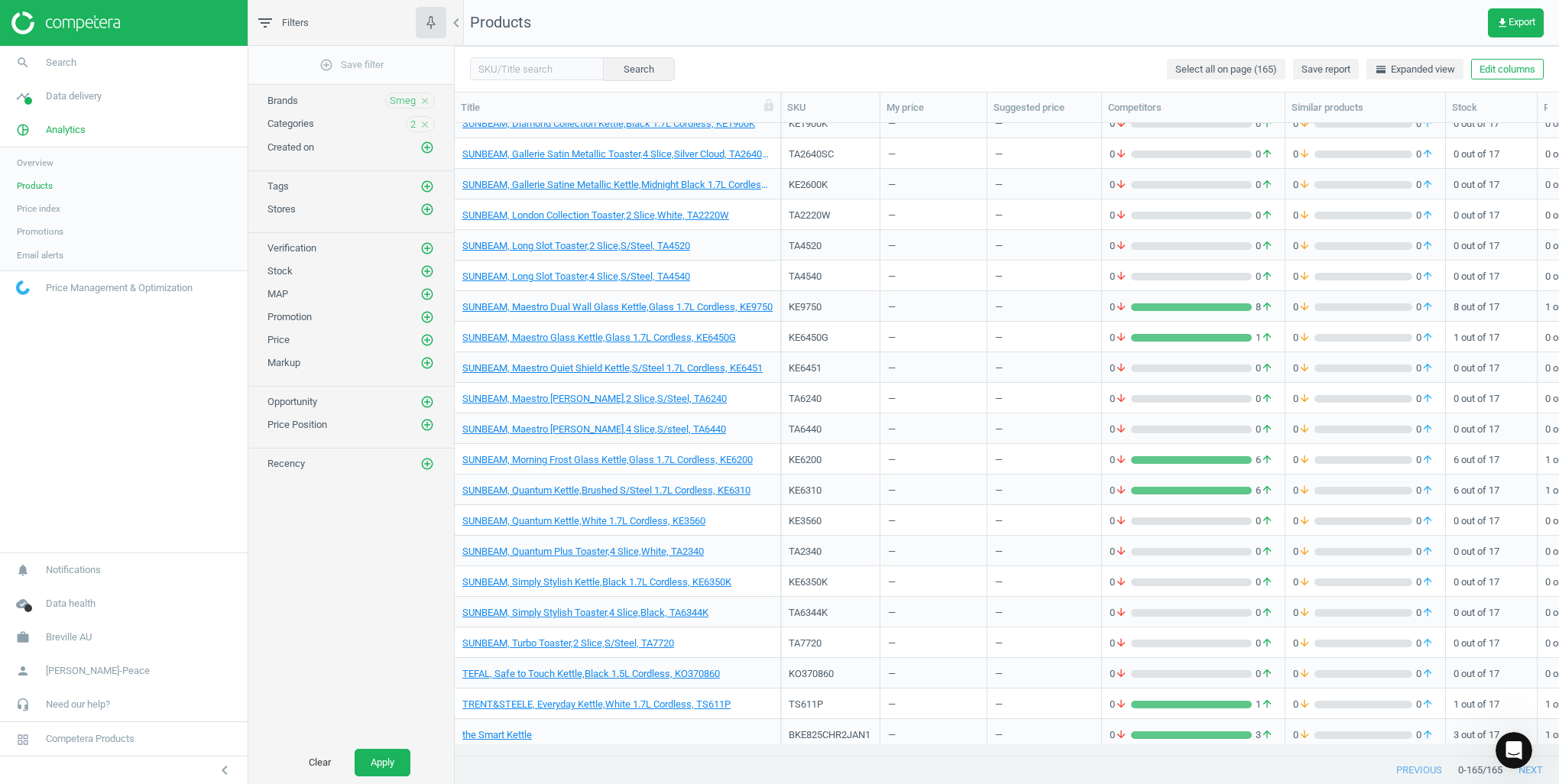
scroll to position [4423, 0]
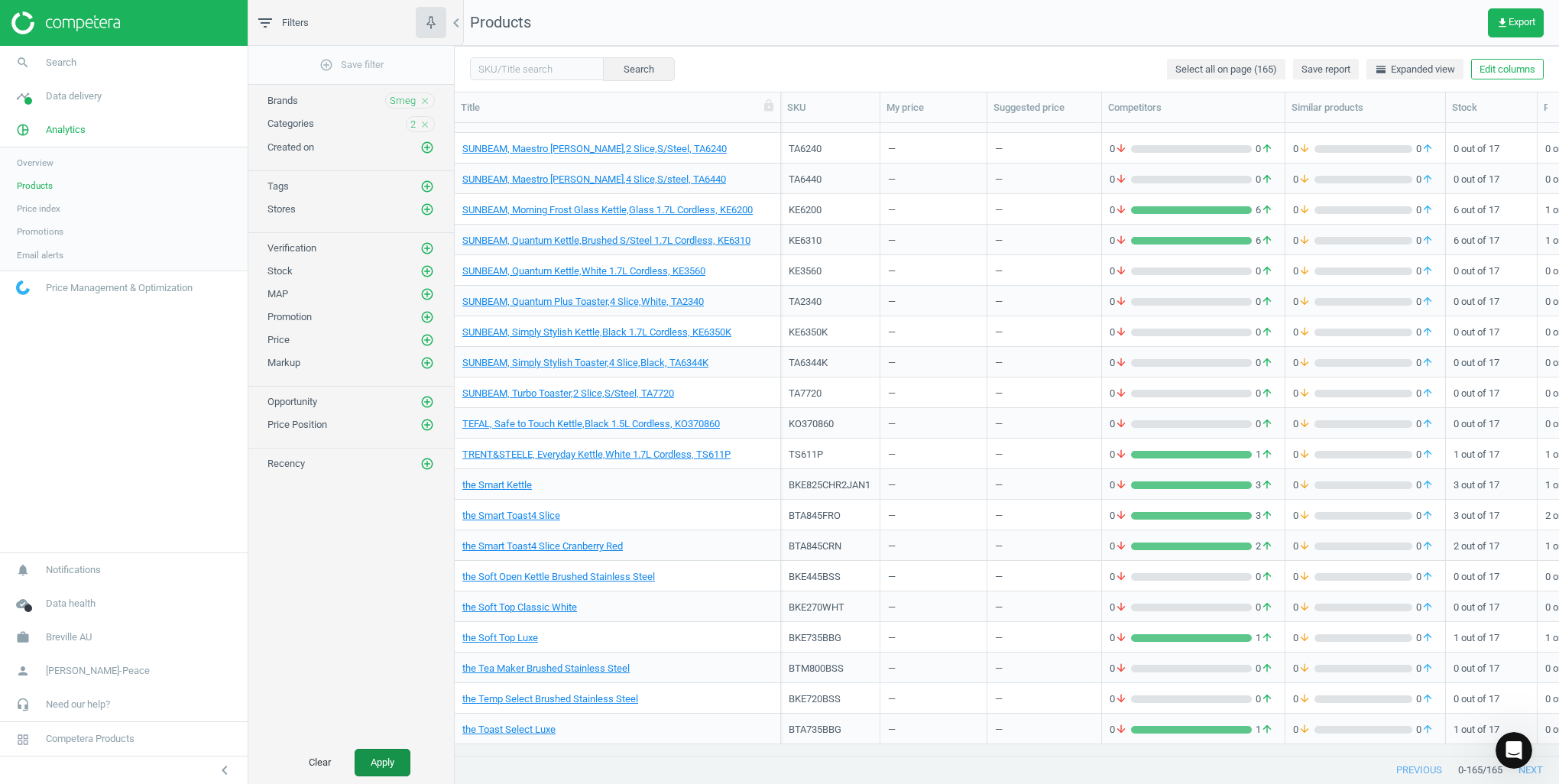
click at [389, 758] on button "Apply" at bounding box center [382, 762] width 56 height 27
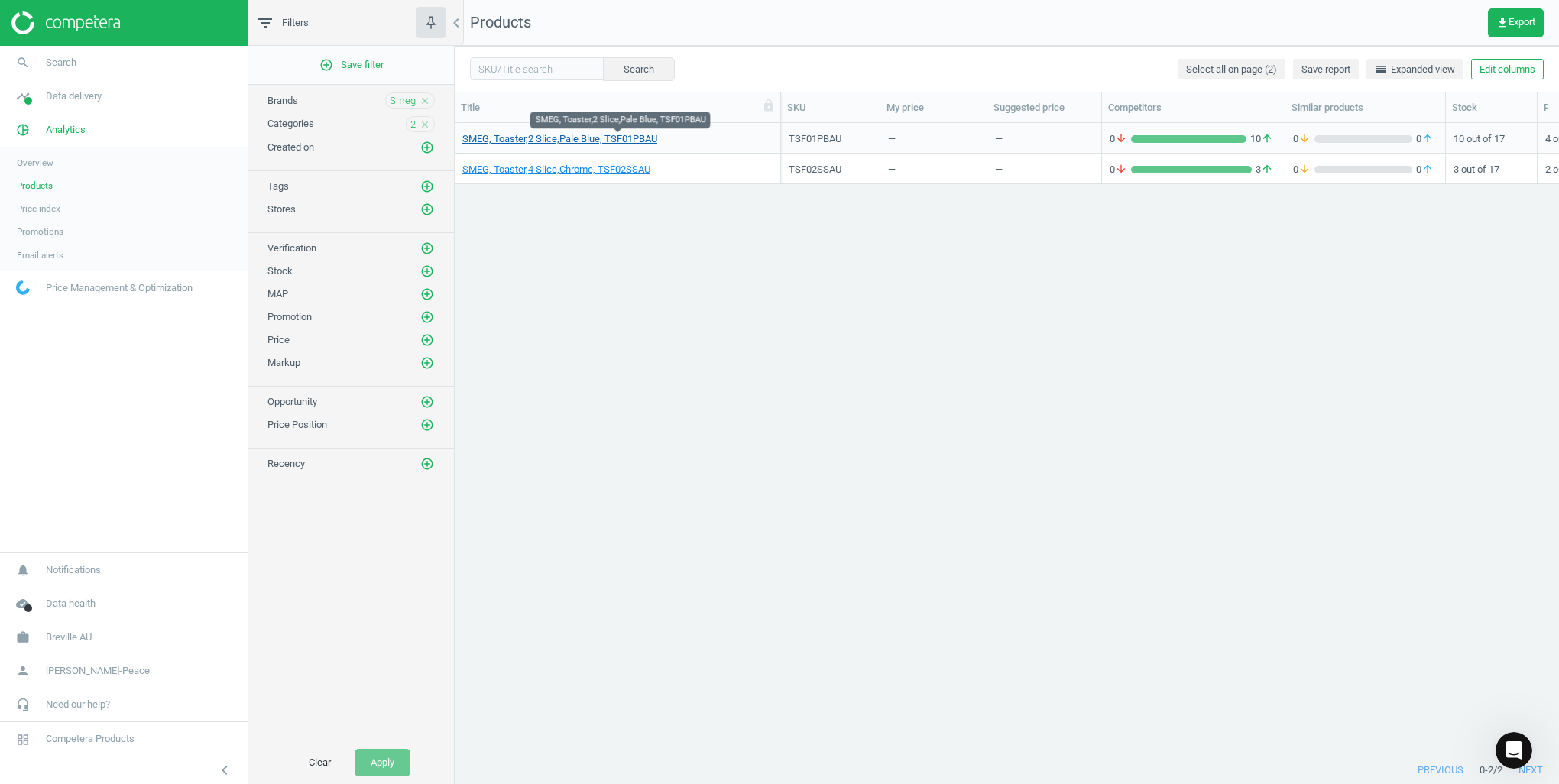
click at [585, 143] on link "SMEG, Toaster,2 Slice,Pale Blue, TSF01PBAU" at bounding box center [560, 139] width 195 height 14
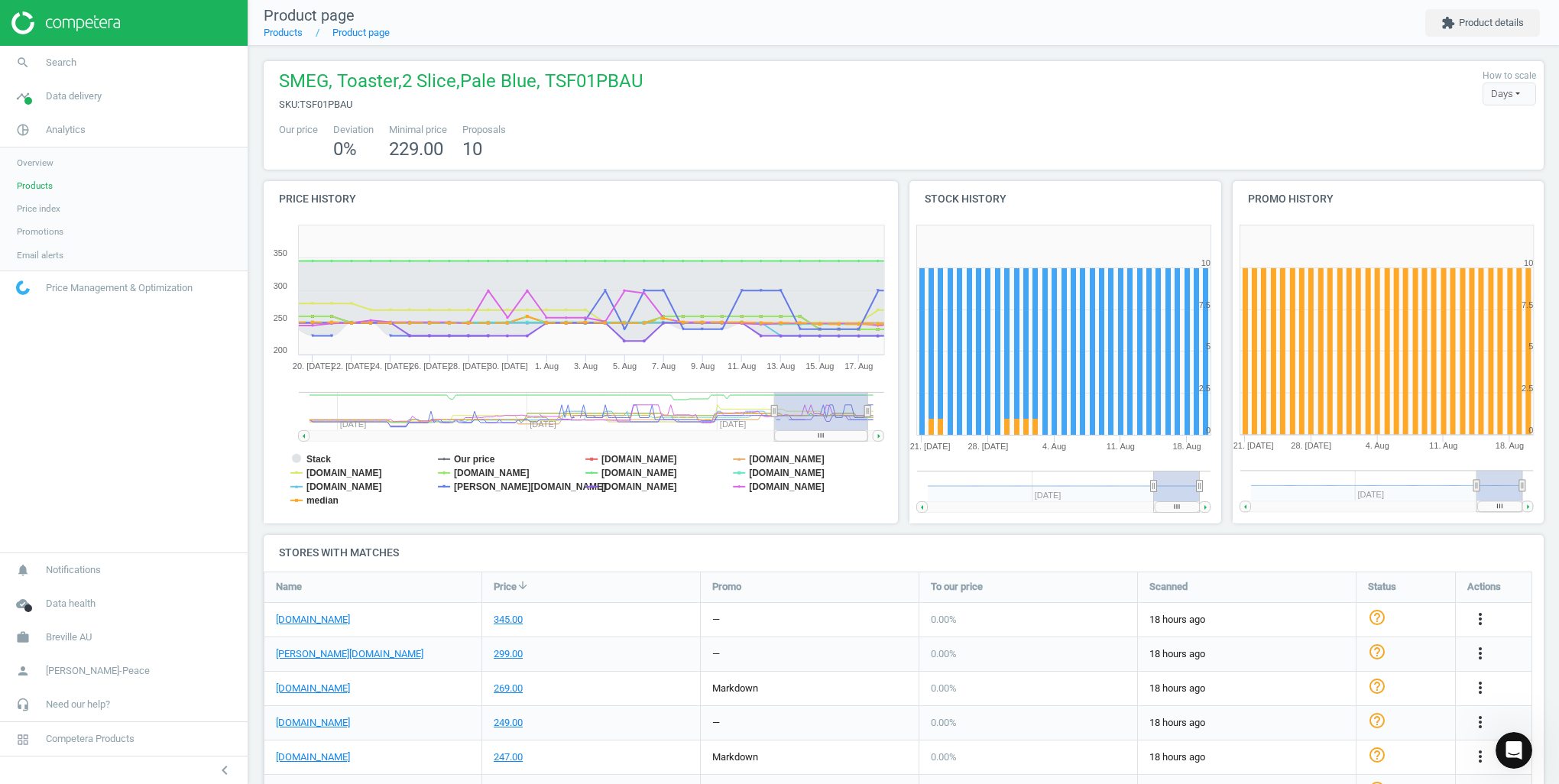
click at [790, 439] on rect at bounding box center [822, 435] width 93 height 11
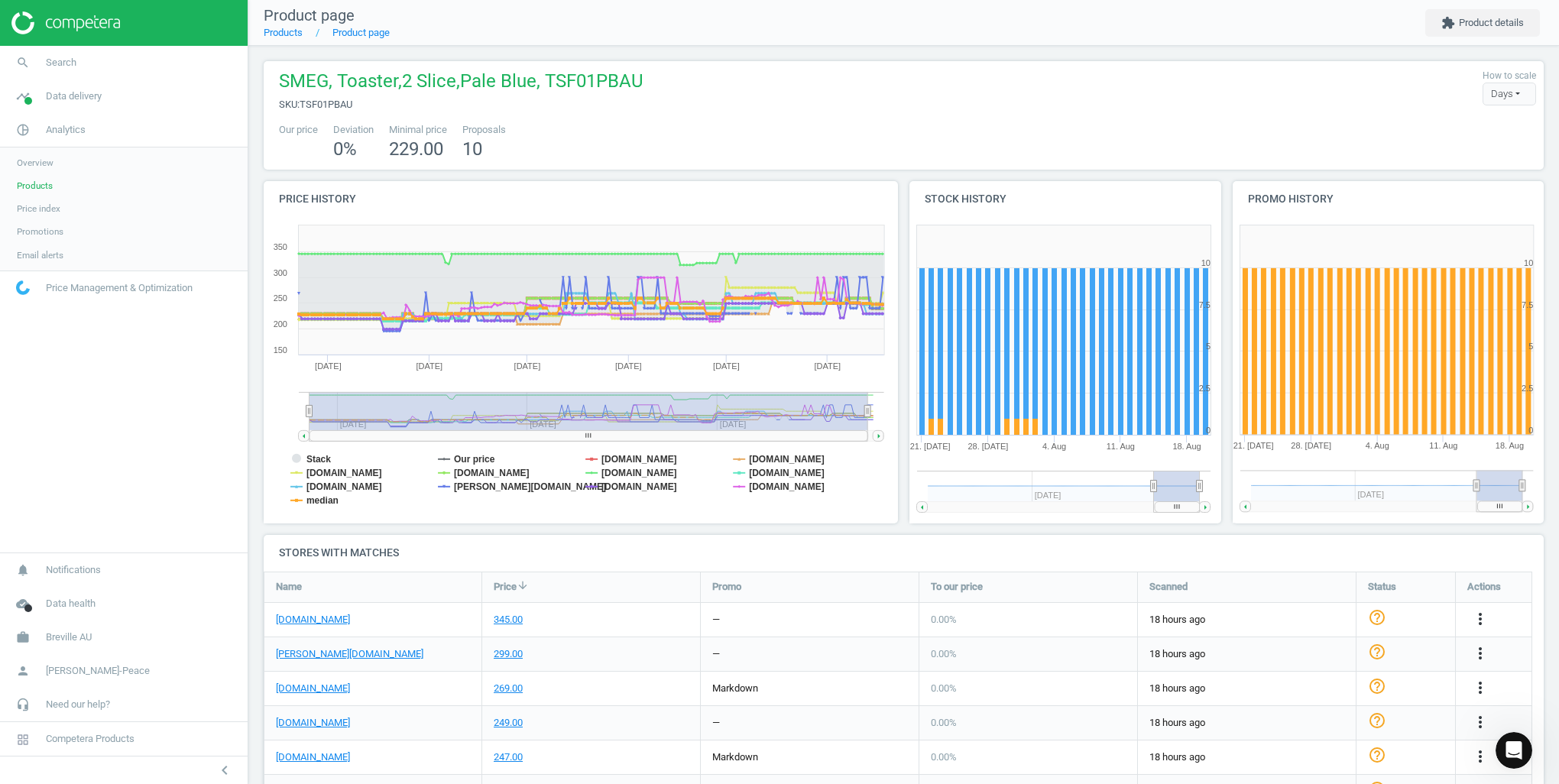
drag, startPoint x: 771, startPoint y: 414, endPoint x: 266, endPoint y: 419, distance: 505.0
click at [266, 419] on icon "Created with Highstock 6.2.0 Stack Our price [DOMAIN_NAME] [DOMAIN_NAME] [DOMAI…" at bounding box center [578, 370] width 628 height 305
click at [330, 504] on tspan "median" at bounding box center [322, 500] width 32 height 11
click at [327, 505] on tspan "median" at bounding box center [322, 500] width 32 height 11
click at [340, 488] on tspan "[DOMAIN_NAME]" at bounding box center [344, 486] width 76 height 11
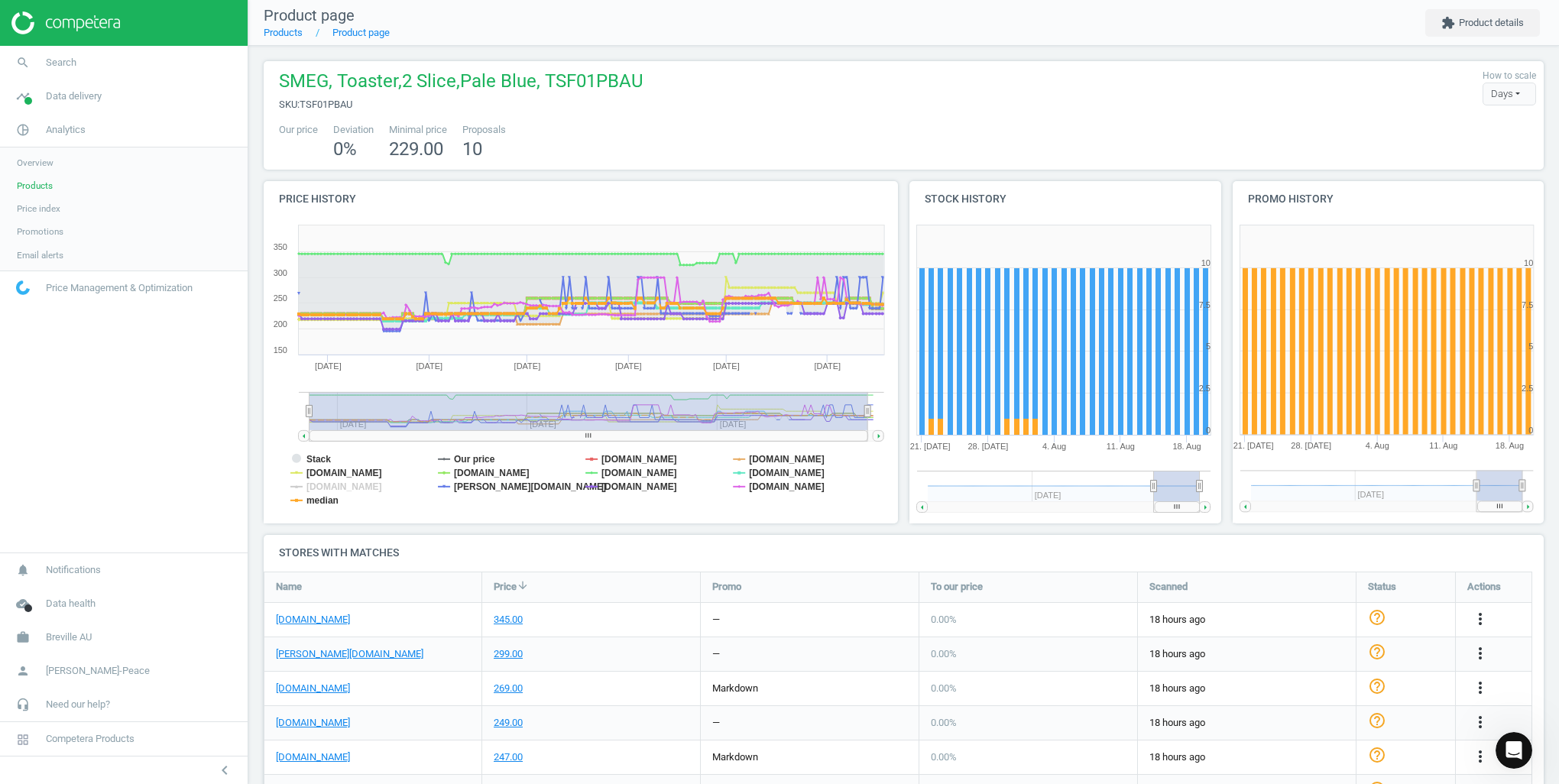
click at [342, 475] on tspan "[DOMAIN_NAME]" at bounding box center [344, 473] width 76 height 11
click at [465, 468] on tspan "[DOMAIN_NAME]" at bounding box center [491, 473] width 76 height 11
click at [477, 459] on tspan "Our price" at bounding box center [474, 459] width 42 height 11
drag, startPoint x: 484, startPoint y: 489, endPoint x: 512, endPoint y: 475, distance: 31.3
click at [485, 489] on tspan "[PERSON_NAME][DOMAIN_NAME]" at bounding box center [529, 486] width 152 height 11
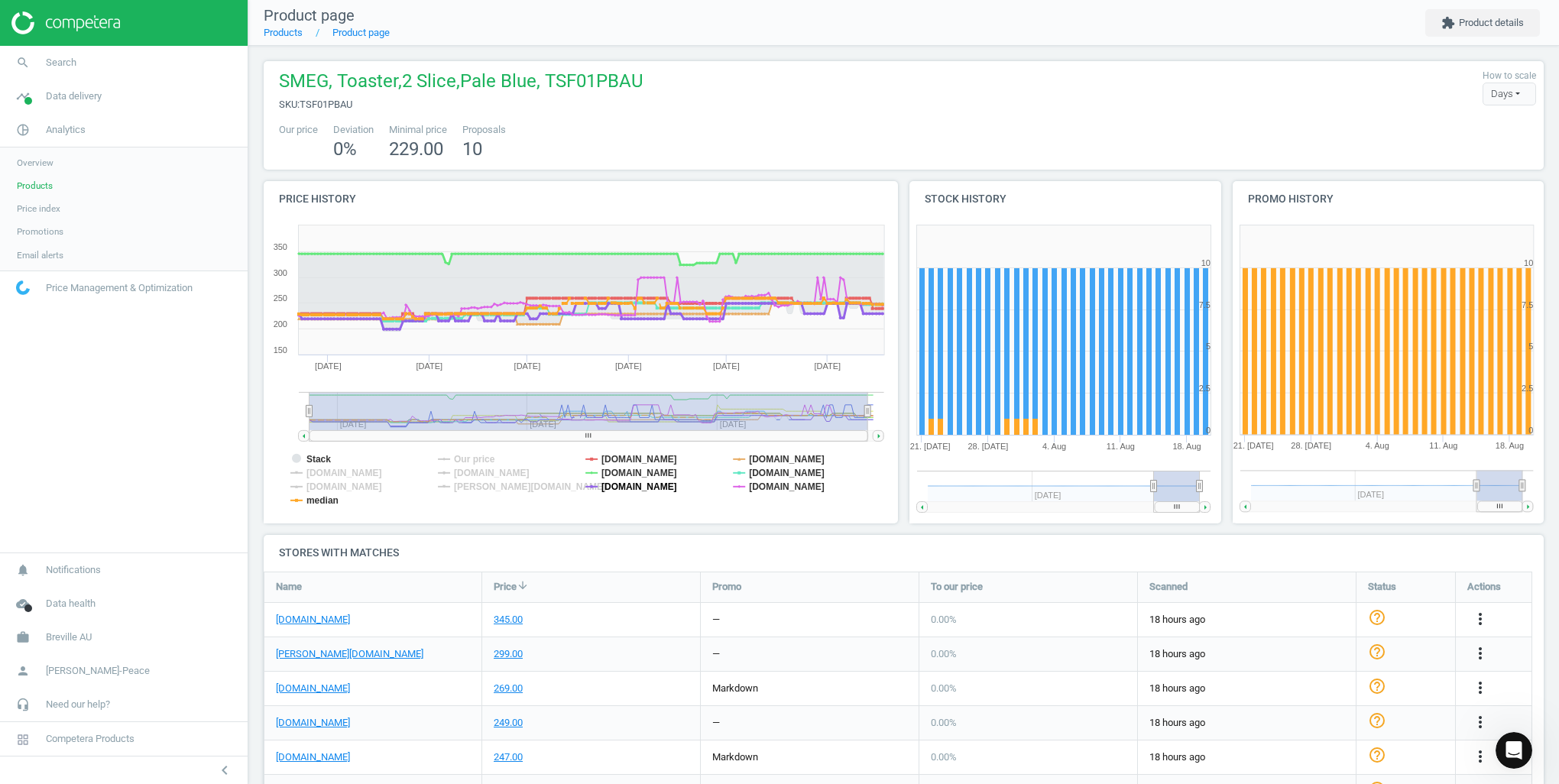
click at [628, 488] on tspan "[DOMAIN_NAME]" at bounding box center [639, 486] width 76 height 11
click at [631, 479] on tspan "[DOMAIN_NAME]" at bounding box center [639, 473] width 76 height 11
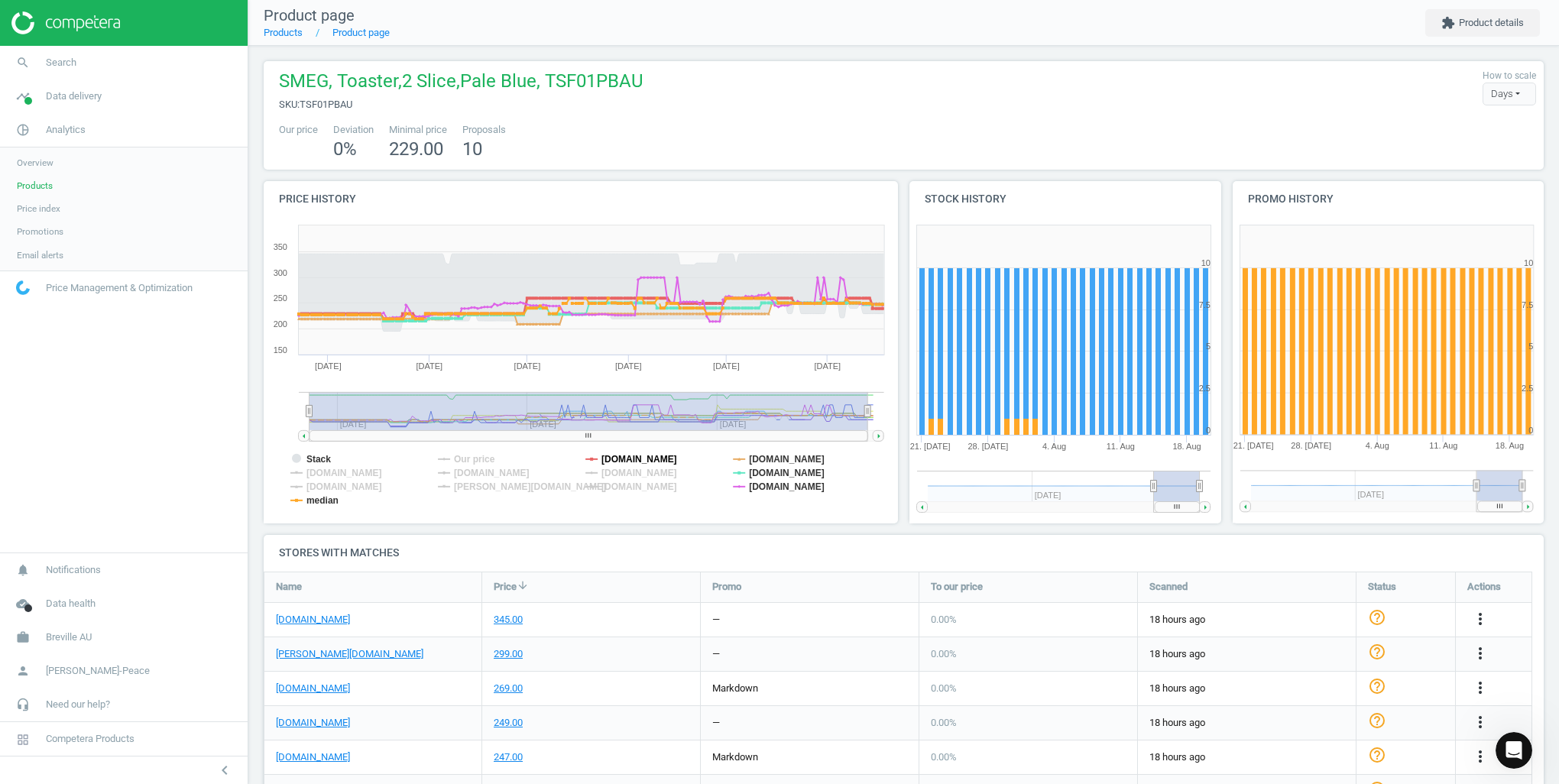
click at [630, 458] on tspan "[DOMAIN_NAME]" at bounding box center [639, 459] width 76 height 11
click at [757, 488] on tspan "[DOMAIN_NAME]" at bounding box center [787, 486] width 76 height 11
click at [758, 476] on tspan "[DOMAIN_NAME]" at bounding box center [787, 473] width 76 height 11
click at [755, 460] on tspan "[DOMAIN_NAME]" at bounding box center [787, 459] width 76 height 11
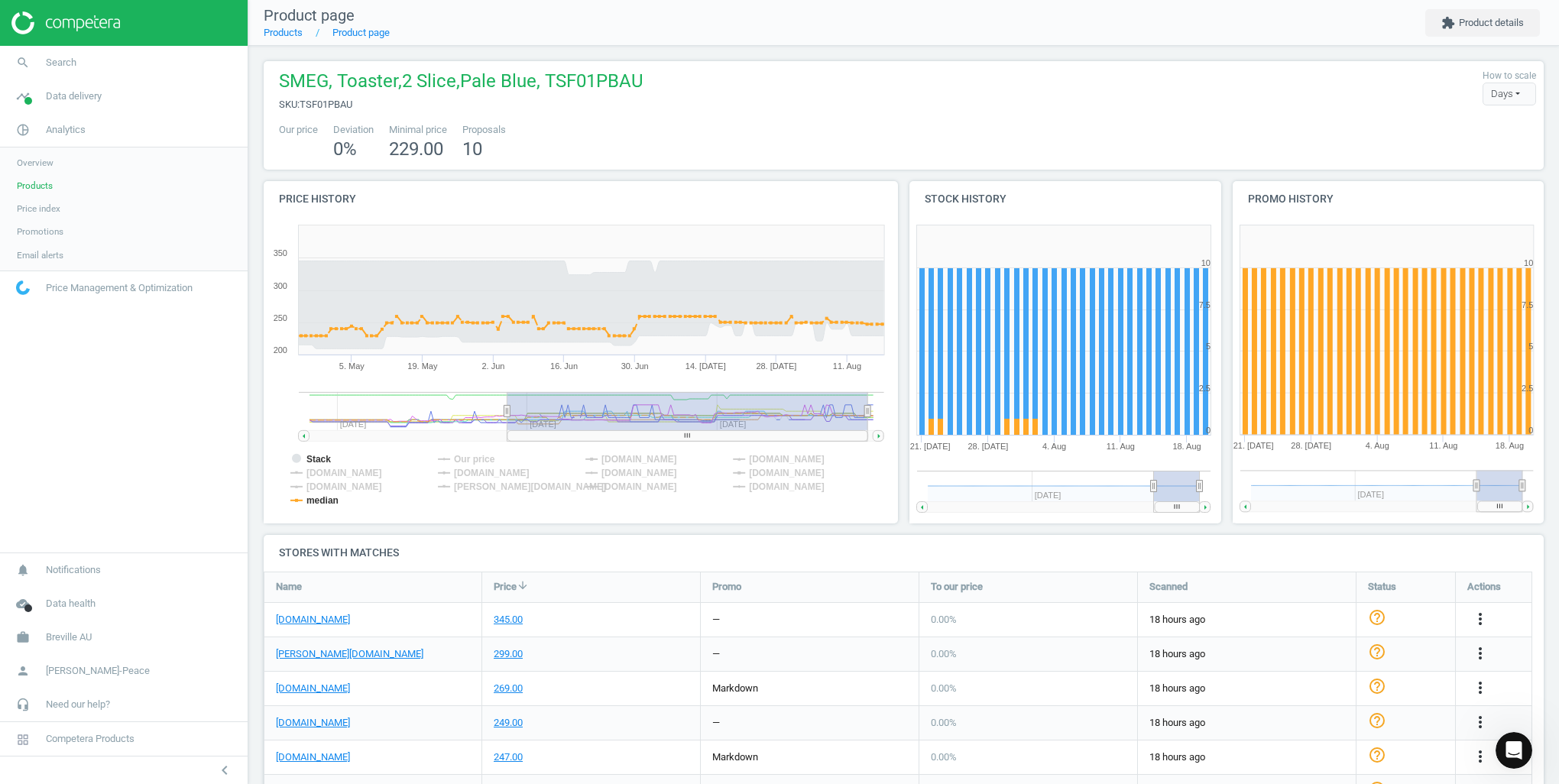
drag, startPoint x: 308, startPoint y: 411, endPoint x: 508, endPoint y: 396, distance: 200.6
click at [508, 396] on g at bounding box center [591, 416] width 585 height 49
click at [654, 481] on tspan "[DOMAIN_NAME]" at bounding box center [639, 486] width 76 height 11
click at [67, 59] on span "Search" at bounding box center [61, 62] width 31 height 14
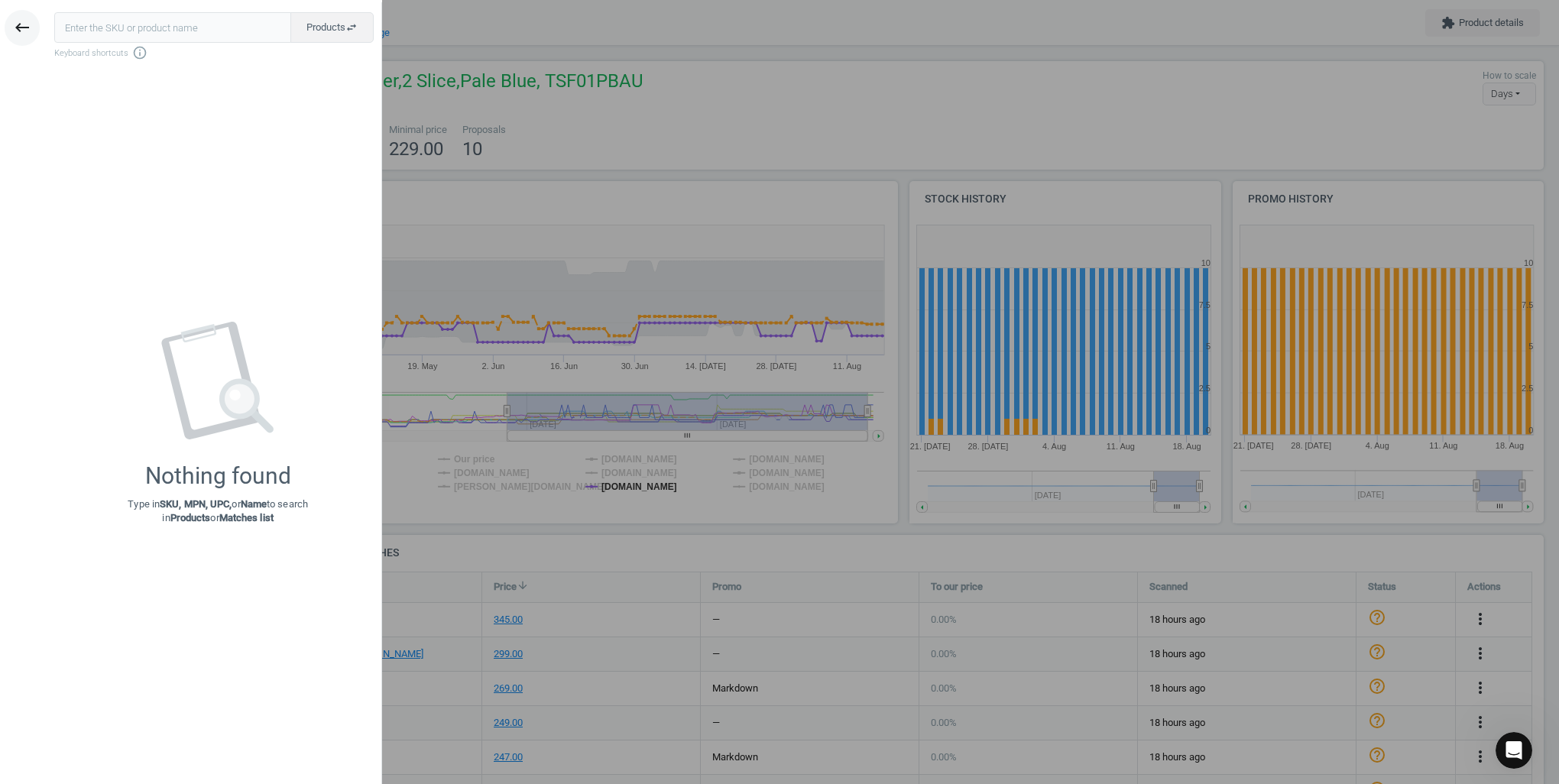
click at [16, 32] on icon "keyboard_backspace" at bounding box center [22, 27] width 18 height 18
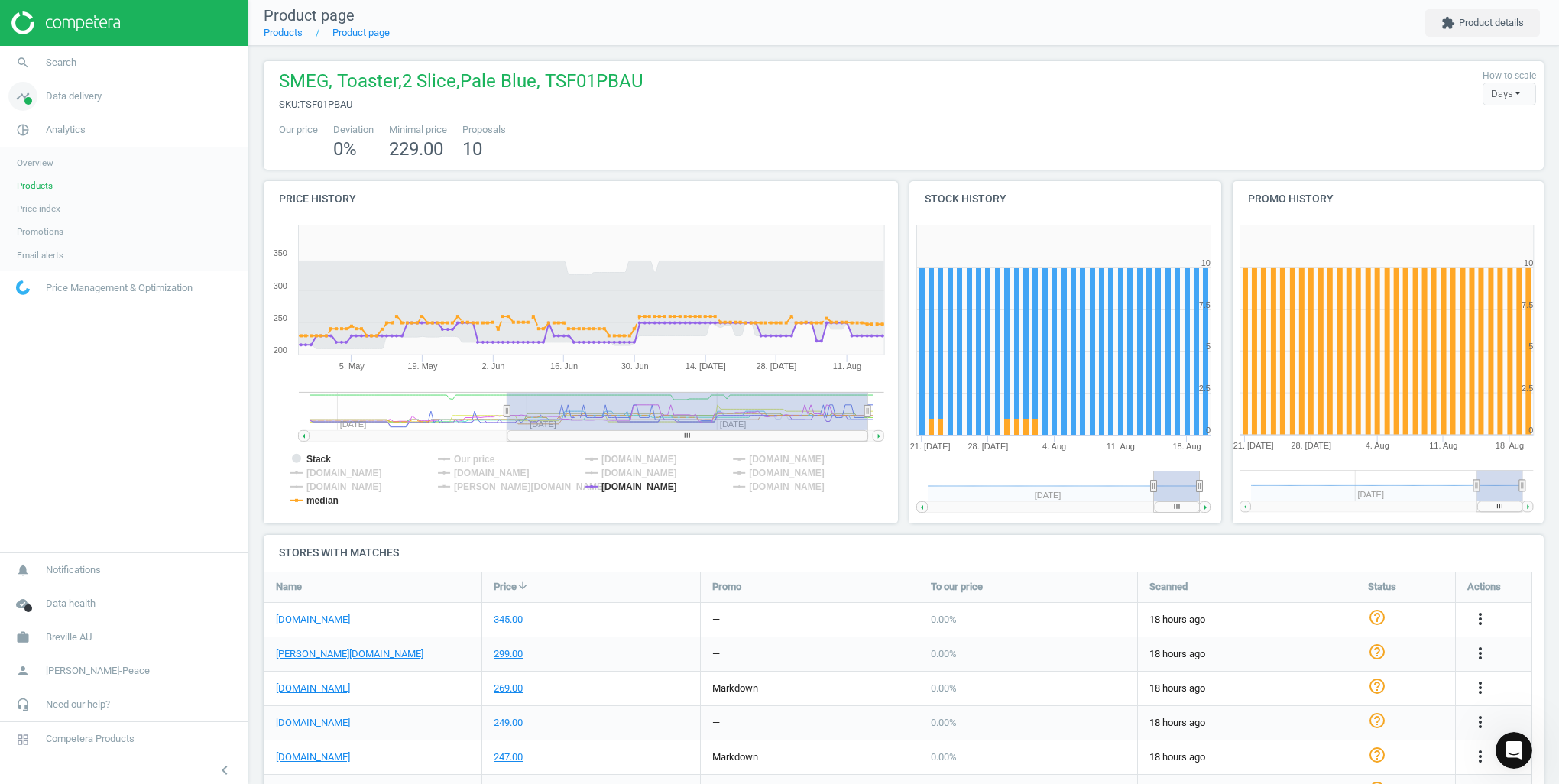
click at [55, 102] on span "Data delivery" at bounding box center [73, 96] width 56 height 14
click at [87, 97] on span "Data delivery" at bounding box center [73, 96] width 56 height 14
click at [68, 135] on span "Analytics" at bounding box center [66, 130] width 40 height 14
click at [79, 641] on span "Breville AU" at bounding box center [68, 638] width 46 height 14
click at [64, 133] on span "Analytics" at bounding box center [66, 130] width 40 height 14
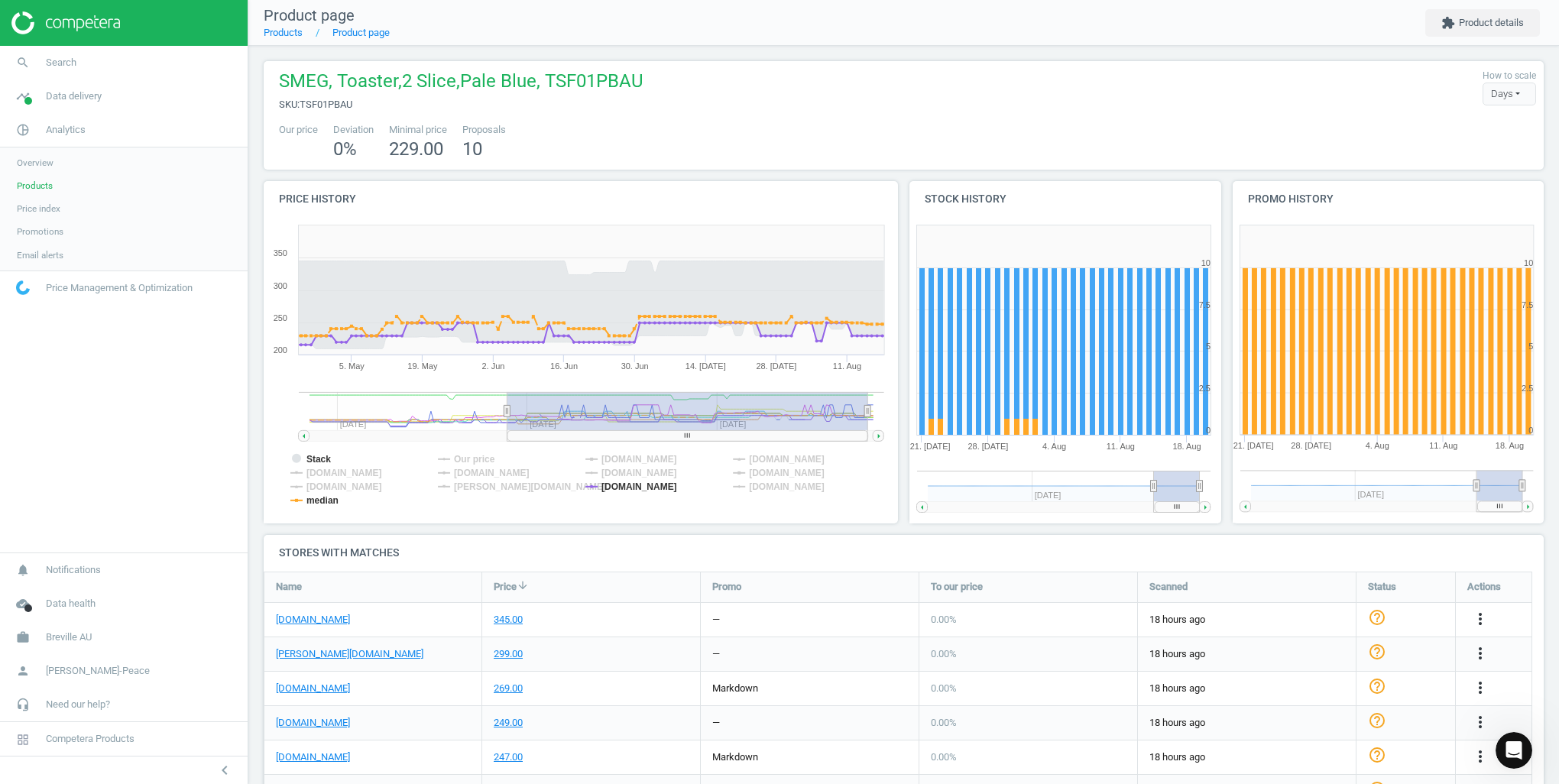
click at [33, 191] on span "Products" at bounding box center [34, 186] width 36 height 12
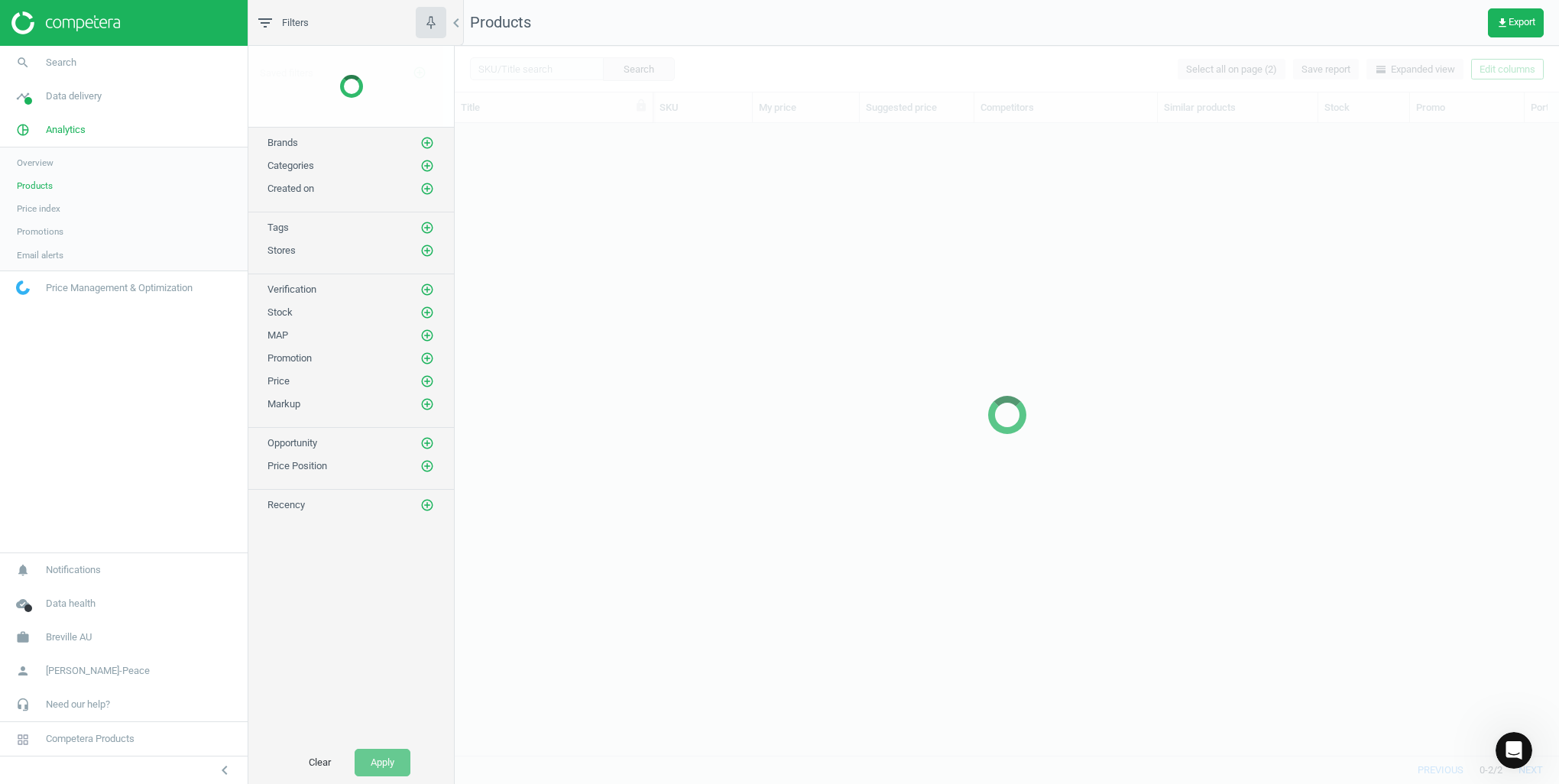
scroll to position [610, 1093]
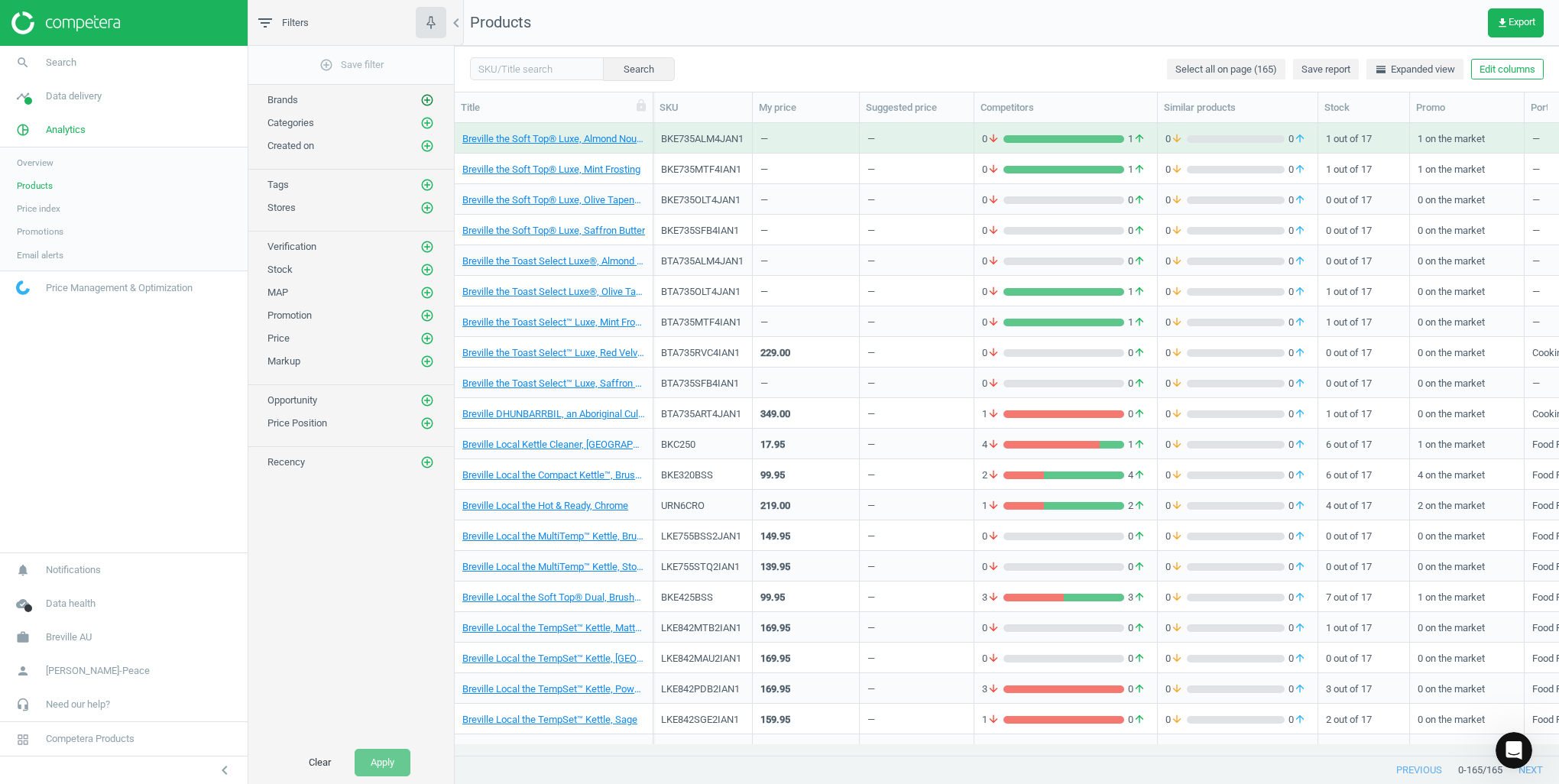
click at [425, 93] on icon "add_circle_outline" at bounding box center [427, 100] width 14 height 14
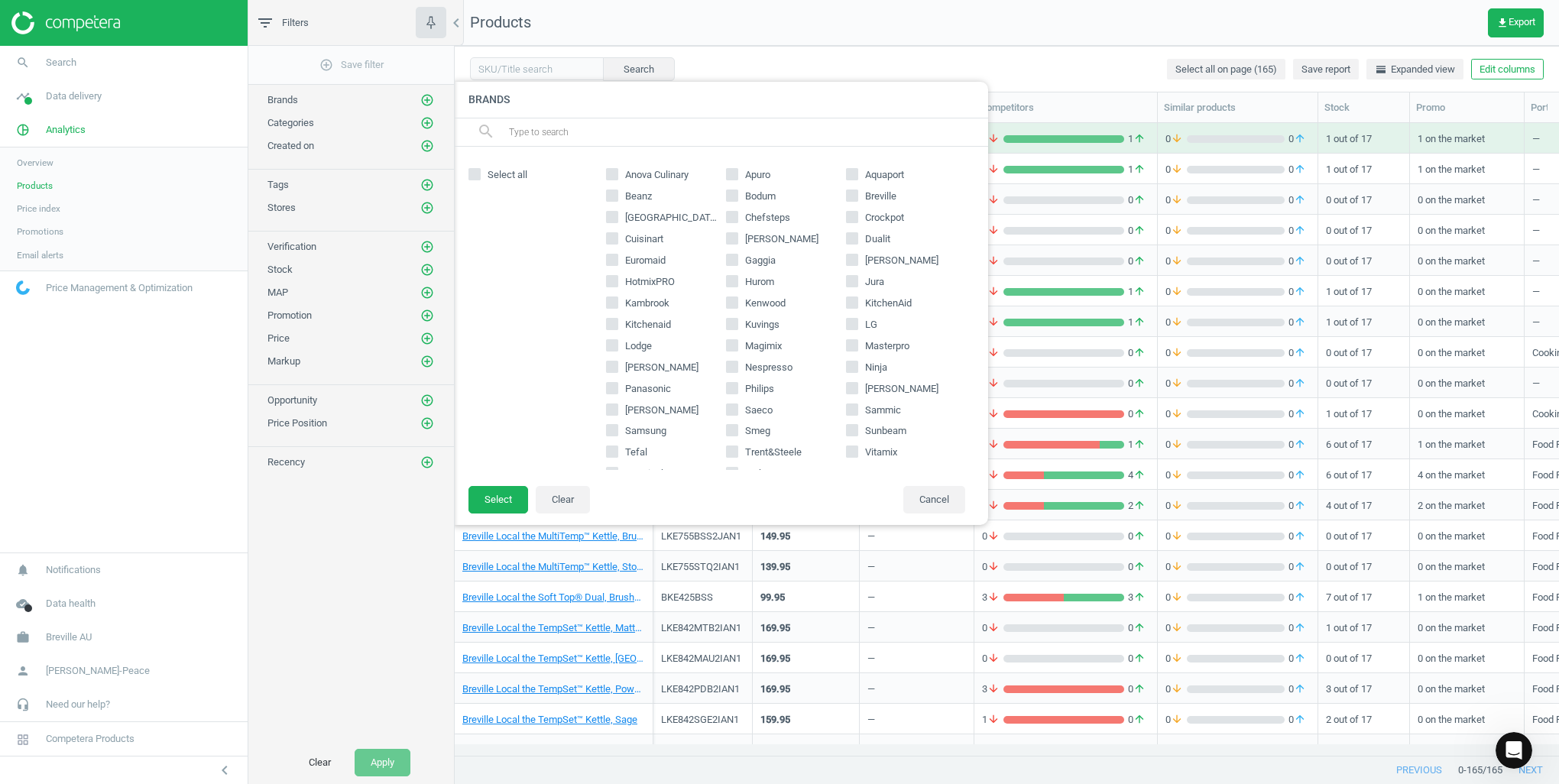
click at [750, 425] on span "Smeg" at bounding box center [758, 431] width 32 height 14
click at [737, 425] on input "Smeg" at bounding box center [732, 430] width 10 height 10
checkbox input "true"
click at [482, 498] on button "Select" at bounding box center [499, 499] width 60 height 27
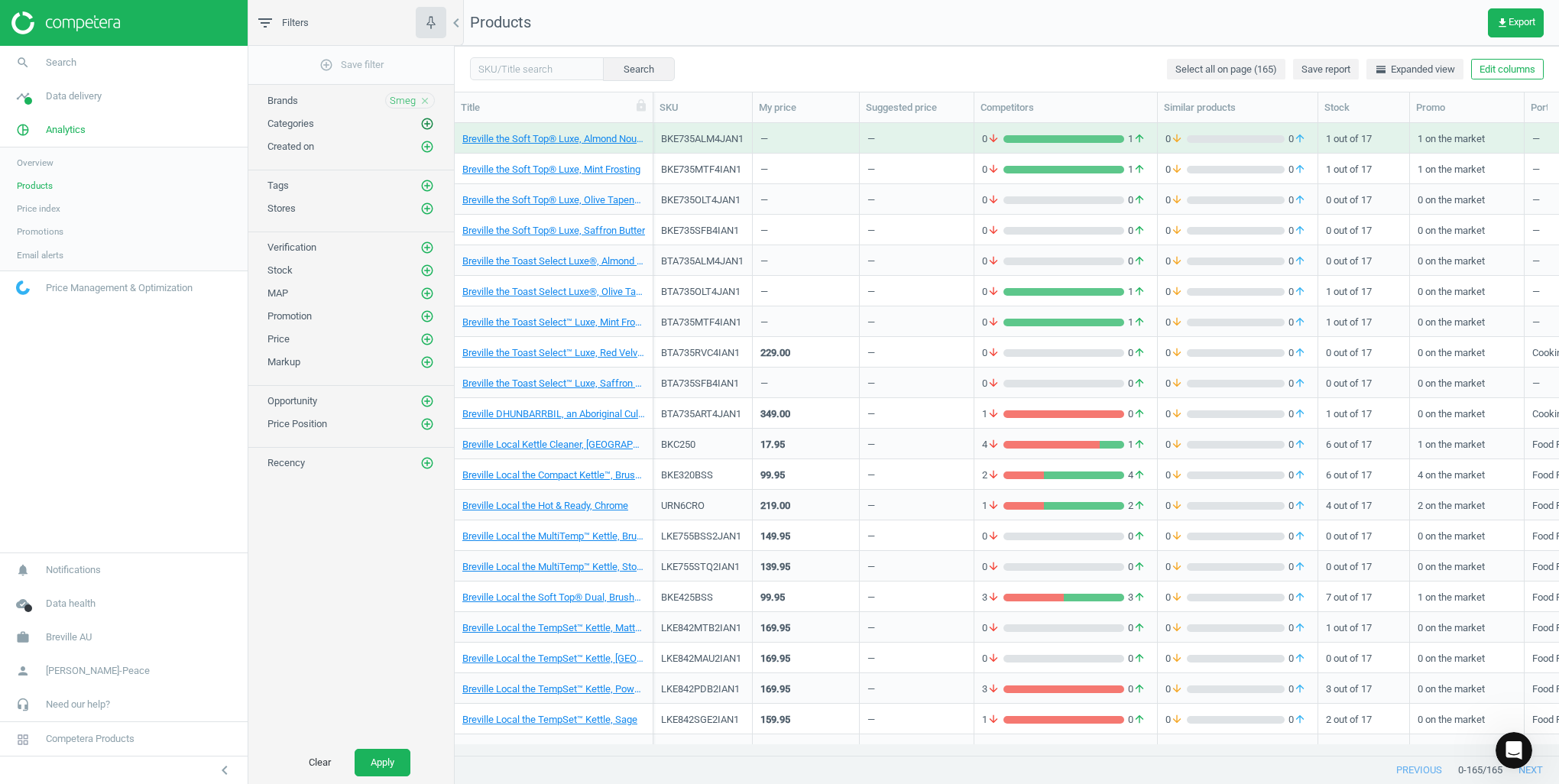
click at [425, 123] on icon "add_circle_outline" at bounding box center [427, 123] width 14 height 14
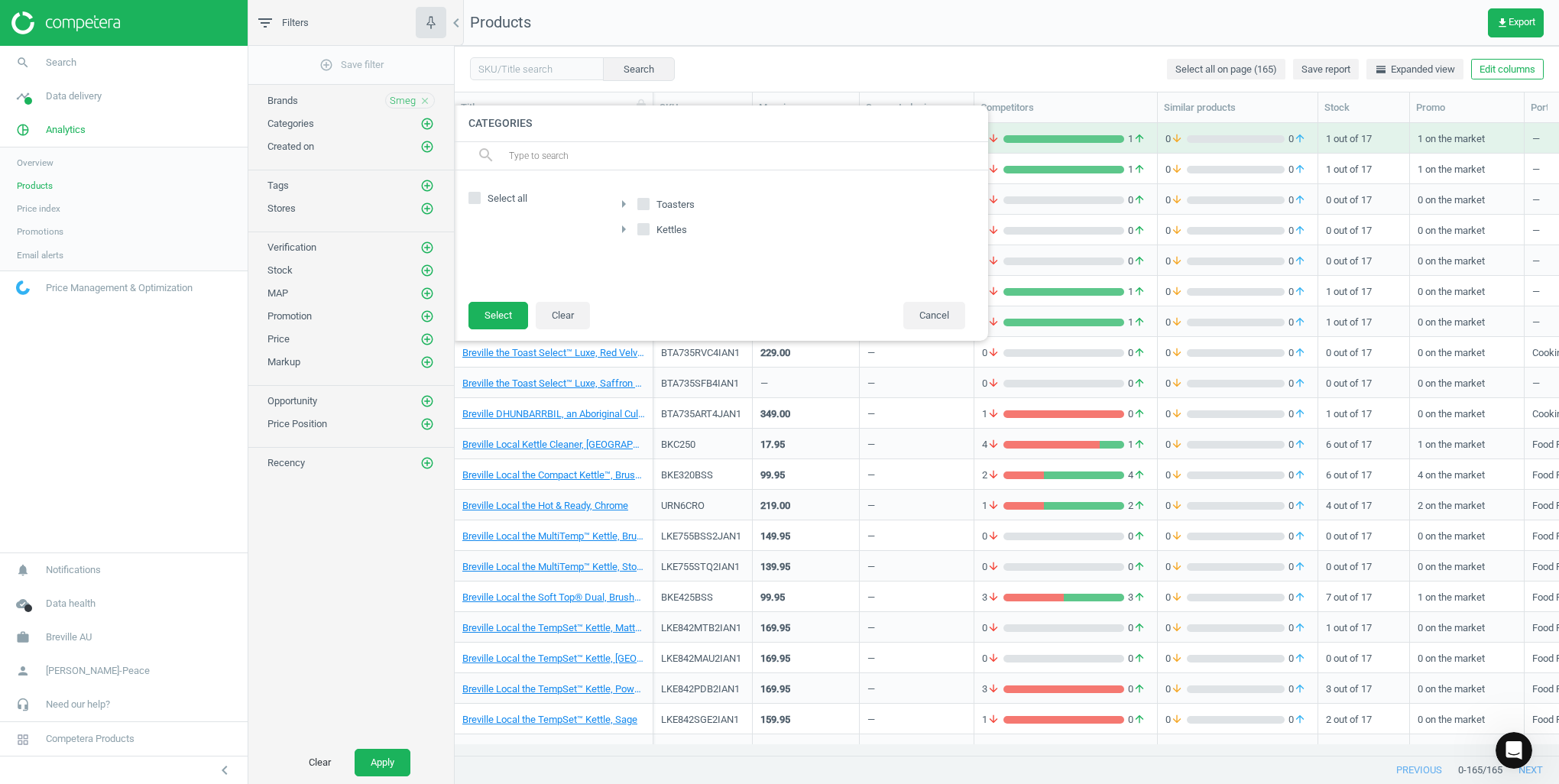
click at [659, 202] on span "Toasters" at bounding box center [675, 205] width 44 height 14
click at [649, 202] on input "Toasters" at bounding box center [644, 204] width 10 height 10
checkbox input "true"
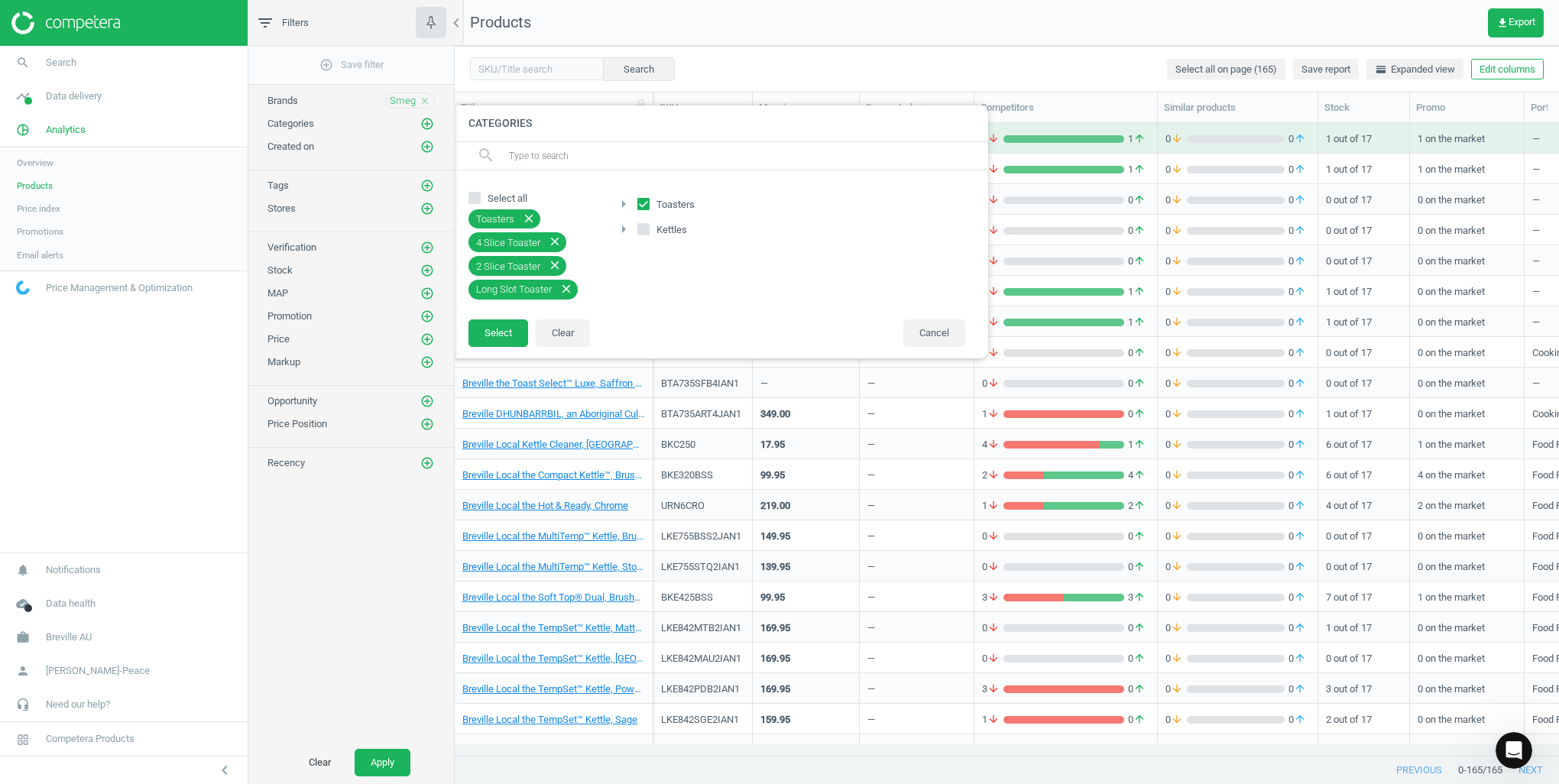
click at [551, 260] on icon "close" at bounding box center [554, 265] width 14 height 14
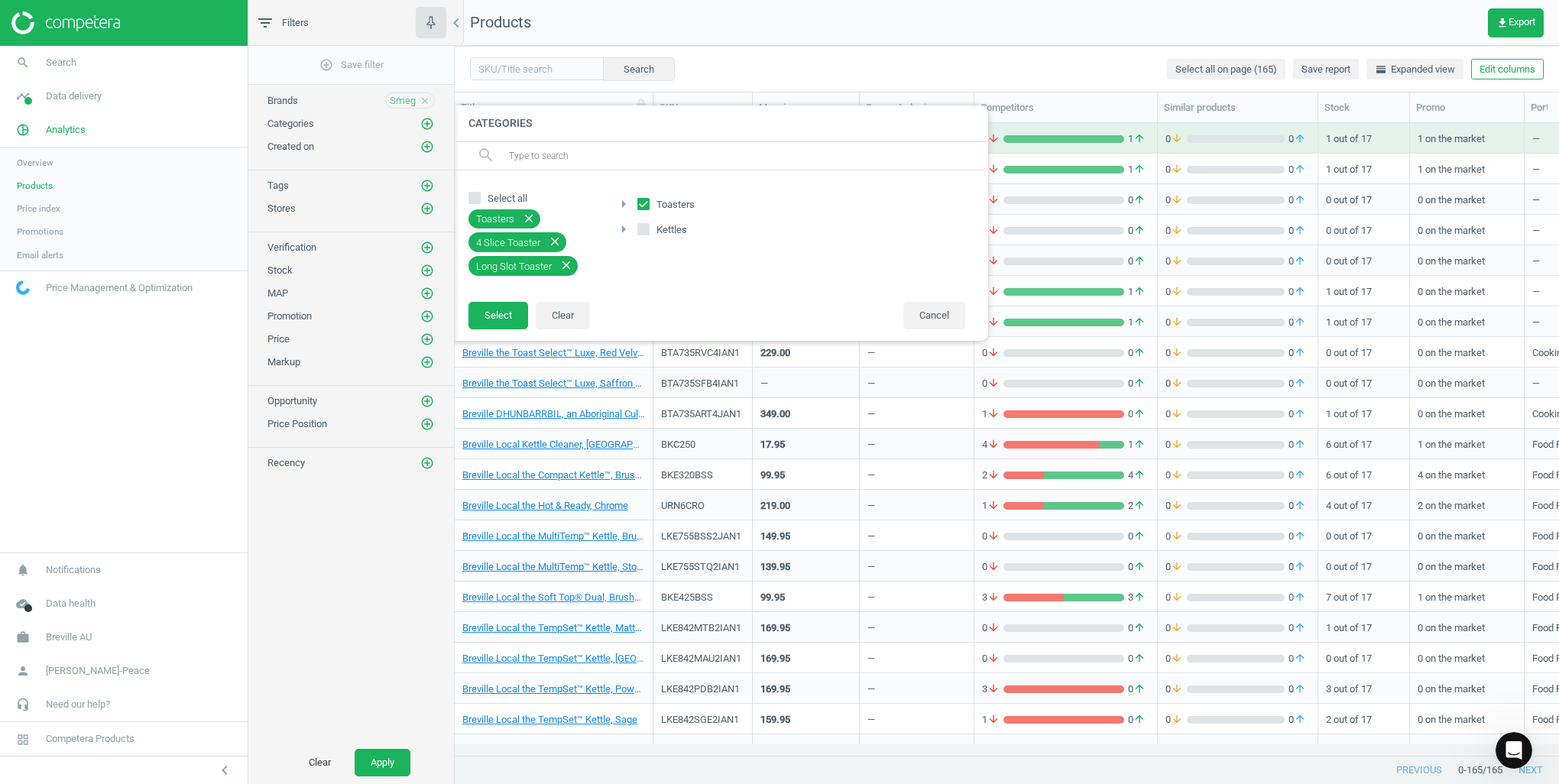
click at [559, 265] on icon "close" at bounding box center [566, 265] width 14 height 14
click at [515, 313] on button "Select" at bounding box center [499, 315] width 60 height 27
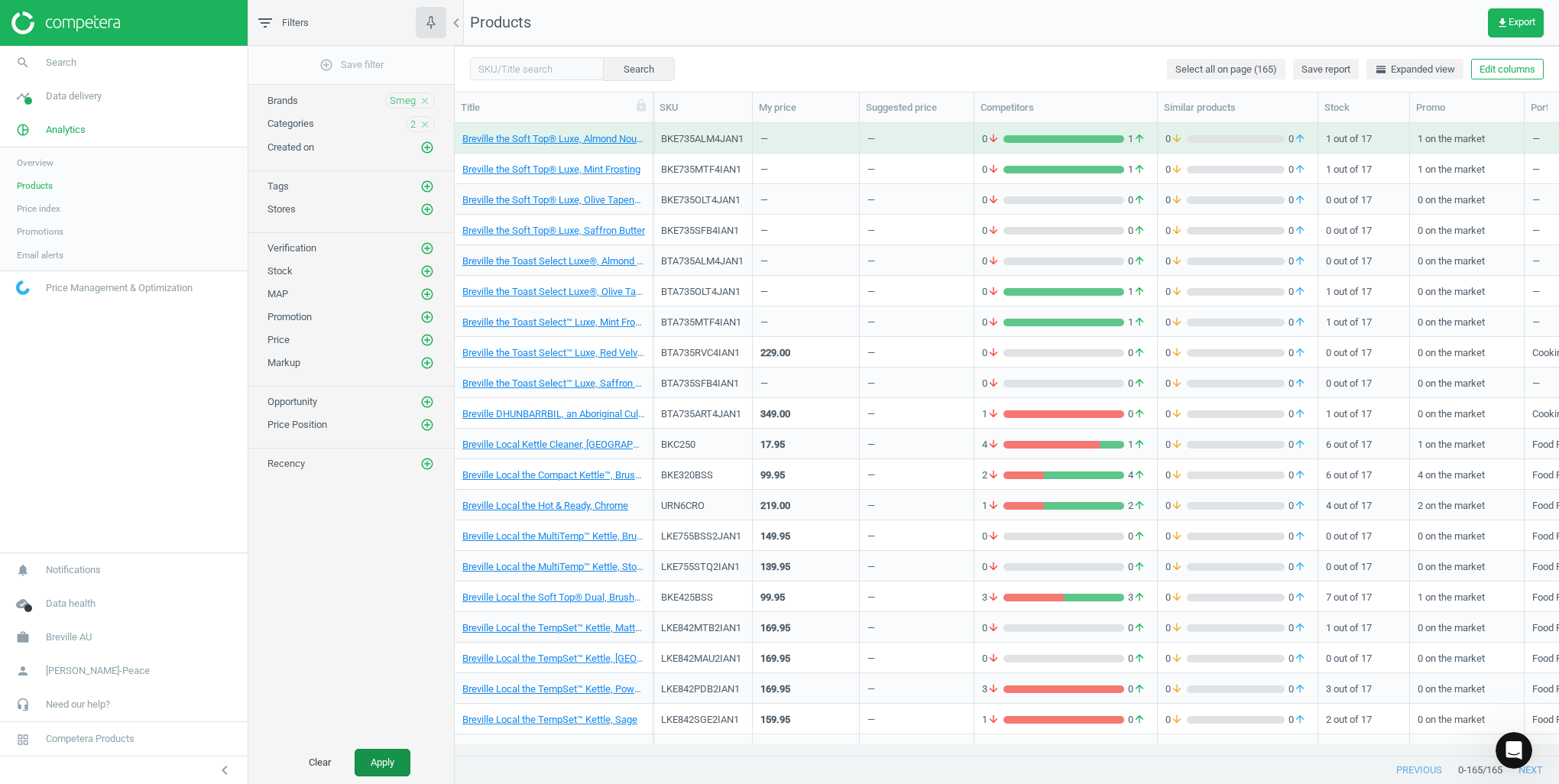
click at [379, 757] on button "Apply" at bounding box center [382, 762] width 56 height 27
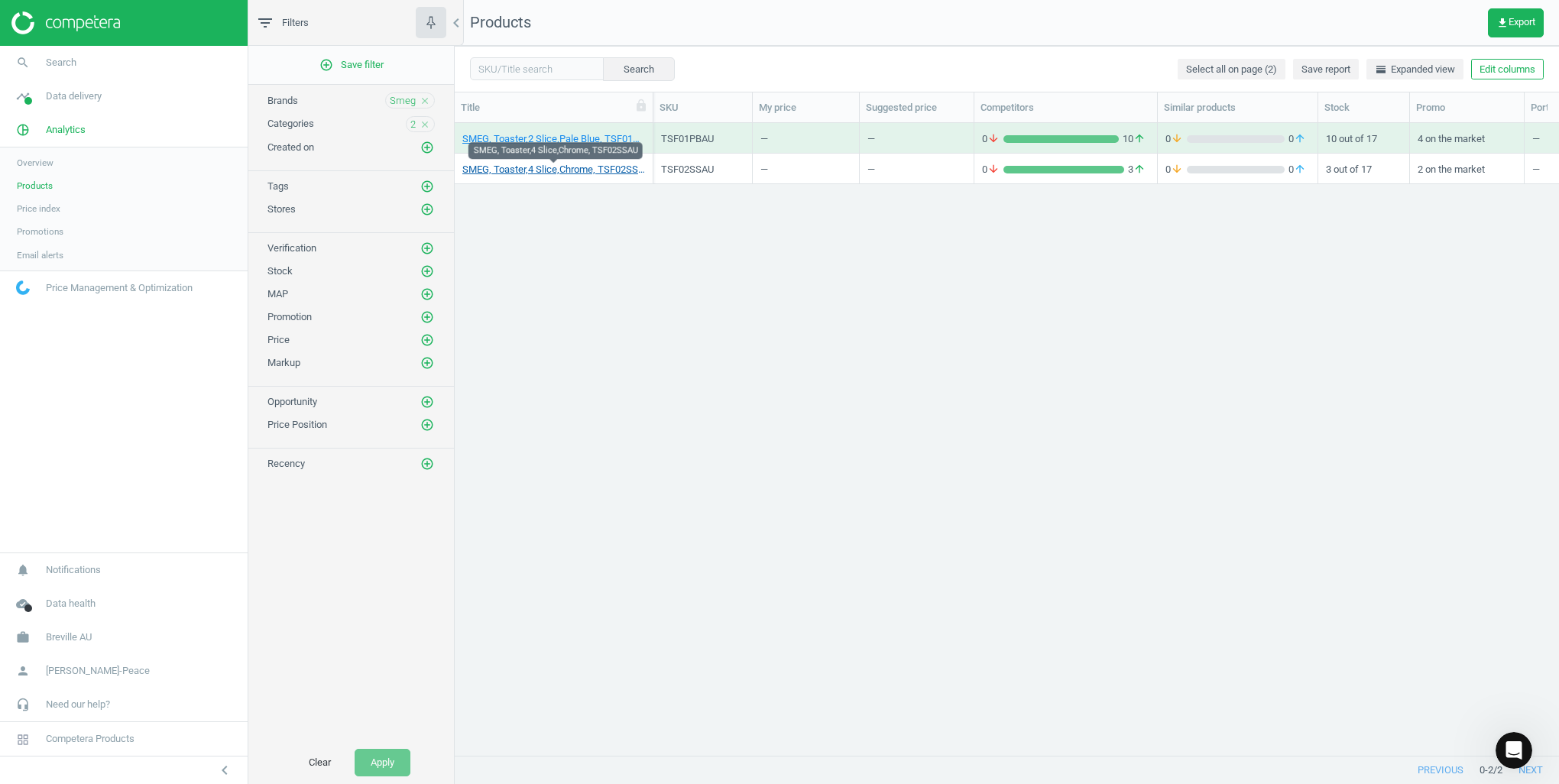
click at [564, 166] on link "SMEG, Toaster,4 Slice,Chrome, TSF02SSAU" at bounding box center [554, 170] width 182 height 14
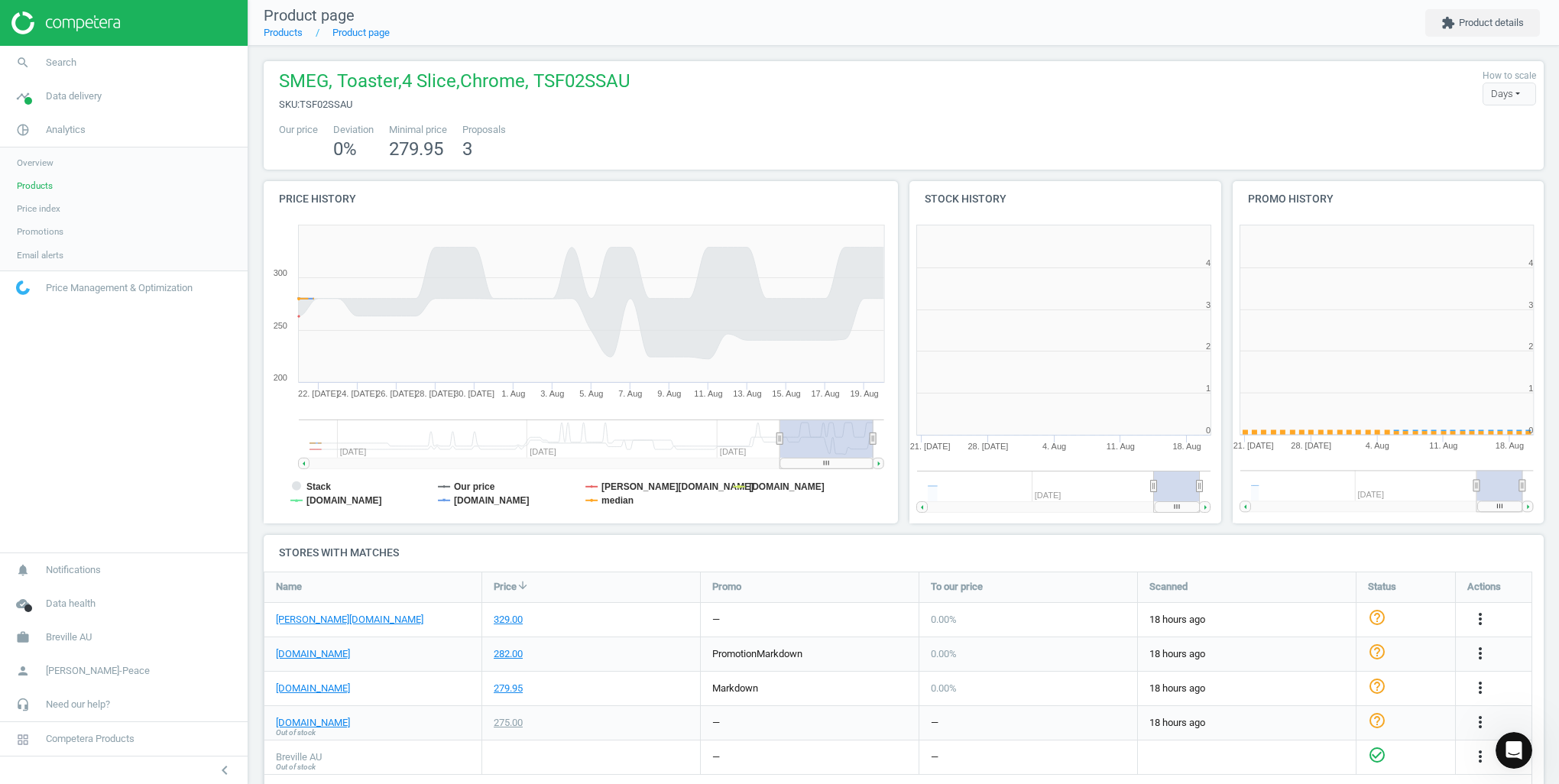
scroll to position [330, 332]
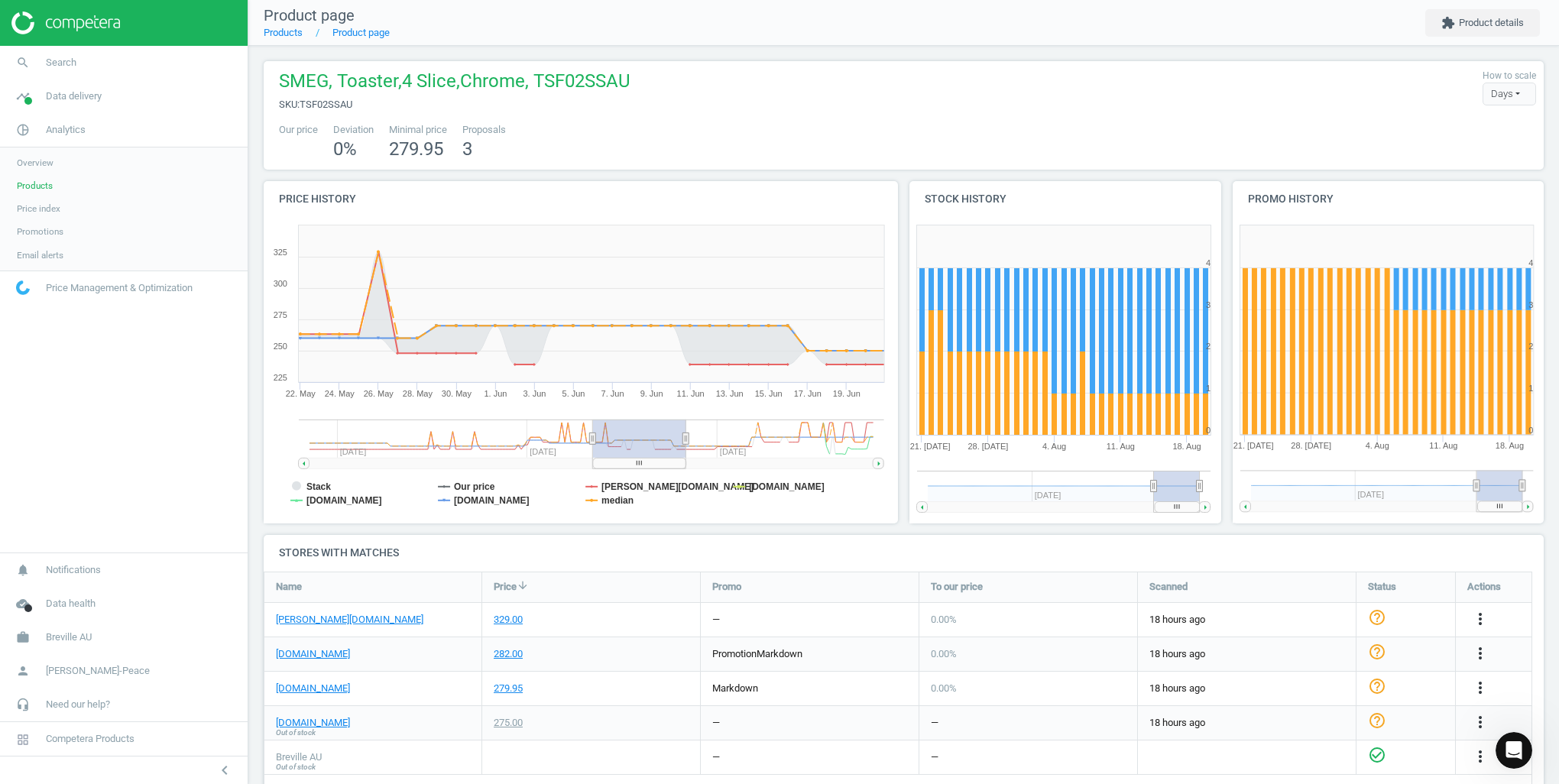
drag, startPoint x: 783, startPoint y: 435, endPoint x: 596, endPoint y: 416, distance: 188.0
click at [596, 416] on icon "Created with Highstock 6.2.0 Stack Our price [PERSON_NAME][DOMAIN_NAME] [DOMAIN…" at bounding box center [578, 370] width 628 height 305
click at [41, 185] on span "Products" at bounding box center [34, 186] width 36 height 12
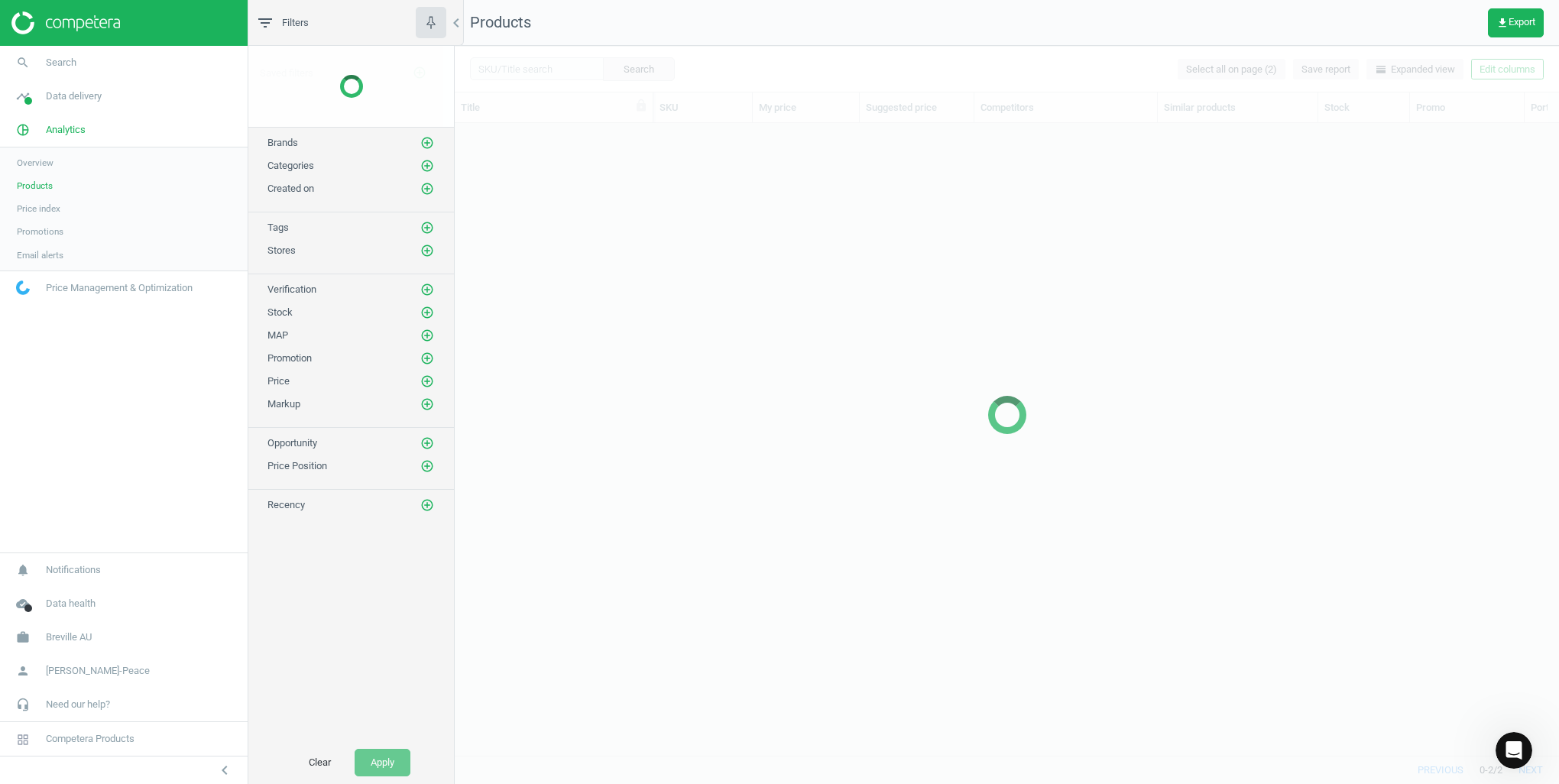
scroll to position [610, 1093]
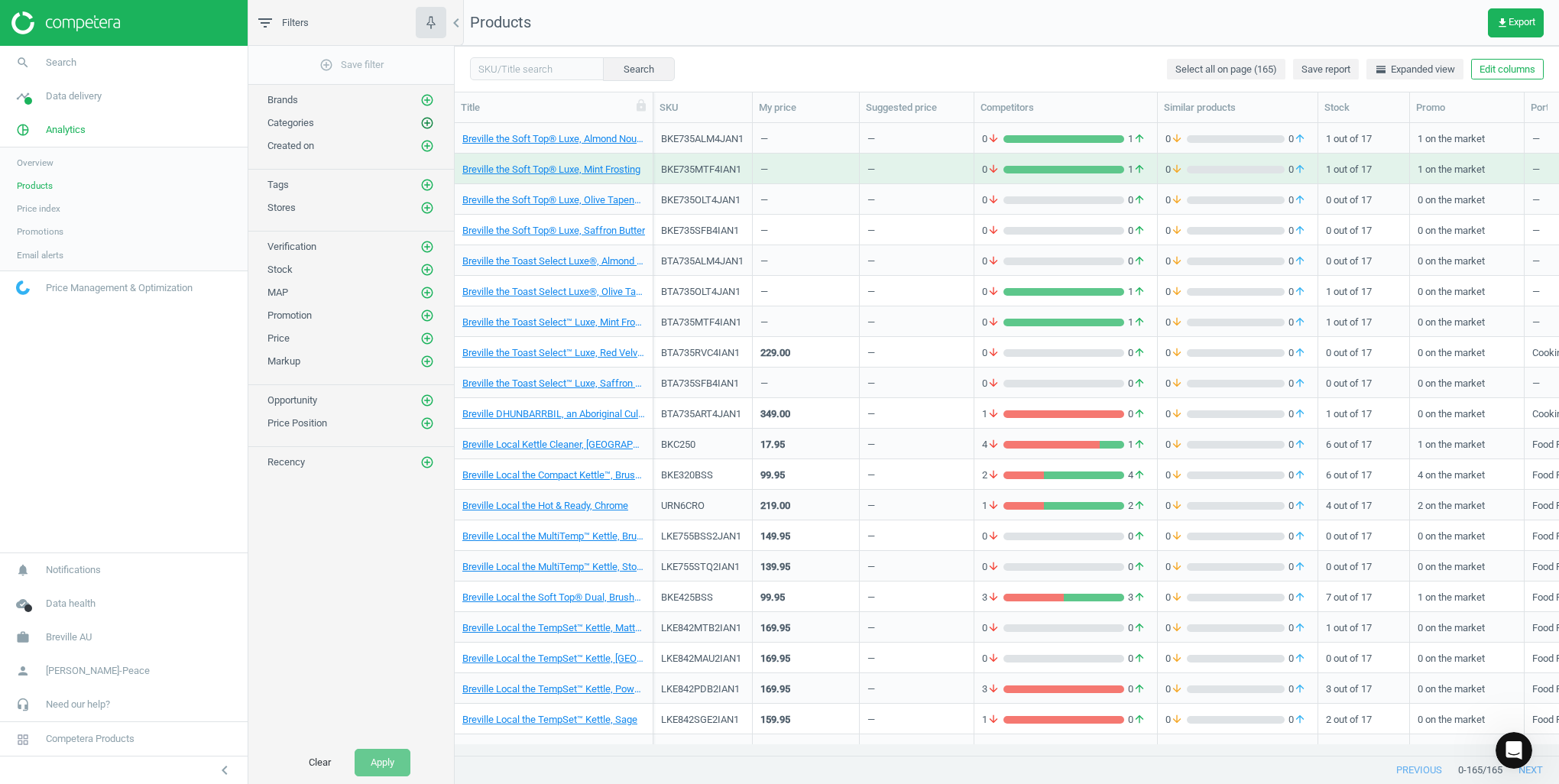
click at [422, 124] on icon "add_circle_outline" at bounding box center [427, 123] width 14 height 14
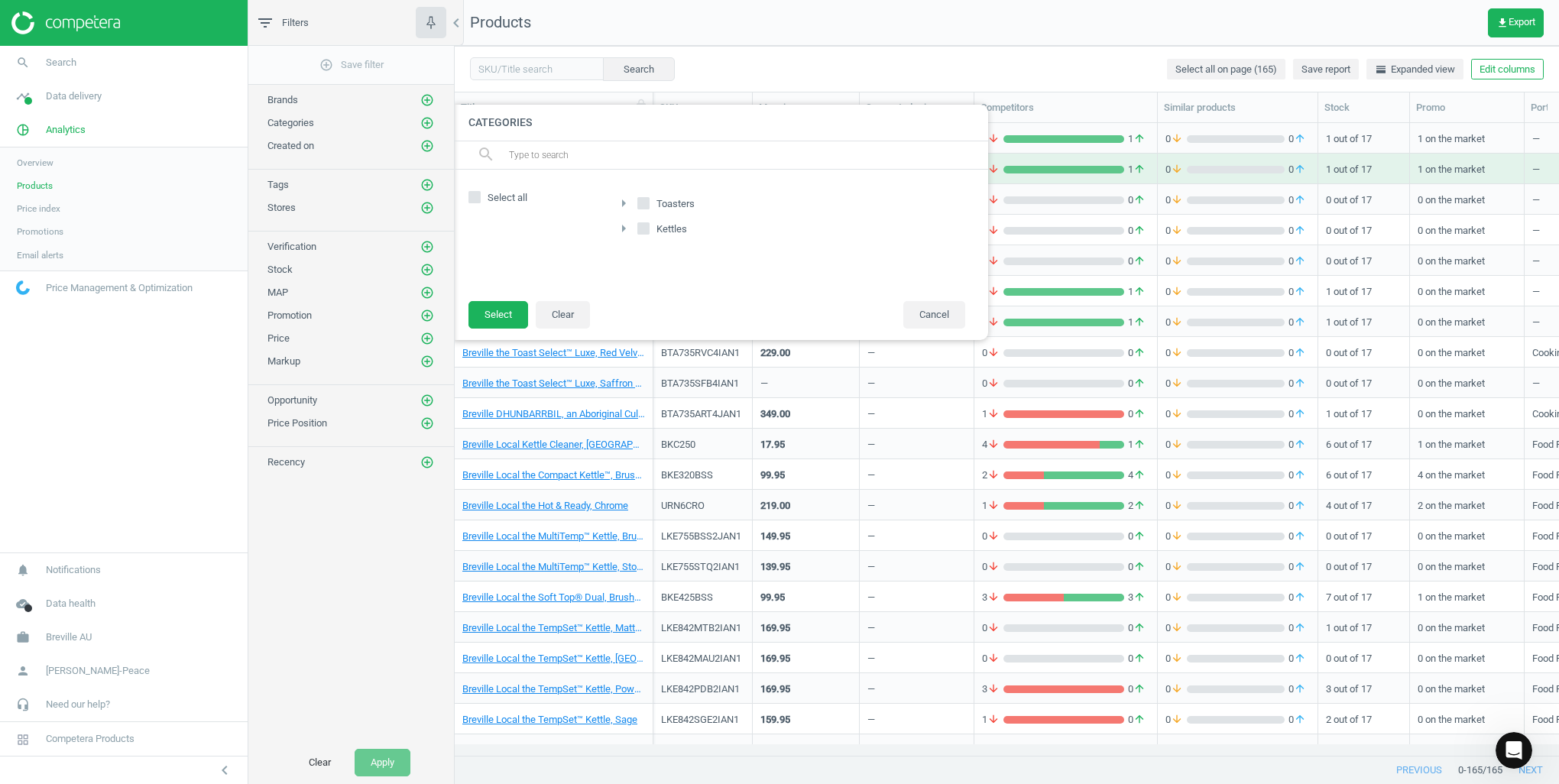
click at [644, 230] on input "Kettles" at bounding box center [644, 228] width 10 height 10
checkbox input "true"
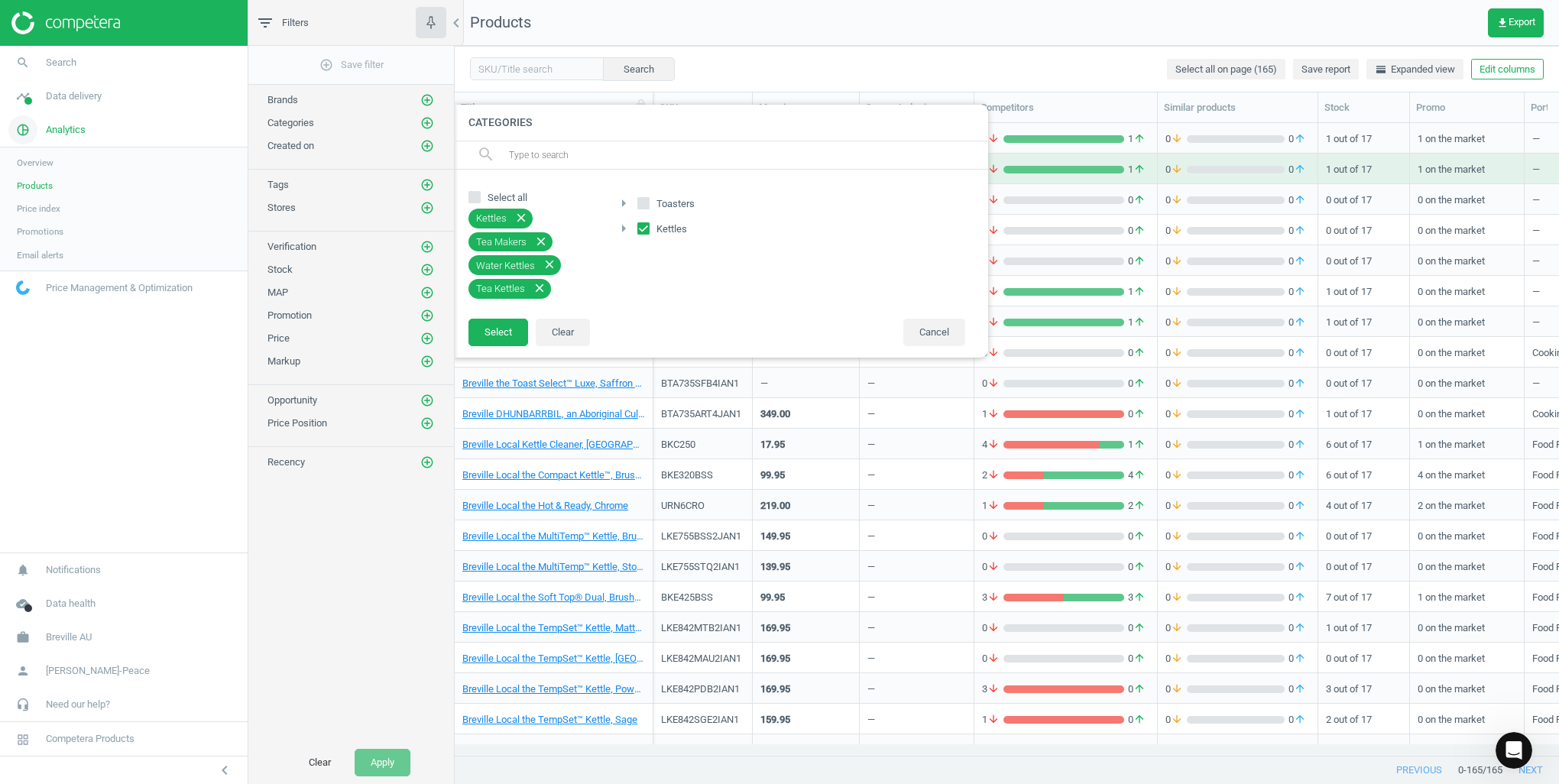
click at [67, 133] on span "Analytics" at bounding box center [66, 130] width 40 height 14
click at [75, 647] on link "work Breville AU" at bounding box center [124, 638] width 248 height 33
click at [57, 593] on span "Switch campaign" at bounding box center [51, 592] width 68 height 12
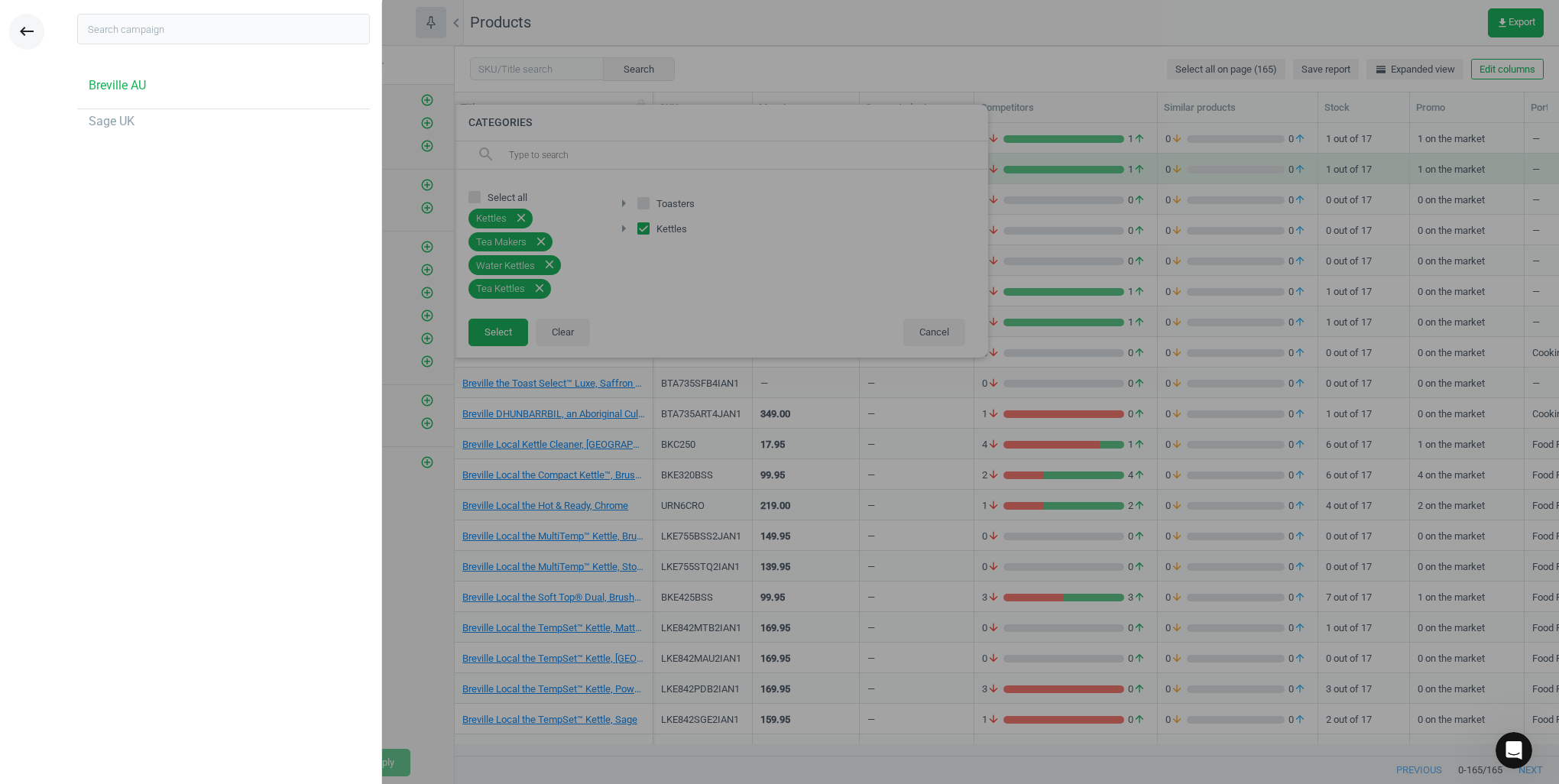
click at [22, 35] on icon "keyboard_backspace" at bounding box center [27, 32] width 18 height 18
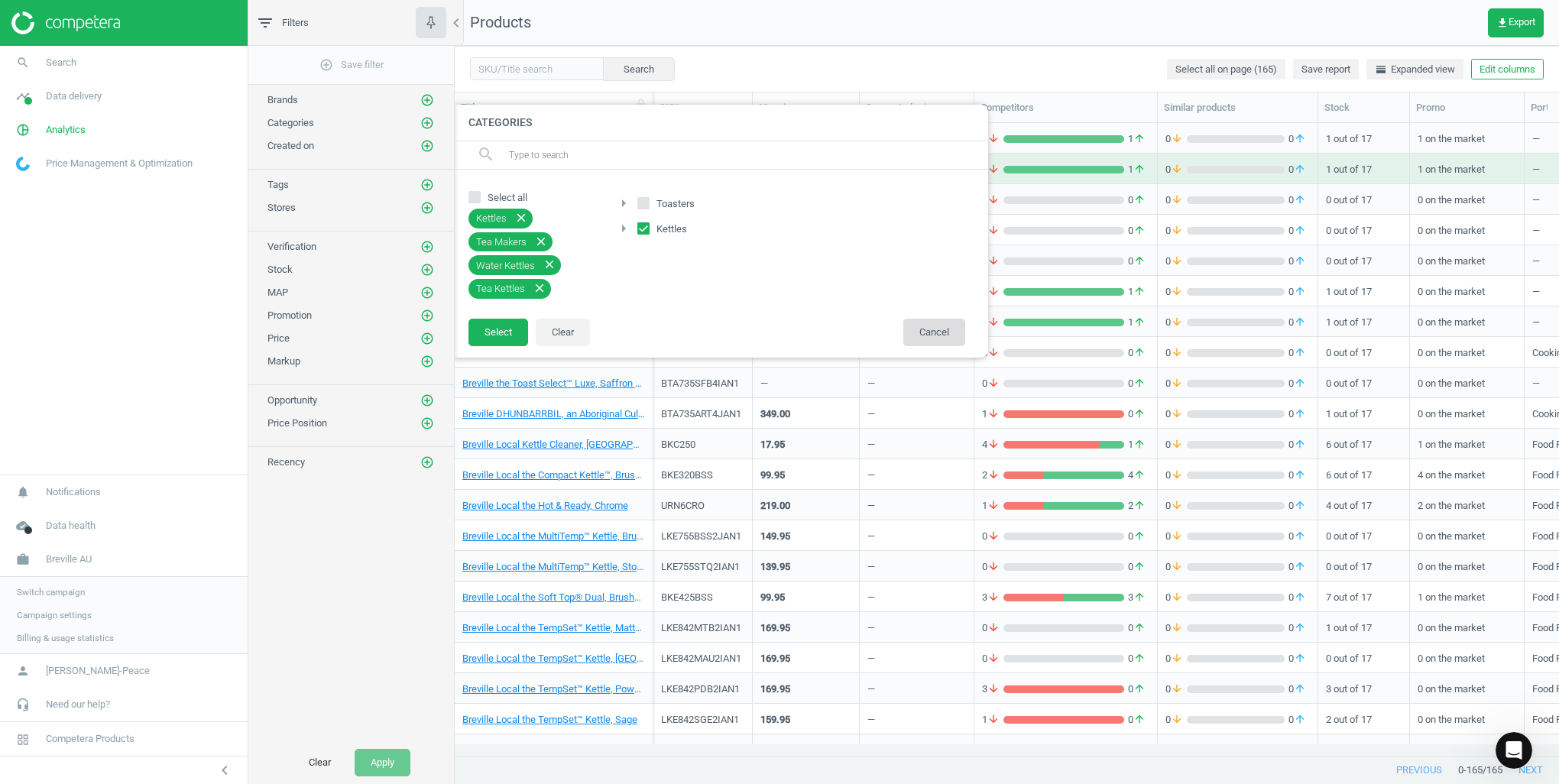
click at [923, 322] on button "Cancel" at bounding box center [934, 332] width 62 height 27
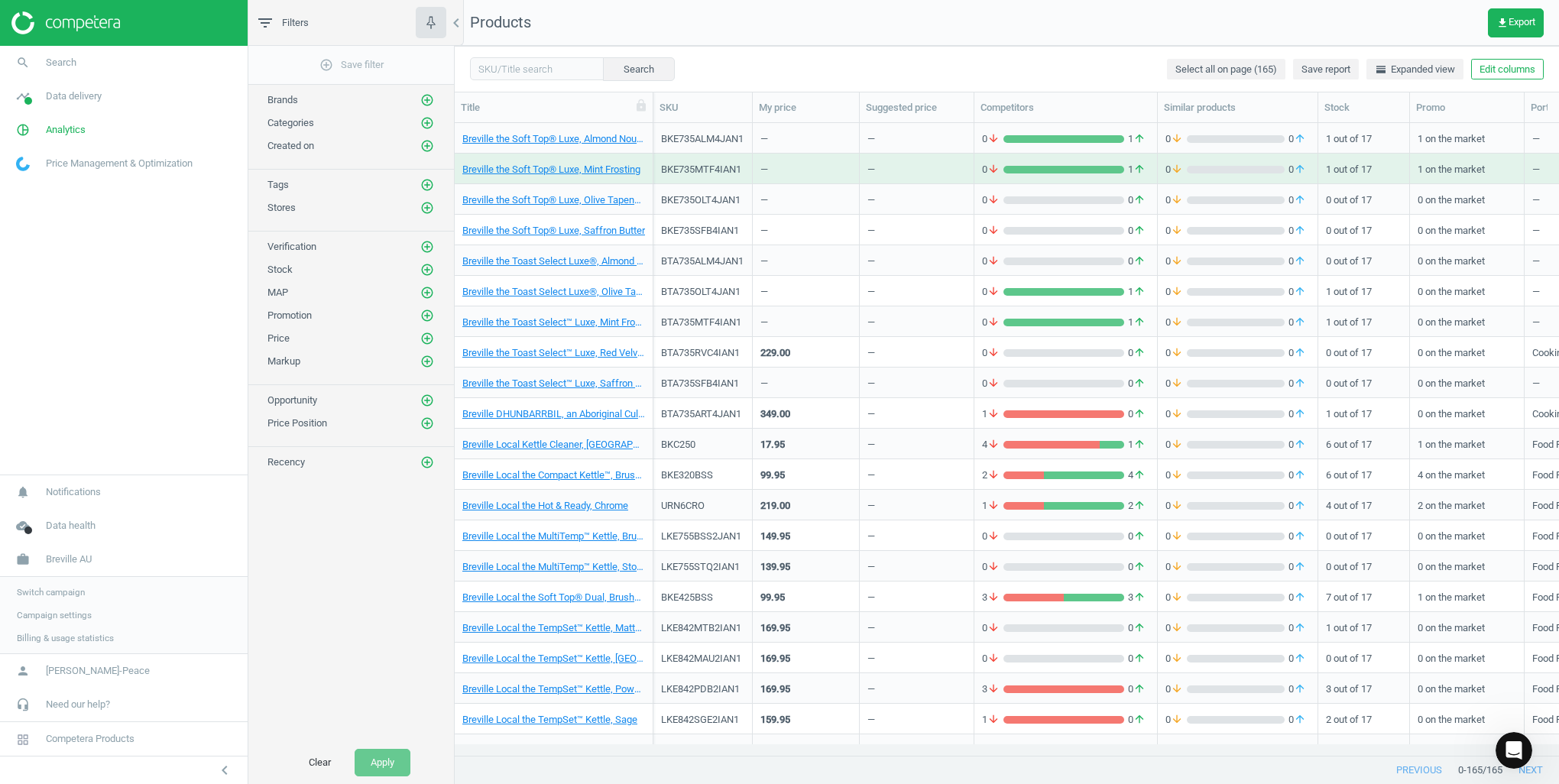
click at [54, 588] on span "Switch campaign" at bounding box center [51, 592] width 68 height 12
